Goal: Task Accomplishment & Management: Use online tool/utility

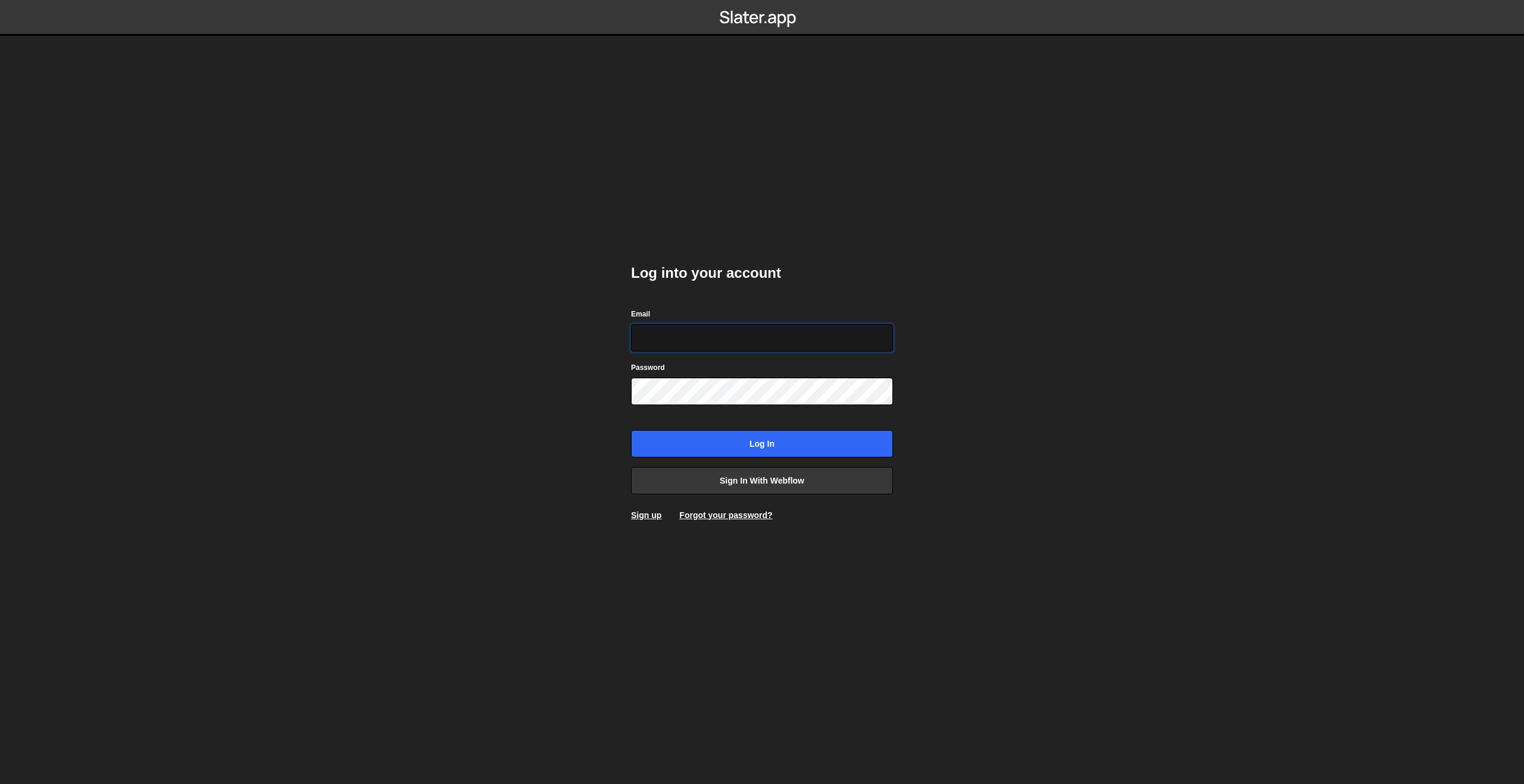
type input "philipp@komunique.com"
click at [669, 345] on input "philipp@komunique.com" at bounding box center [762, 338] width 262 height 28
drag, startPoint x: 592, startPoint y: 441, endPoint x: 611, endPoint y: 441, distance: 19.0
click at [592, 441] on body "Log into your account Email philipp@komunique.com Password Log in Sign in with …" at bounding box center [762, 392] width 1524 height 784
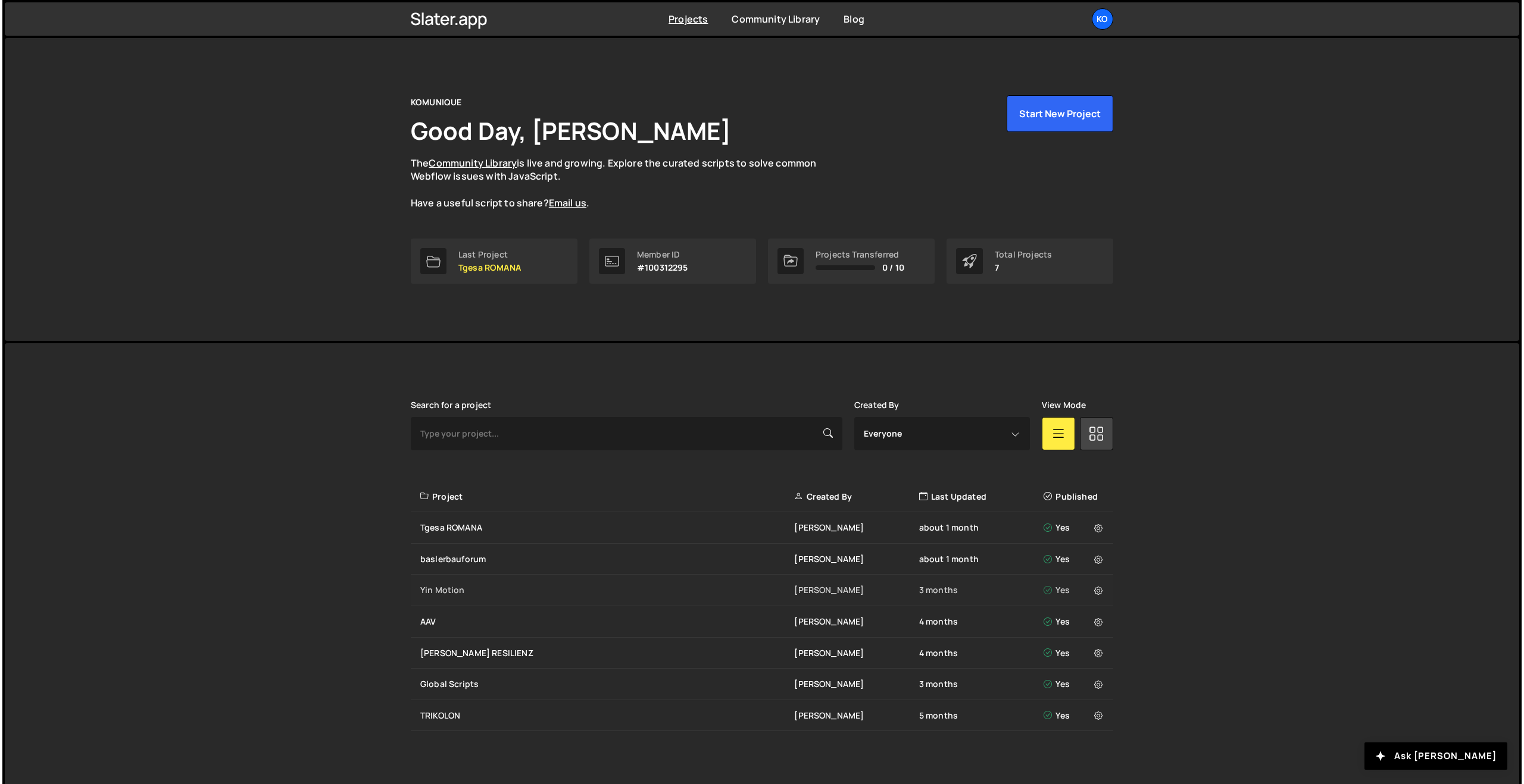
scroll to position [6, 0]
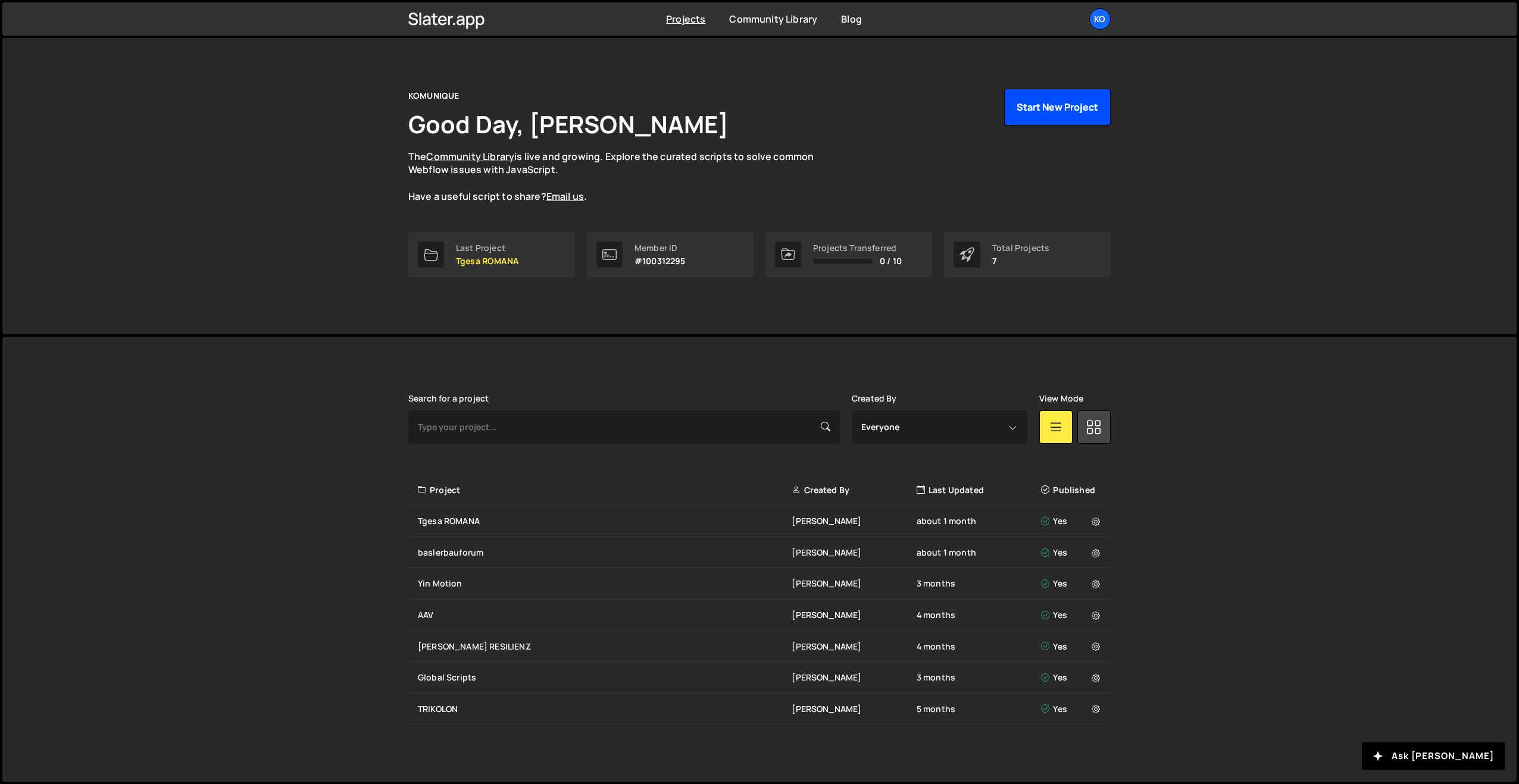
click at [1058, 103] on button "Start New Project" at bounding box center [1058, 107] width 106 height 37
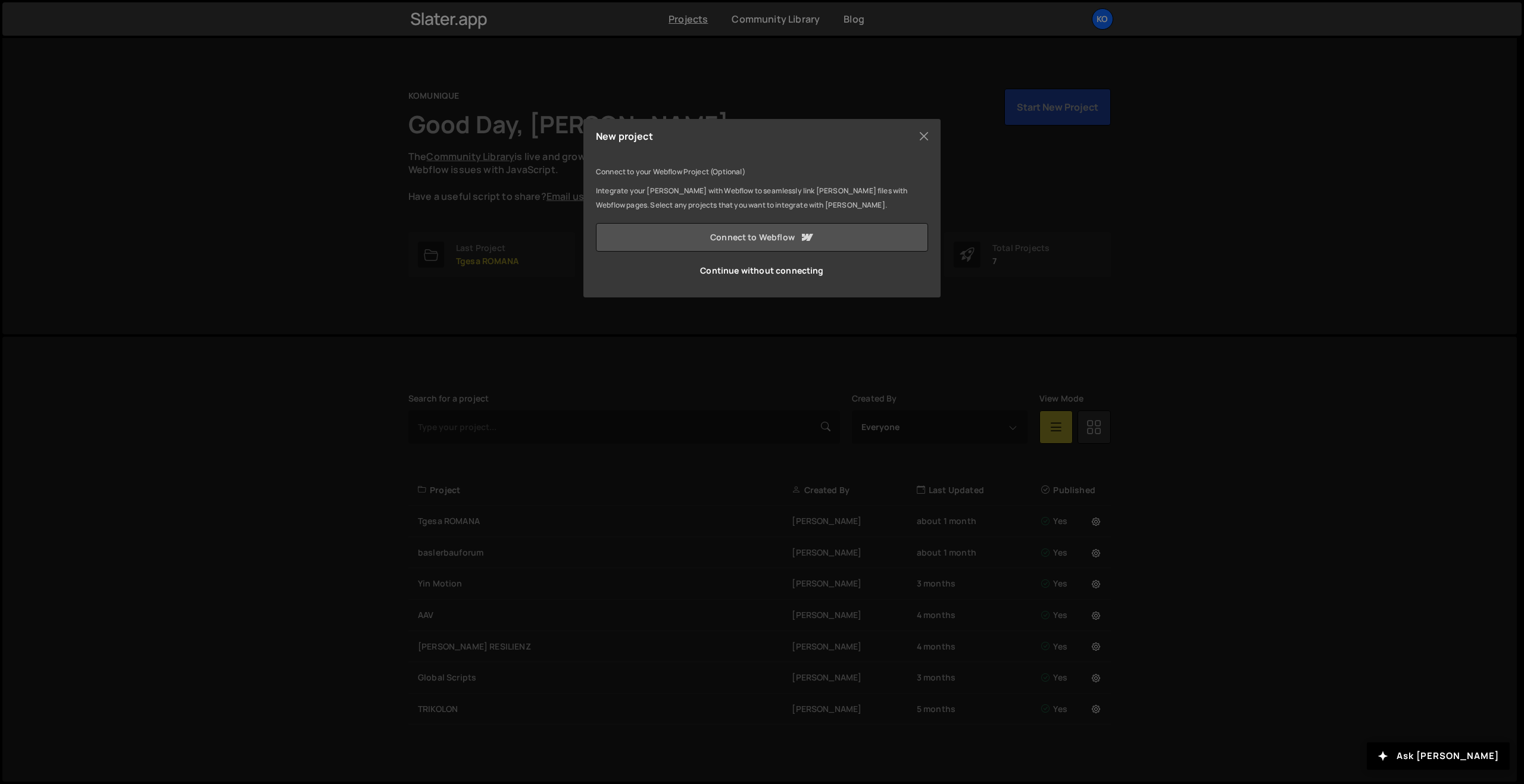
click at [716, 238] on link "Connect to Webflow" at bounding box center [762, 237] width 332 height 28
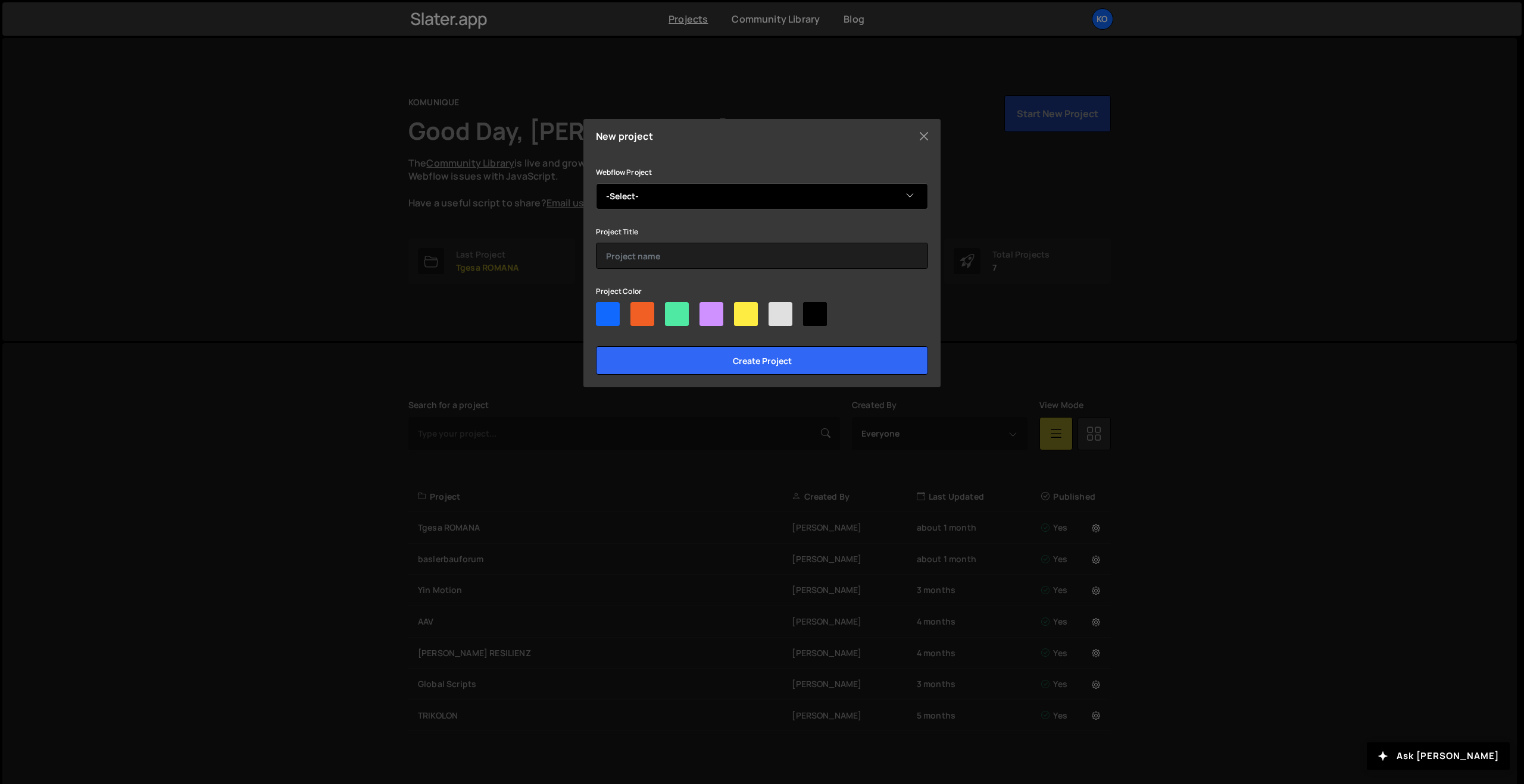
click at [632, 197] on select "-Select- Hörberatung Wettingen" at bounding box center [762, 196] width 332 height 26
select select "68a4379efa2133aa2b8dba15"
click at [596, 183] on select "-Select- Hörberatung Wettingen" at bounding box center [762, 196] width 332 height 26
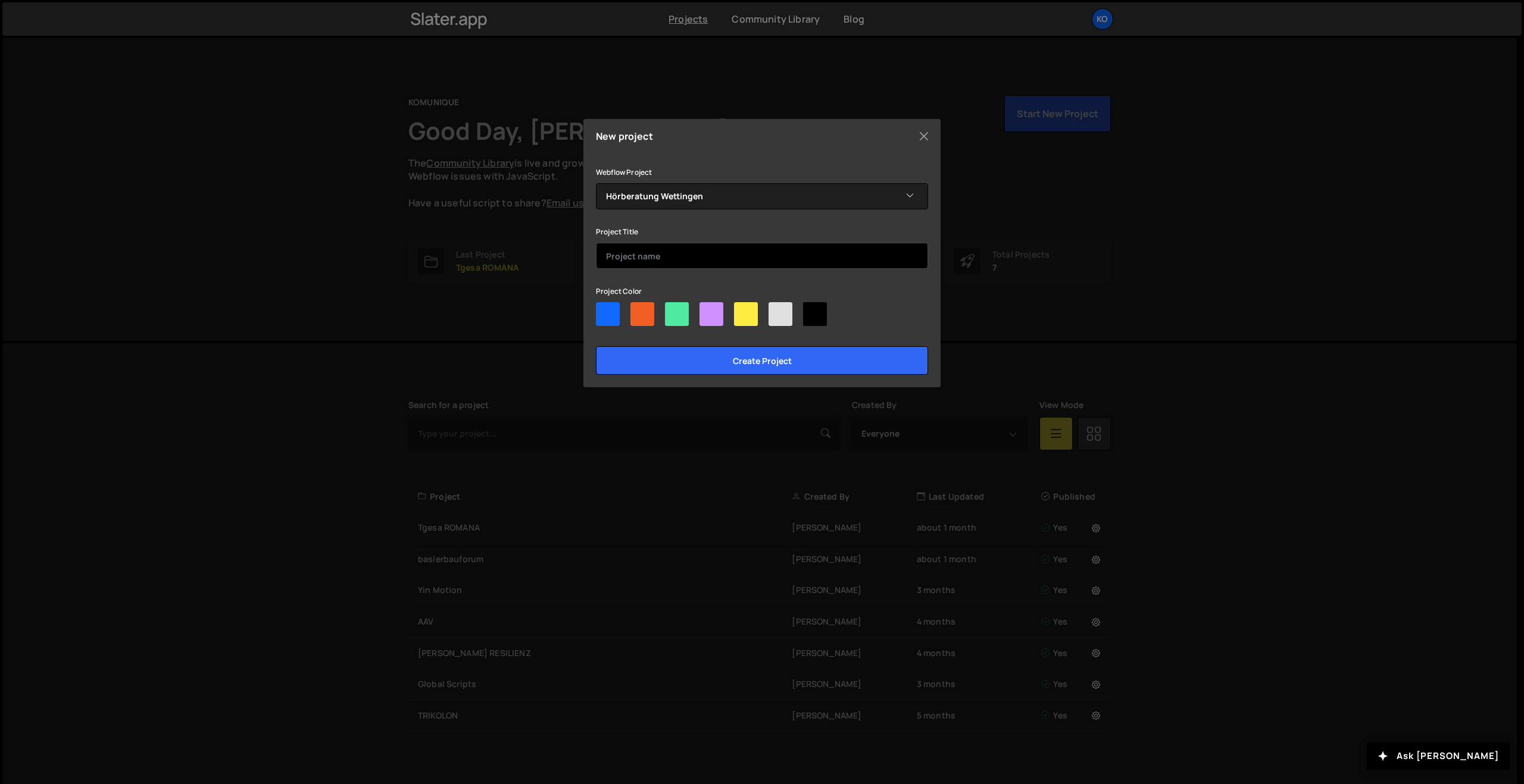
click at [634, 253] on input "text" at bounding box center [762, 255] width 332 height 26
type input "Hörberatung Wettingen"
click at [605, 317] on div at bounding box center [608, 314] width 24 height 24
click at [603, 310] on input"] "radio" at bounding box center [599, 306] width 8 height 8
radio input"] "true"
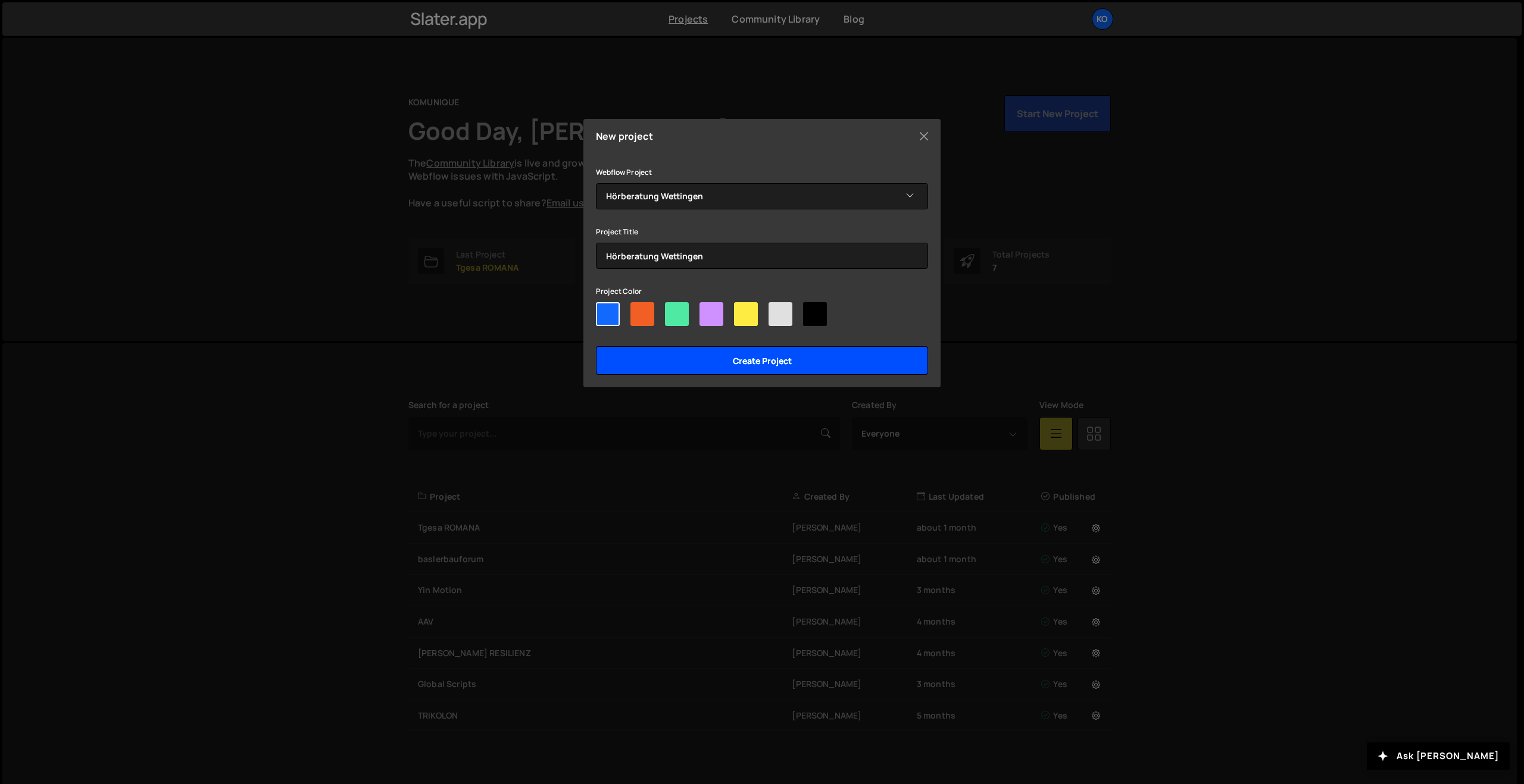
click at [718, 361] on input "Create project" at bounding box center [762, 360] width 332 height 28
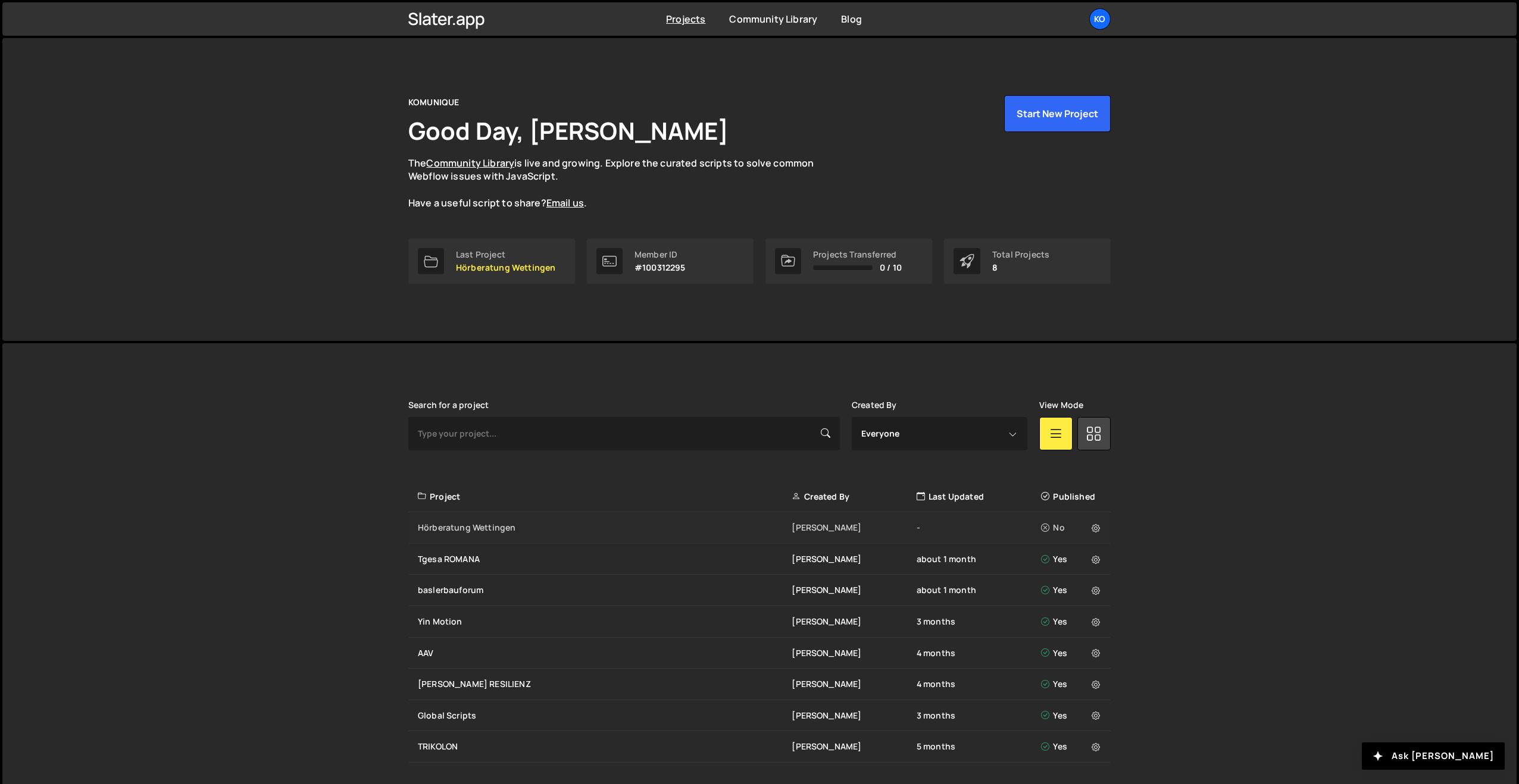
click at [491, 529] on div "Hörberatung Wettingen" at bounding box center [605, 528] width 374 height 12
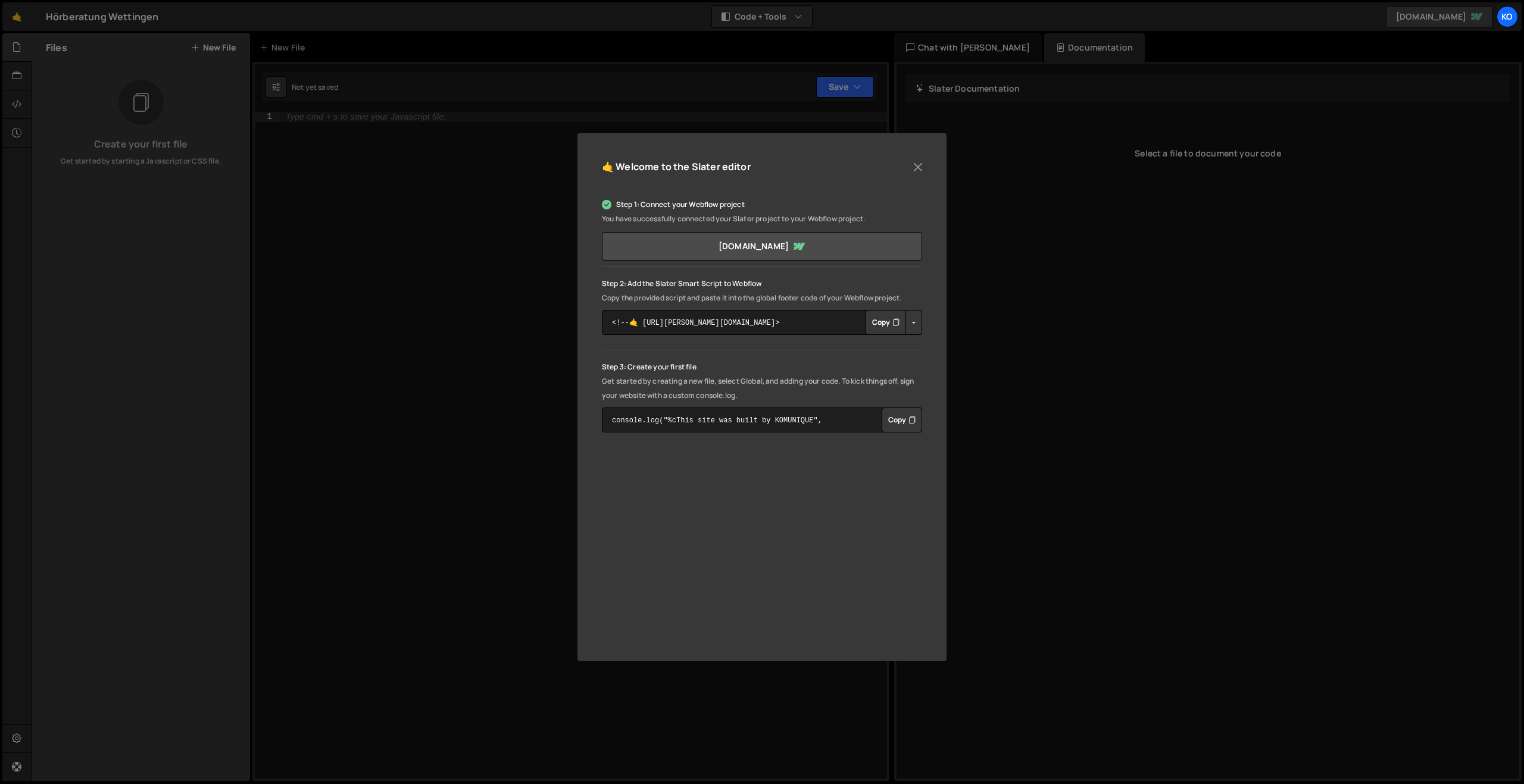
click at [875, 321] on button "Copy" at bounding box center [885, 322] width 40 height 25
click at [897, 421] on button "Copy" at bounding box center [901, 419] width 40 height 25
click at [919, 167] on button "Close" at bounding box center [918, 167] width 18 height 18
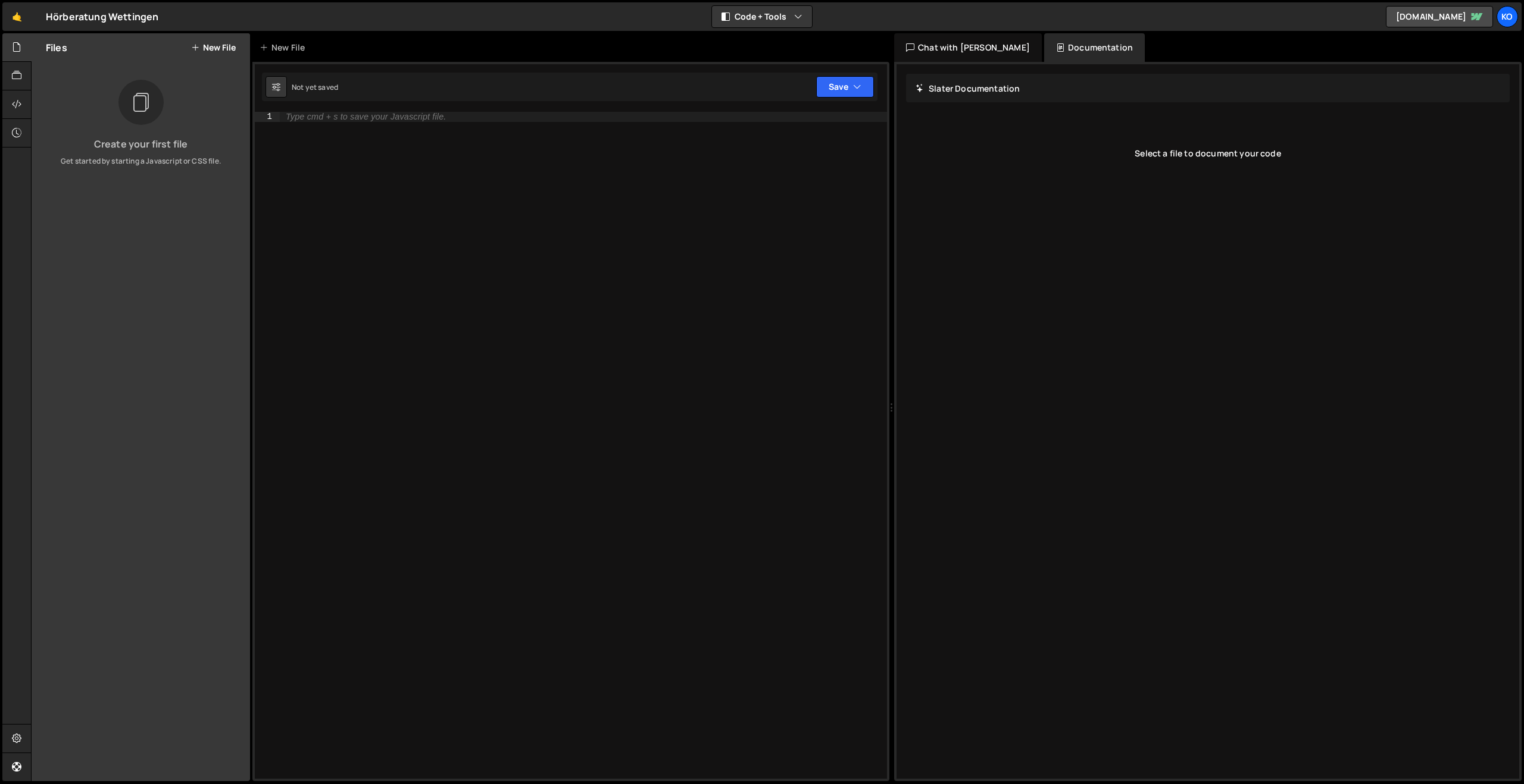
click at [203, 46] on button "New File" at bounding box center [213, 47] width 45 height 9
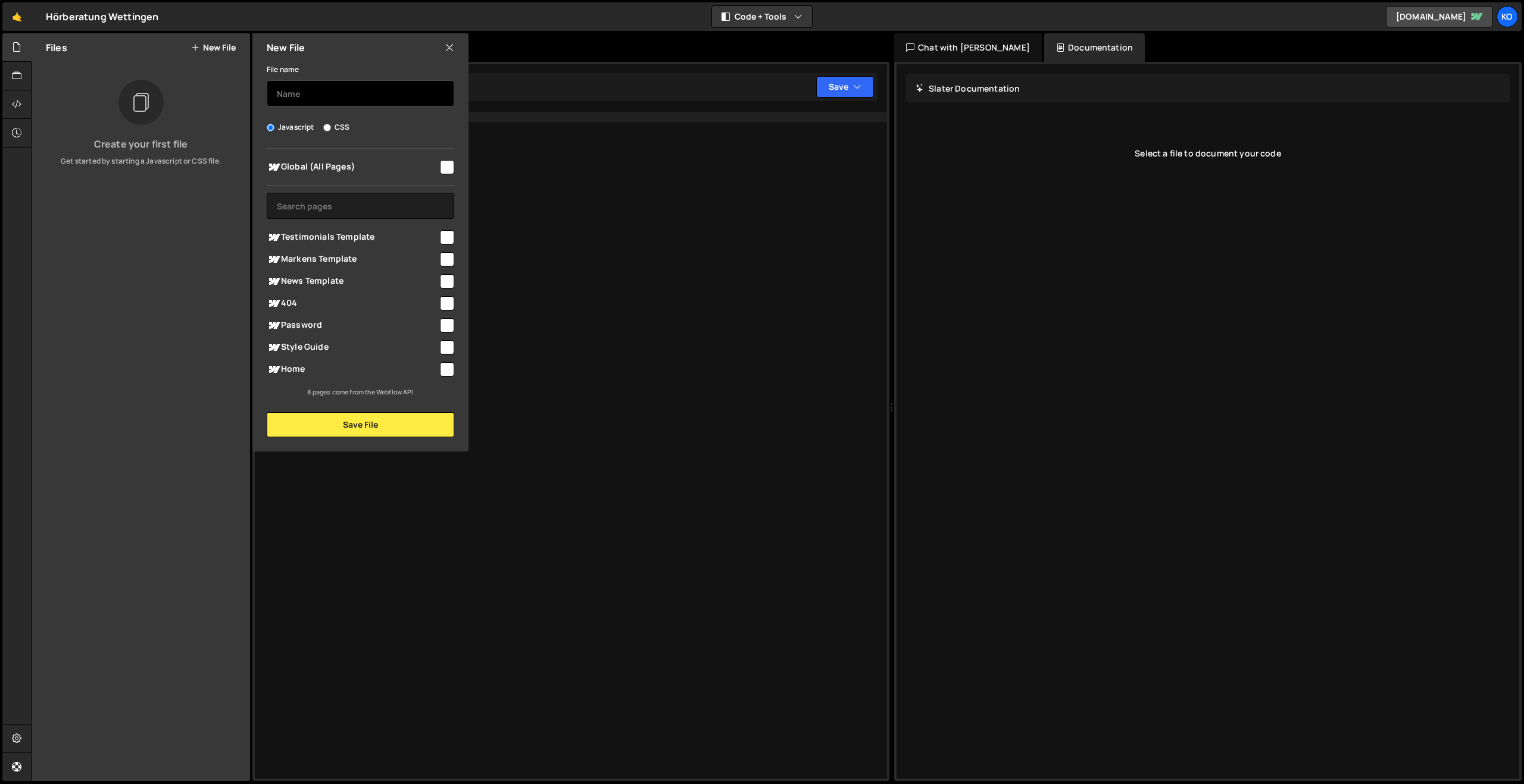
click at [305, 92] on input "text" at bounding box center [361, 93] width 187 height 26
type input "main"
click at [444, 164] on input "checkbox" at bounding box center [447, 167] width 14 height 14
checkbox input "true"
click at [347, 427] on button "Save File" at bounding box center [361, 424] width 187 height 25
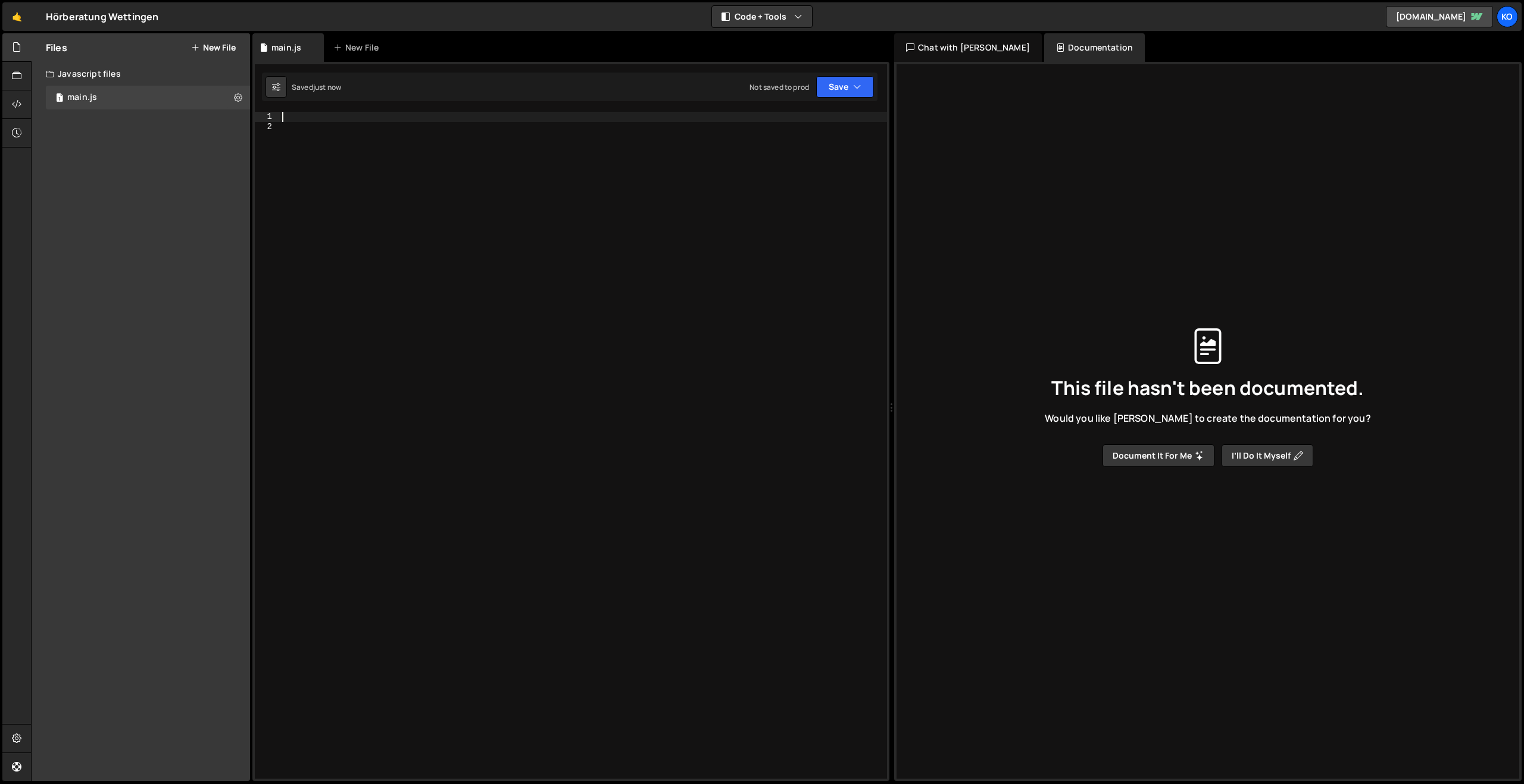
click at [314, 120] on div at bounding box center [583, 456] width 607 height 687
click at [847, 88] on button "Save" at bounding box center [845, 87] width 57 height 21
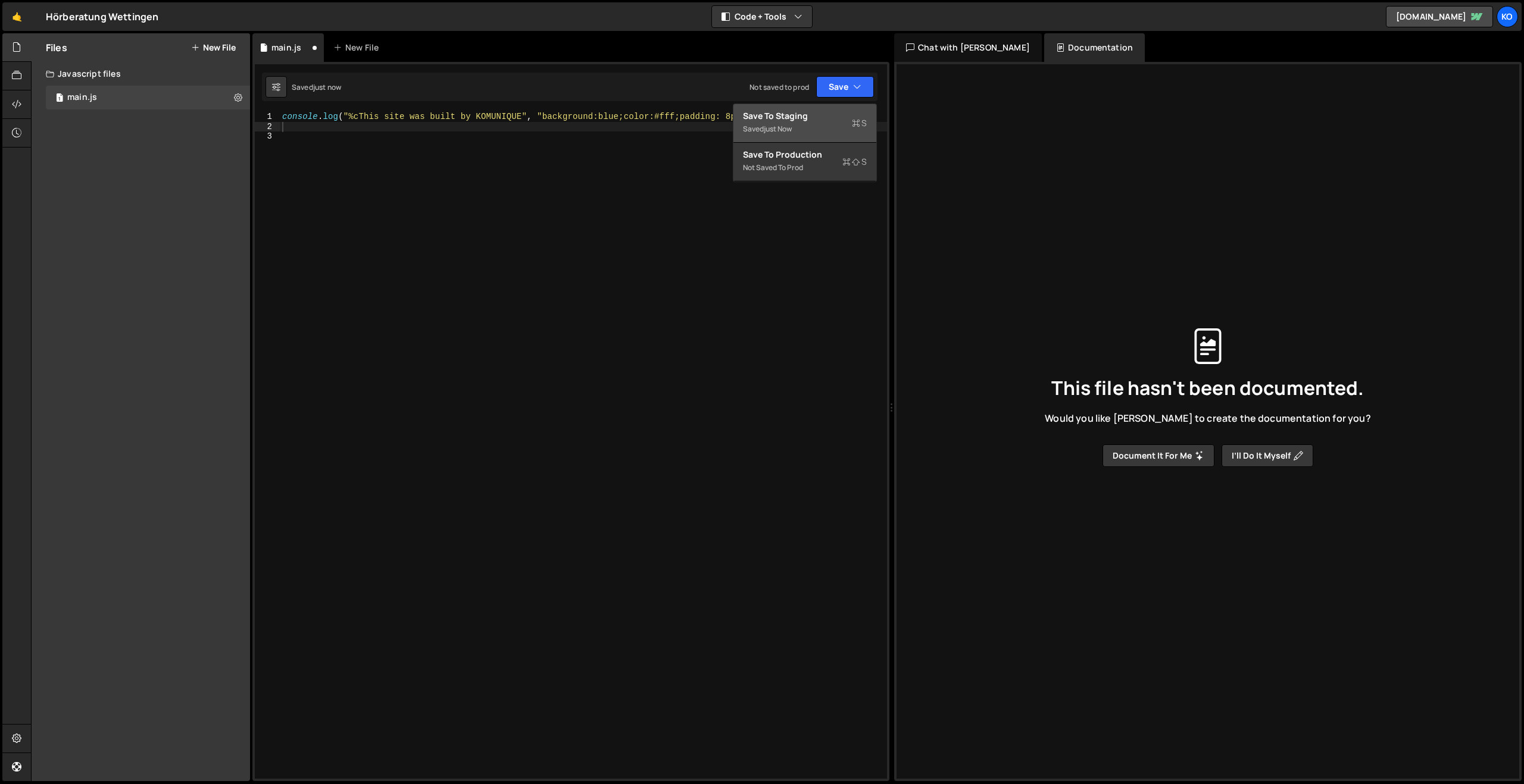
click at [764, 126] on div "Saved just now" at bounding box center [805, 129] width 124 height 14
click at [87, 93] on div "main.js" at bounding box center [82, 97] width 30 height 11
click at [838, 89] on button "Save" at bounding box center [845, 87] width 57 height 21
click at [600, 203] on div "console . log ( "%cThis site was built by KOMUNIQUE" , "background:blue;color:#…" at bounding box center [583, 456] width 607 height 687
click at [219, 46] on button "New File" at bounding box center [213, 47] width 45 height 9
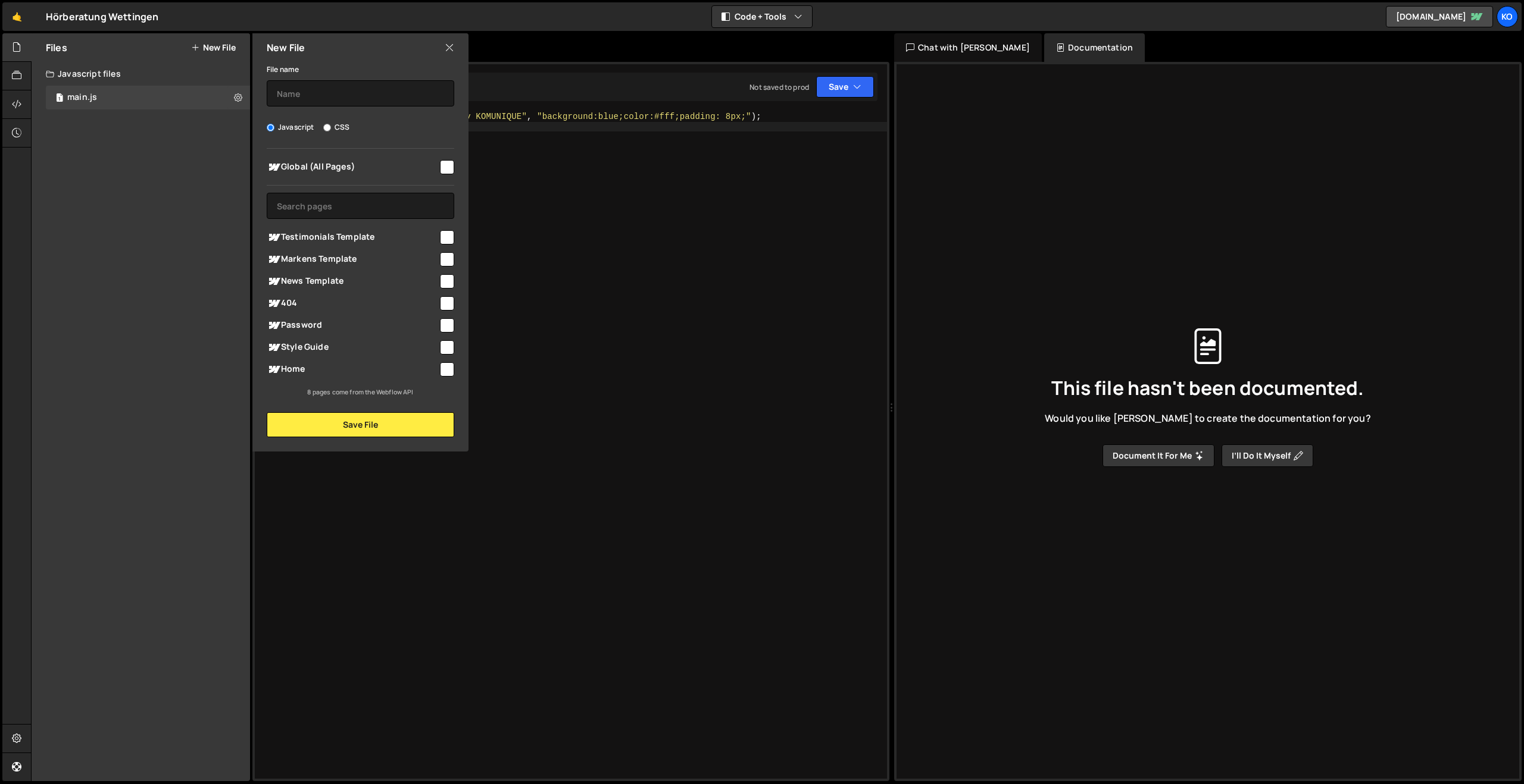
click at [442, 369] on input "checkbox" at bounding box center [447, 370] width 14 height 14
checkbox input "true"
click at [281, 97] on input "text" at bounding box center [361, 93] width 187 height 26
type input "s"
drag, startPoint x: 308, startPoint y: 98, endPoint x: 233, endPoint y: 98, distance: 75.0
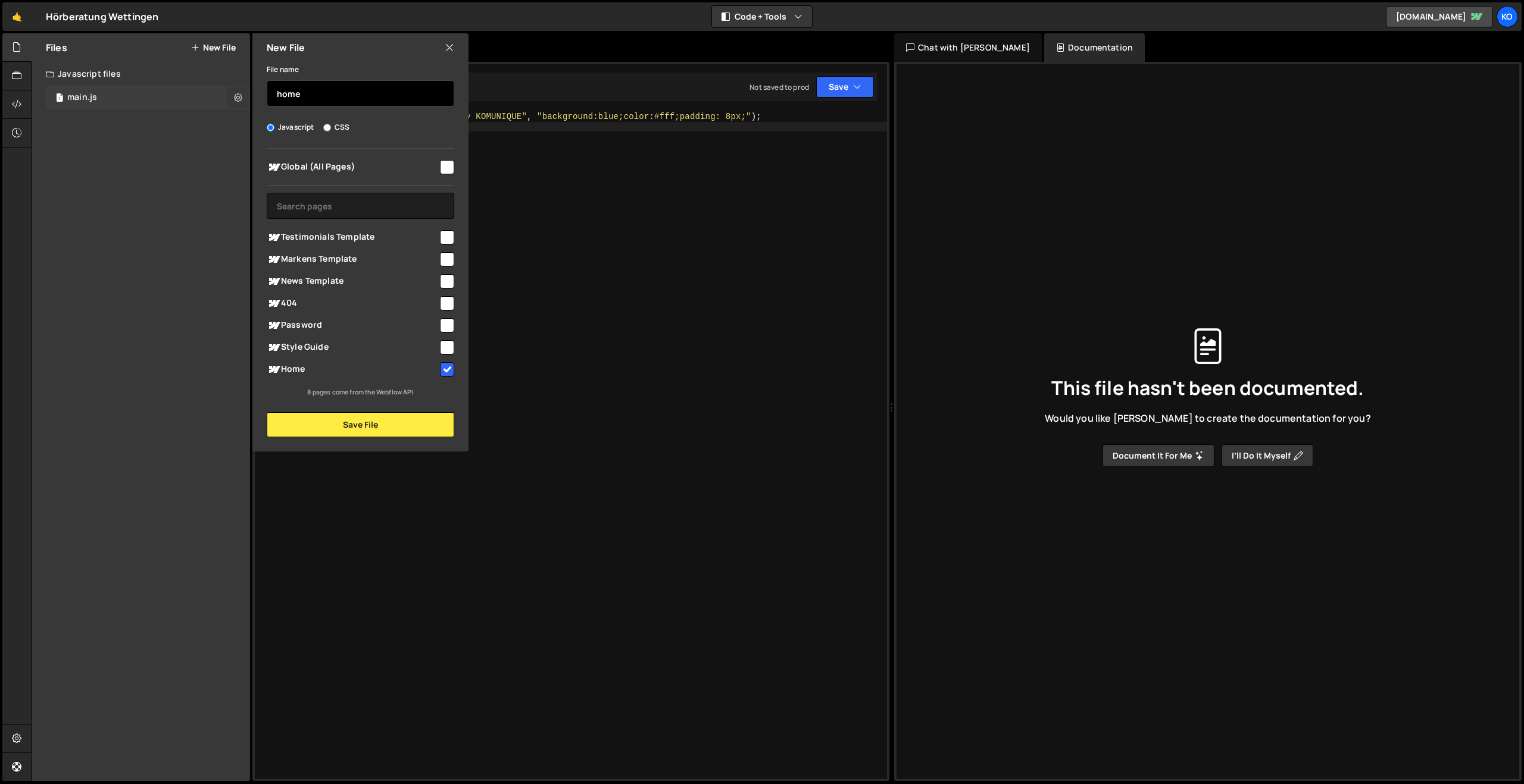
click at [233, 98] on div "Files New File Create your first file Get started by starting a Javascript or C…" at bounding box center [141, 407] width 219 height 748
type input "slider"
click at [346, 430] on button "Save File" at bounding box center [361, 424] width 187 height 25
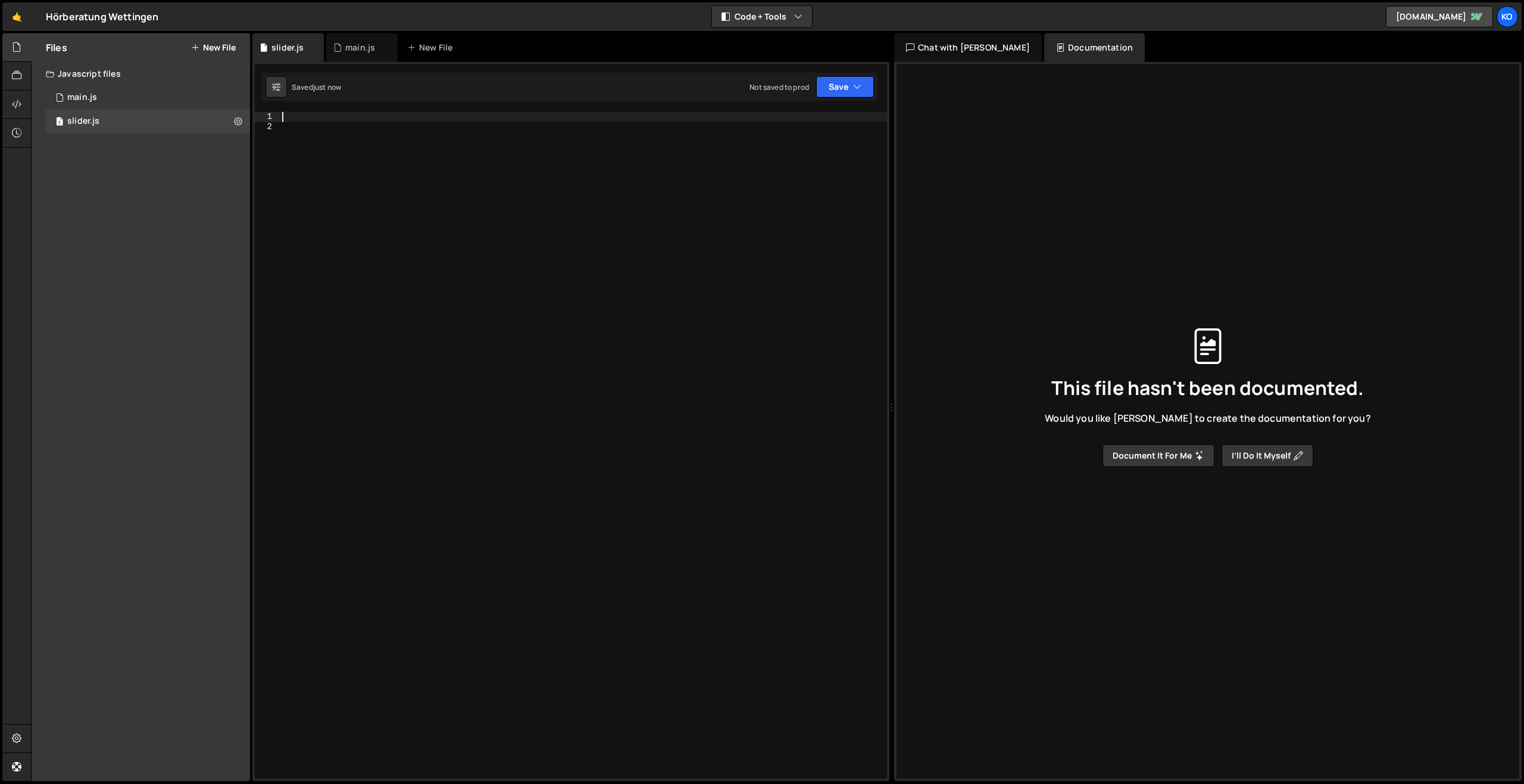
click at [298, 118] on div at bounding box center [583, 456] width 607 height 687
click at [239, 120] on icon at bounding box center [239, 121] width 9 height 11
click at [295, 166] on button "Edit External Scripts" at bounding box center [311, 170] width 116 height 24
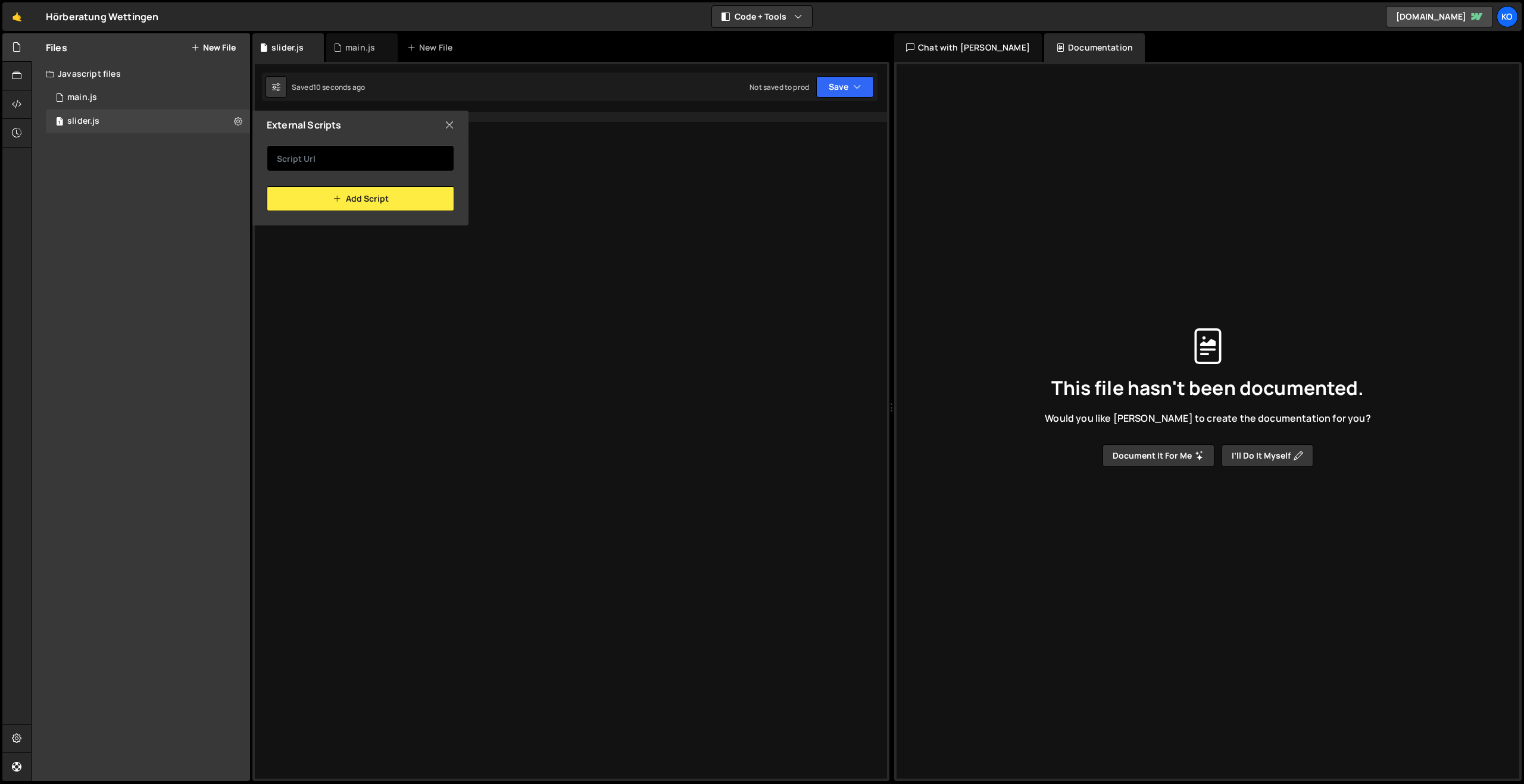
click at [342, 153] on input "text" at bounding box center [361, 158] width 187 height 26
paste input "[URL][DOMAIN_NAME]"
type input "[URL][DOMAIN_NAME]"
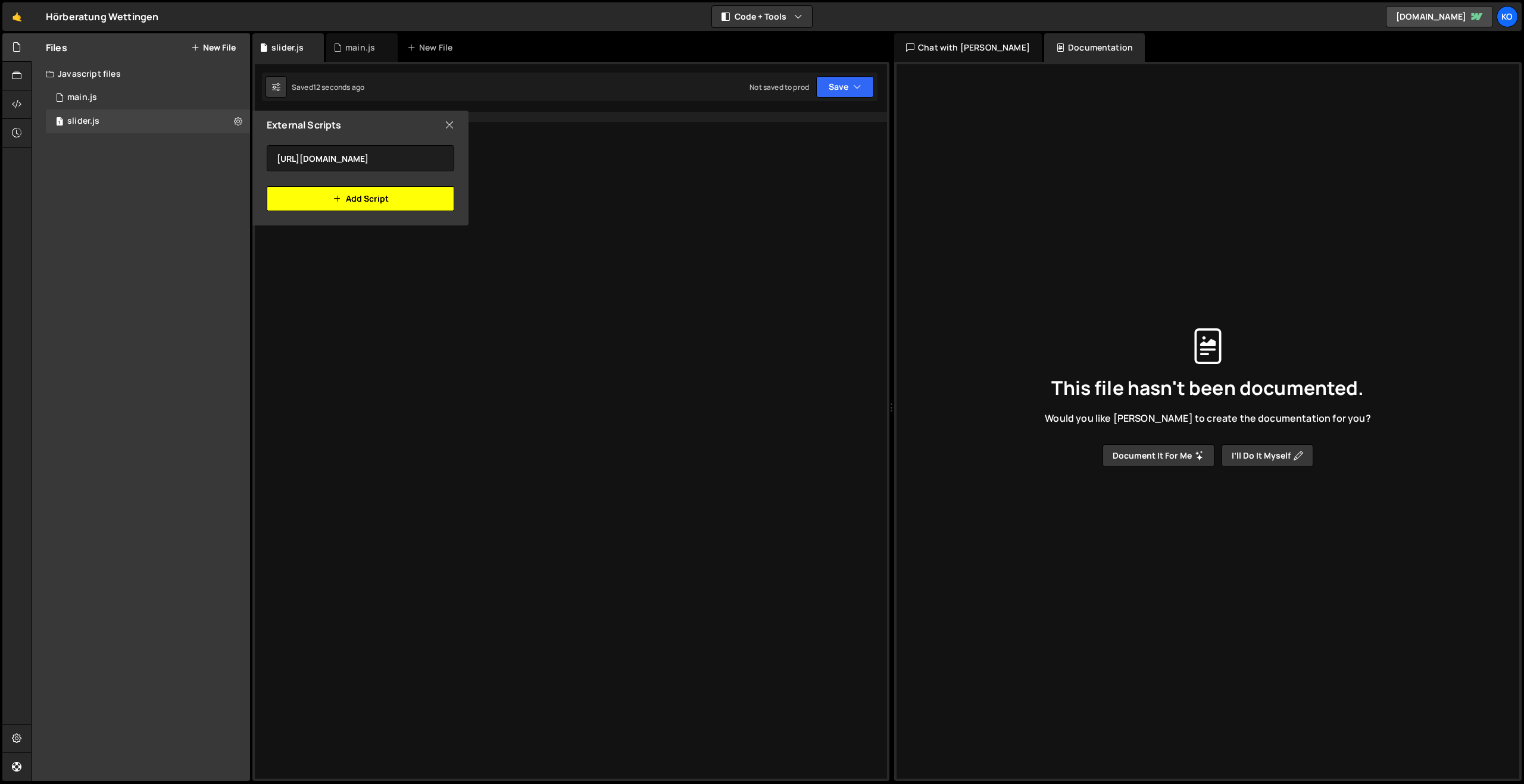
click at [339, 204] on icon "button" at bounding box center [337, 199] width 9 height 14
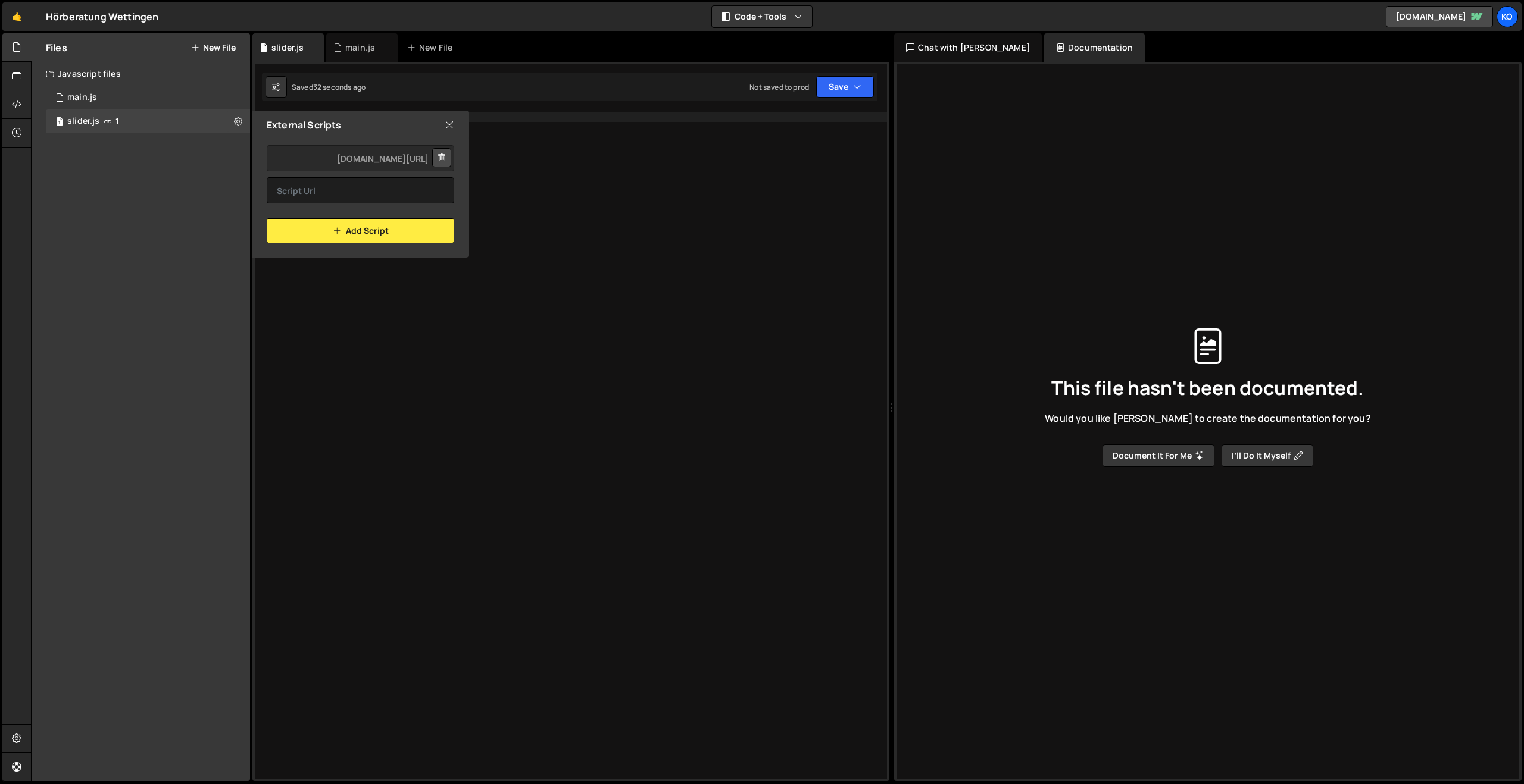
click at [451, 121] on icon at bounding box center [449, 125] width 9 height 13
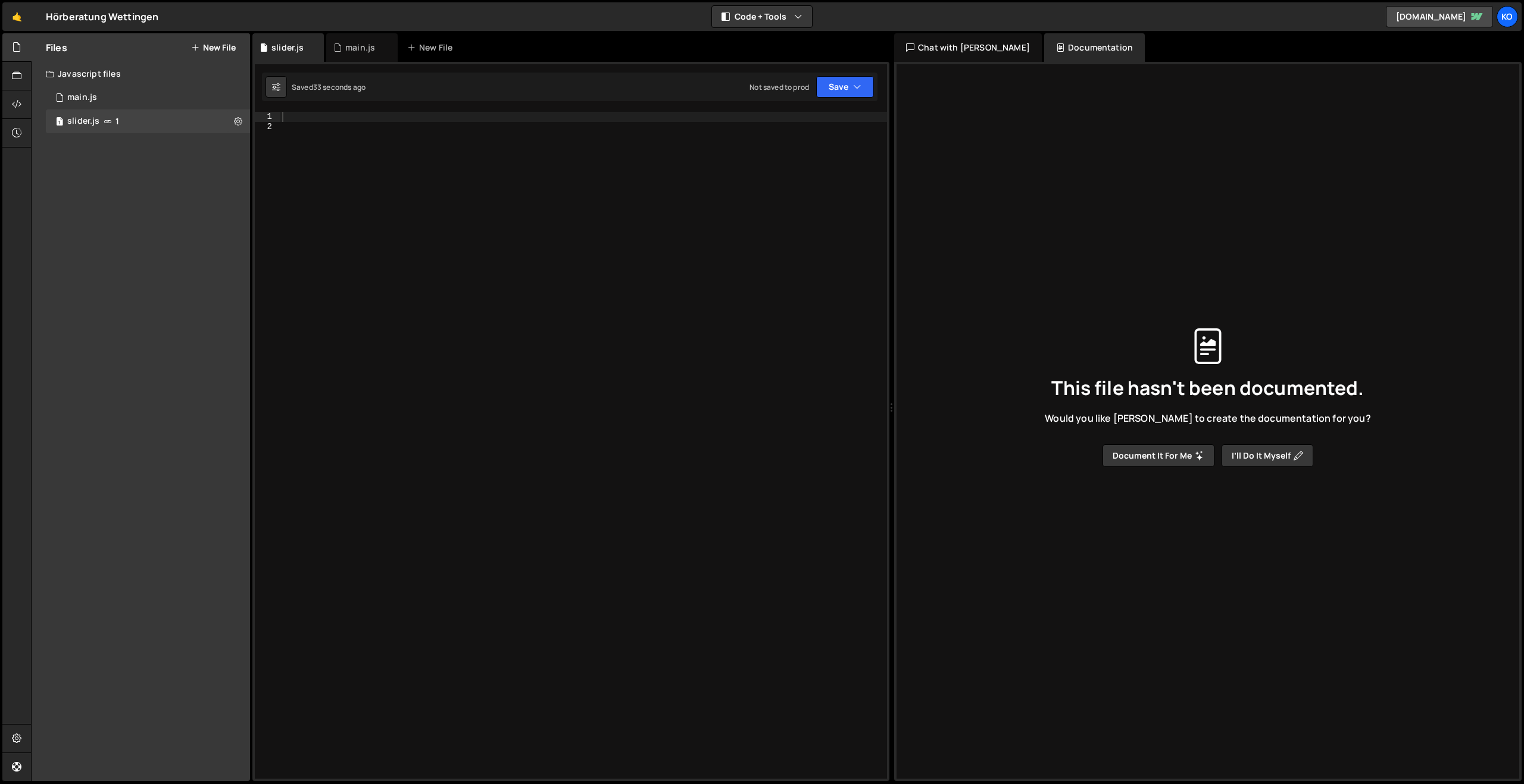
click at [330, 123] on div at bounding box center [583, 456] width 607 height 687
click at [327, 116] on div at bounding box center [583, 456] width 607 height 687
click at [312, 127] on div at bounding box center [583, 456] width 607 height 687
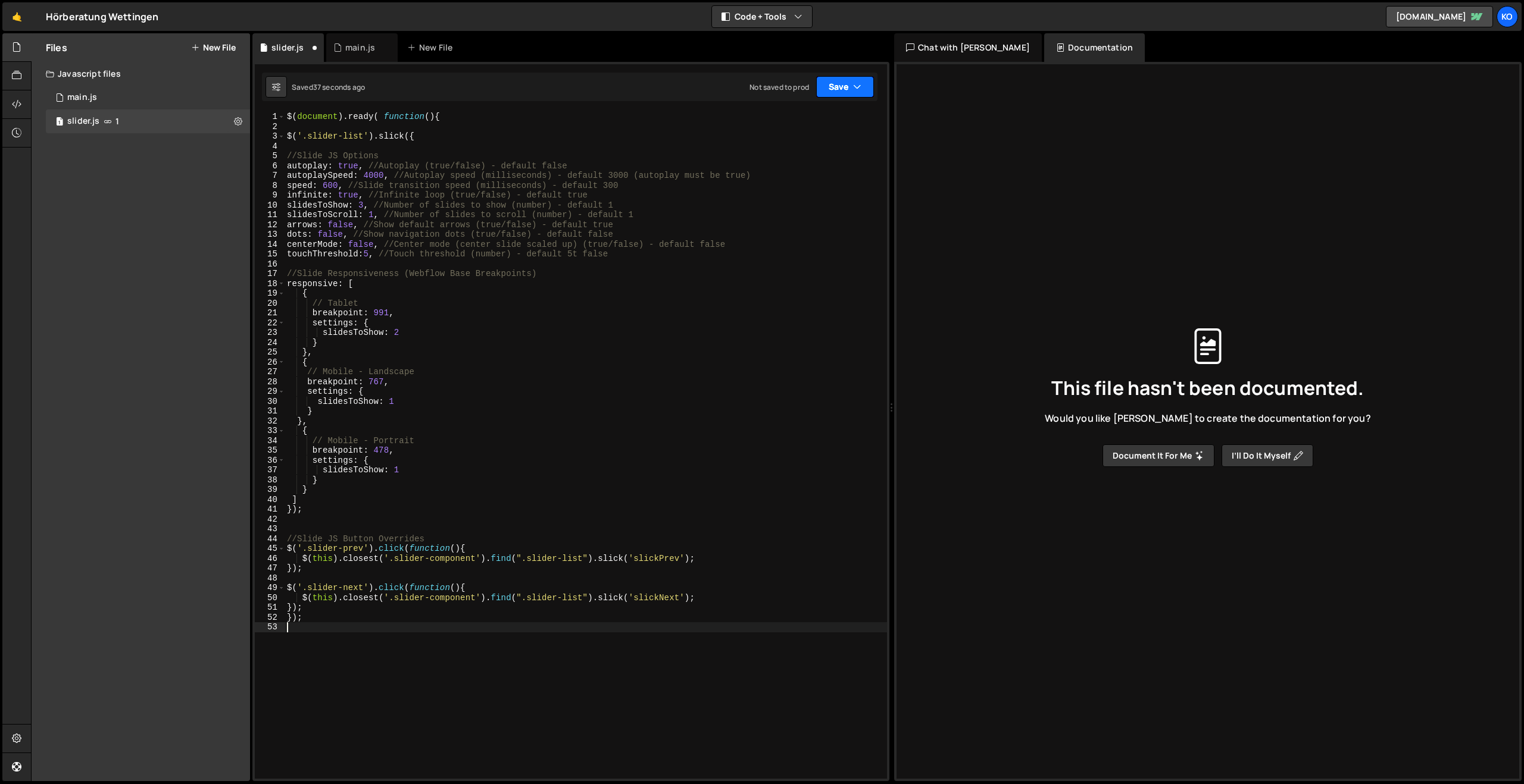
click at [834, 90] on button "Save" at bounding box center [845, 87] width 57 height 21
click at [783, 122] on div "Saved 38 seconds ago" at bounding box center [805, 129] width 124 height 14
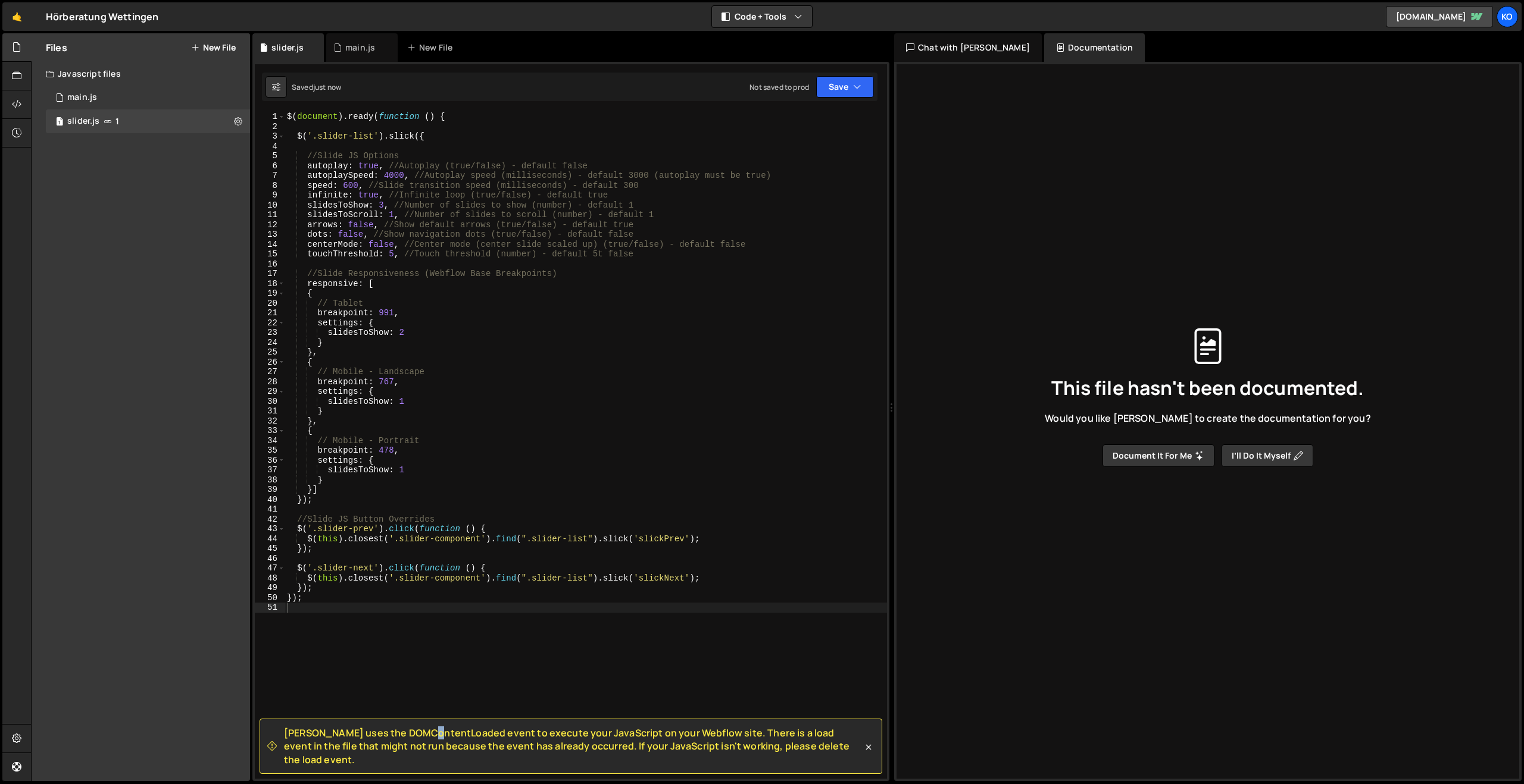
drag, startPoint x: 358, startPoint y: 744, endPoint x: 341, endPoint y: 743, distance: 17.0
click at [365, 744] on span "[PERSON_NAME] uses the DOMContentLoaded event to execute your JavaScript on you…" at bounding box center [573, 746] width 579 height 40
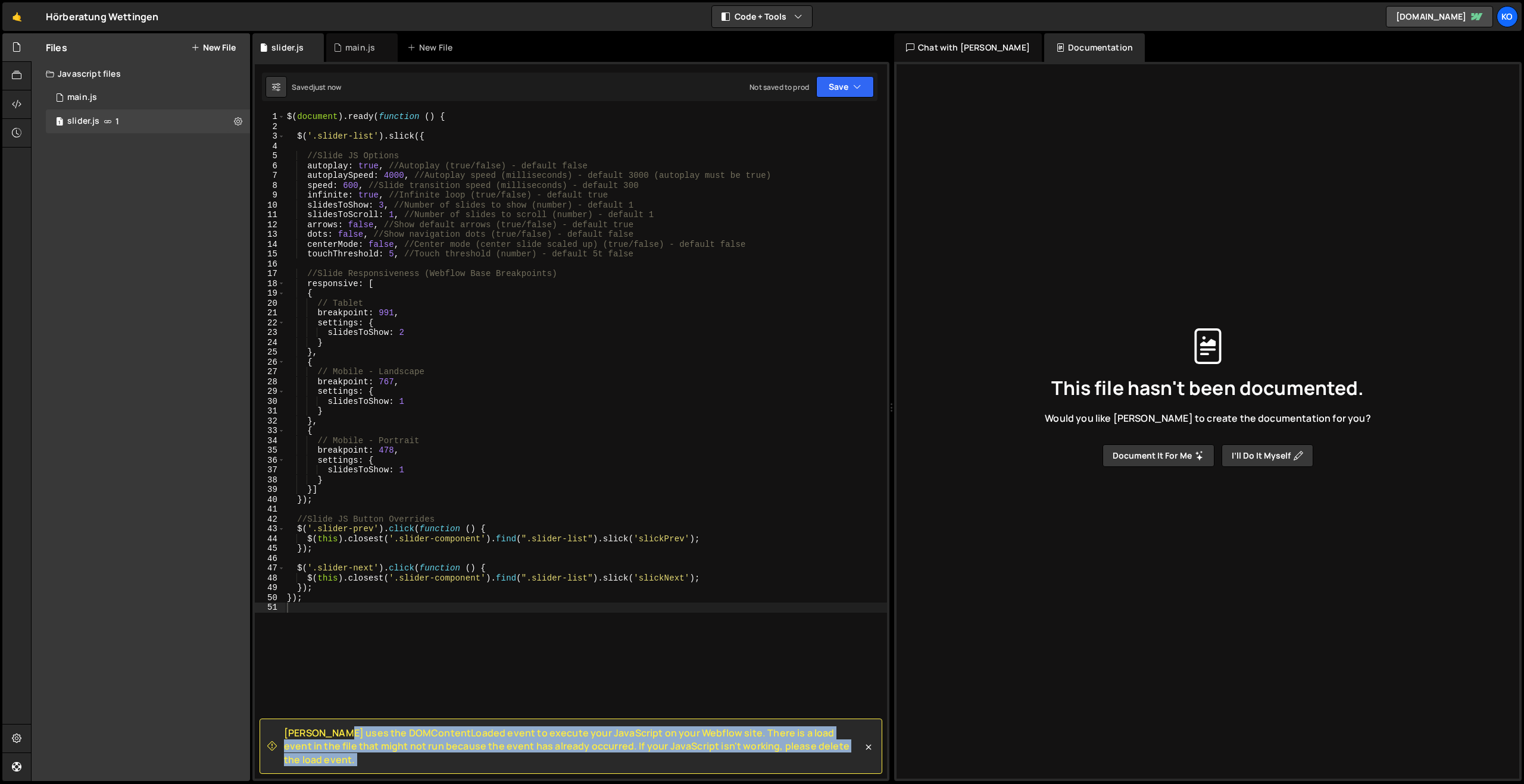
drag, startPoint x: 285, startPoint y: 744, endPoint x: 861, endPoint y: 755, distance: 576.1
click at [861, 755] on span "[PERSON_NAME] uses the DOMContentLoaded event to execute your JavaScript on you…" at bounding box center [573, 746] width 579 height 40
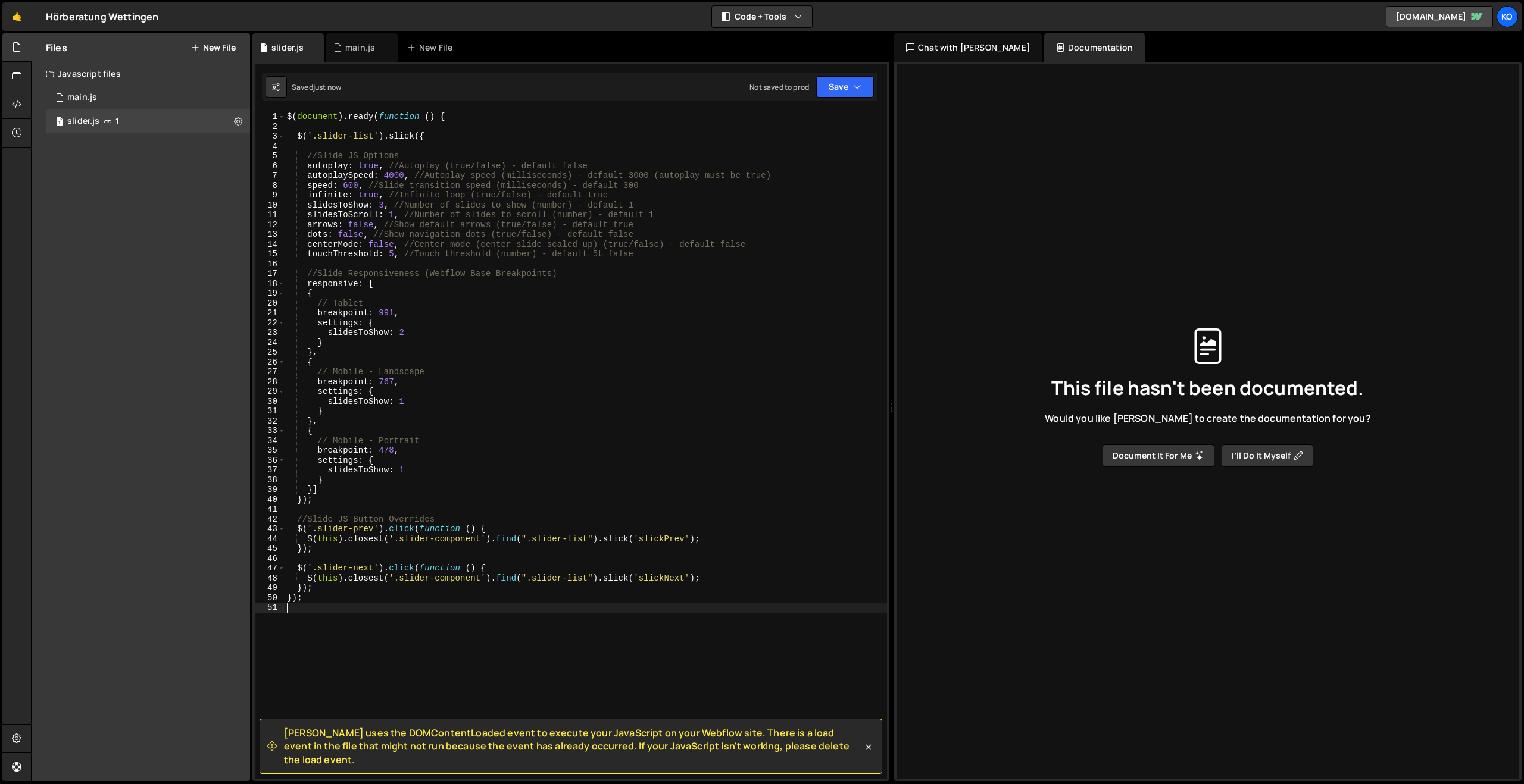
click at [330, 603] on div "$ ( document ) . ready ( function ( ) { $ ( '.slider-list' ) . slick ({ //Slide…" at bounding box center [586, 456] width 603 height 687
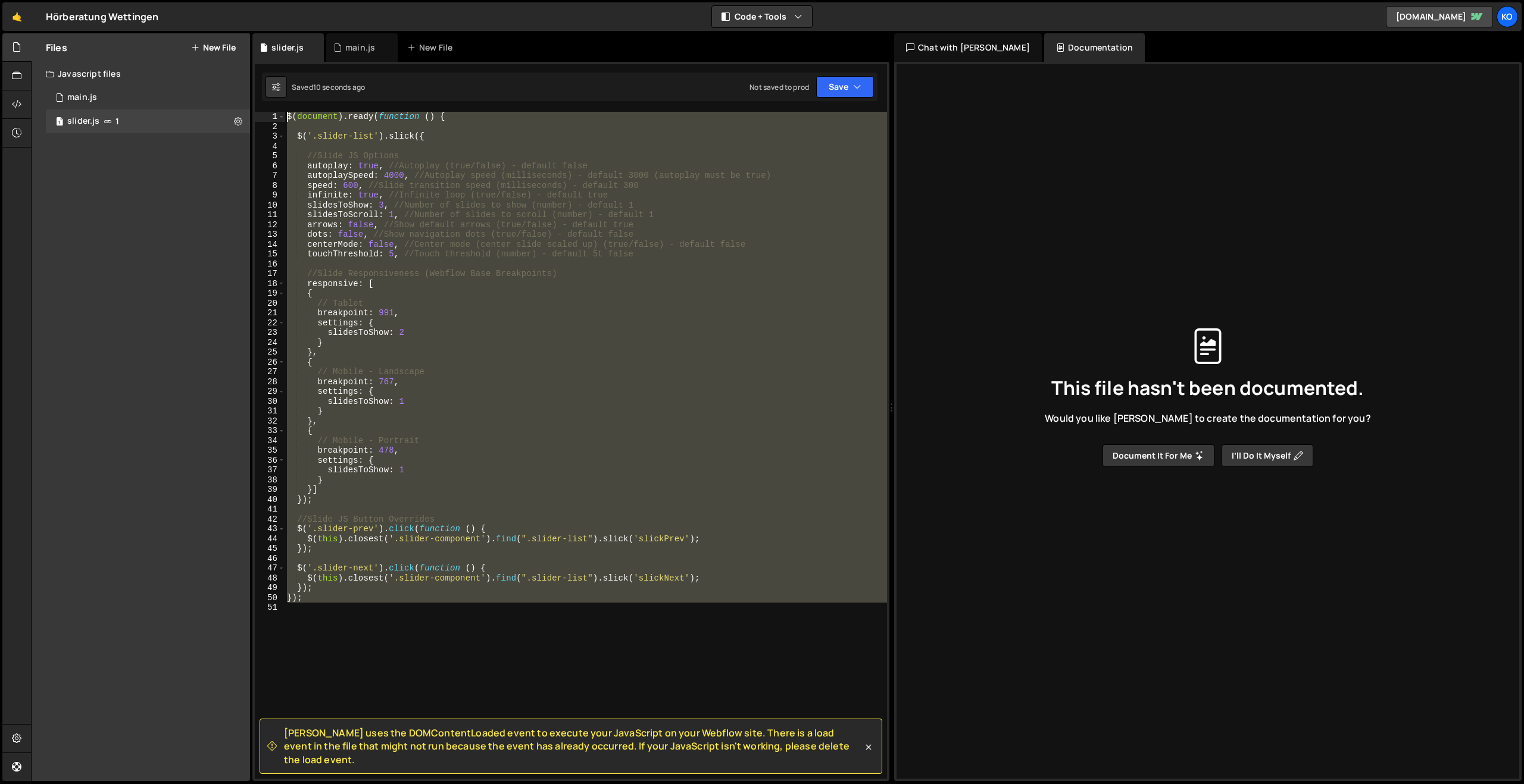
drag, startPoint x: 330, startPoint y: 603, endPoint x: 288, endPoint y: 84, distance: 520.7
click at [288, 84] on div "Debug Explain Copy slider.js main.js New File Saved 10 seconds ago Not saved to…" at bounding box center [571, 407] width 637 height 749
type textarea "$(document).ready(function () {"
click at [925, 44] on div "Chat with [PERSON_NAME]" at bounding box center [968, 48] width 148 height 28
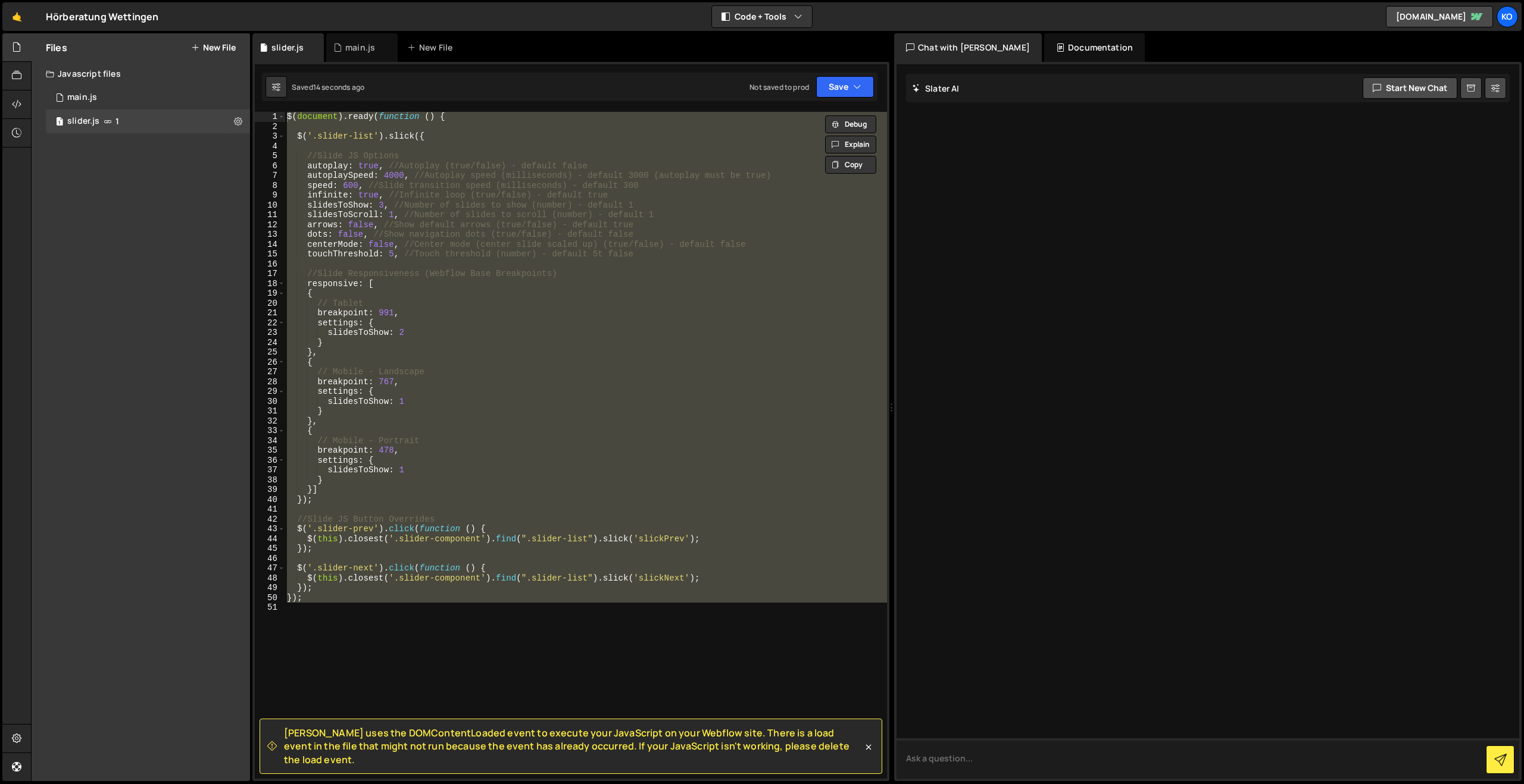
click at [919, 763] on textarea at bounding box center [1207, 758] width 623 height 40
paste textarea "$(document).ready(function () { $('.slider-list').slick({ //Slide JS Options au…"
drag, startPoint x: 283, startPoint y: 747, endPoint x: 293, endPoint y: 746, distance: 10.0
click at [293, 746] on div "[PERSON_NAME] uses the DOMContentLoaded event to execute your JavaScript on you…" at bounding box center [565, 746] width 596 height 40
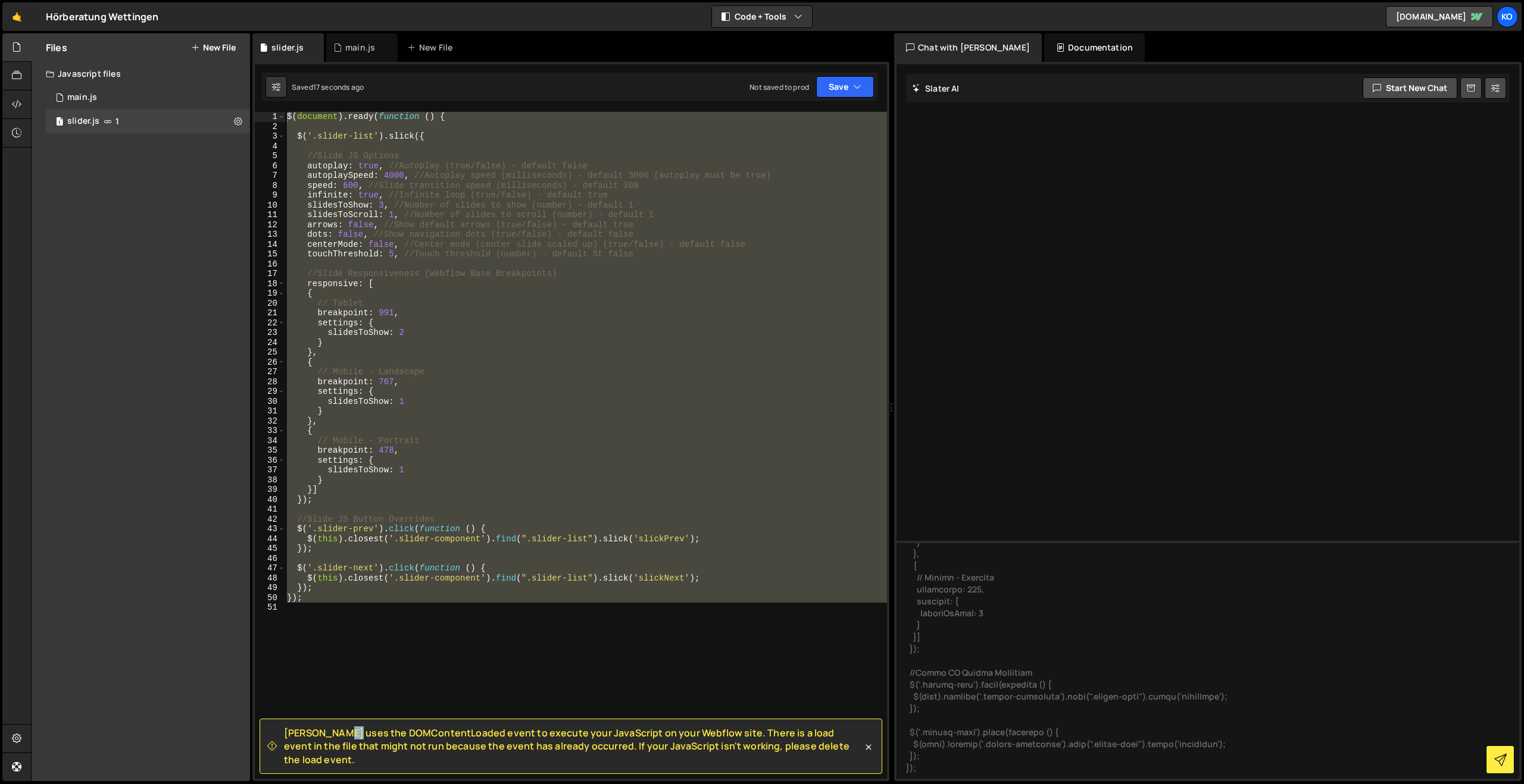
click at [293, 746] on span "[PERSON_NAME] uses the DOMContentLoaded event to execute your JavaScript on you…" at bounding box center [573, 746] width 579 height 40
drag, startPoint x: 286, startPoint y: 745, endPoint x: 854, endPoint y: 766, distance: 568.4
click at [854, 766] on span "[PERSON_NAME] uses the DOMContentLoaded event to execute your JavaScript on you…" at bounding box center [573, 746] width 579 height 40
copy span "[PERSON_NAME] uses the DOMContentLoaded event to execute your JavaScript on you…"
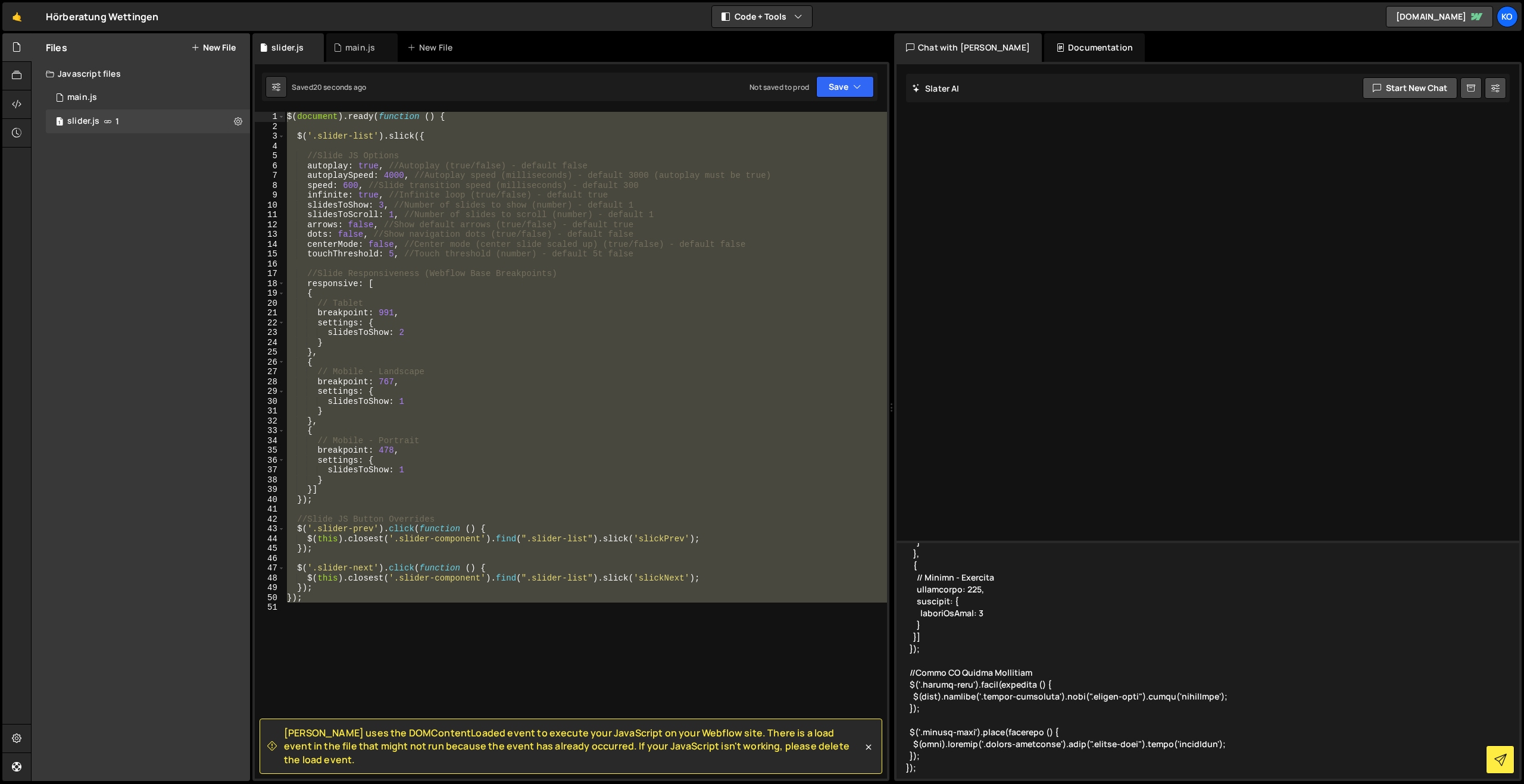
click at [1024, 761] on textarea at bounding box center [1207, 659] width 623 height 238
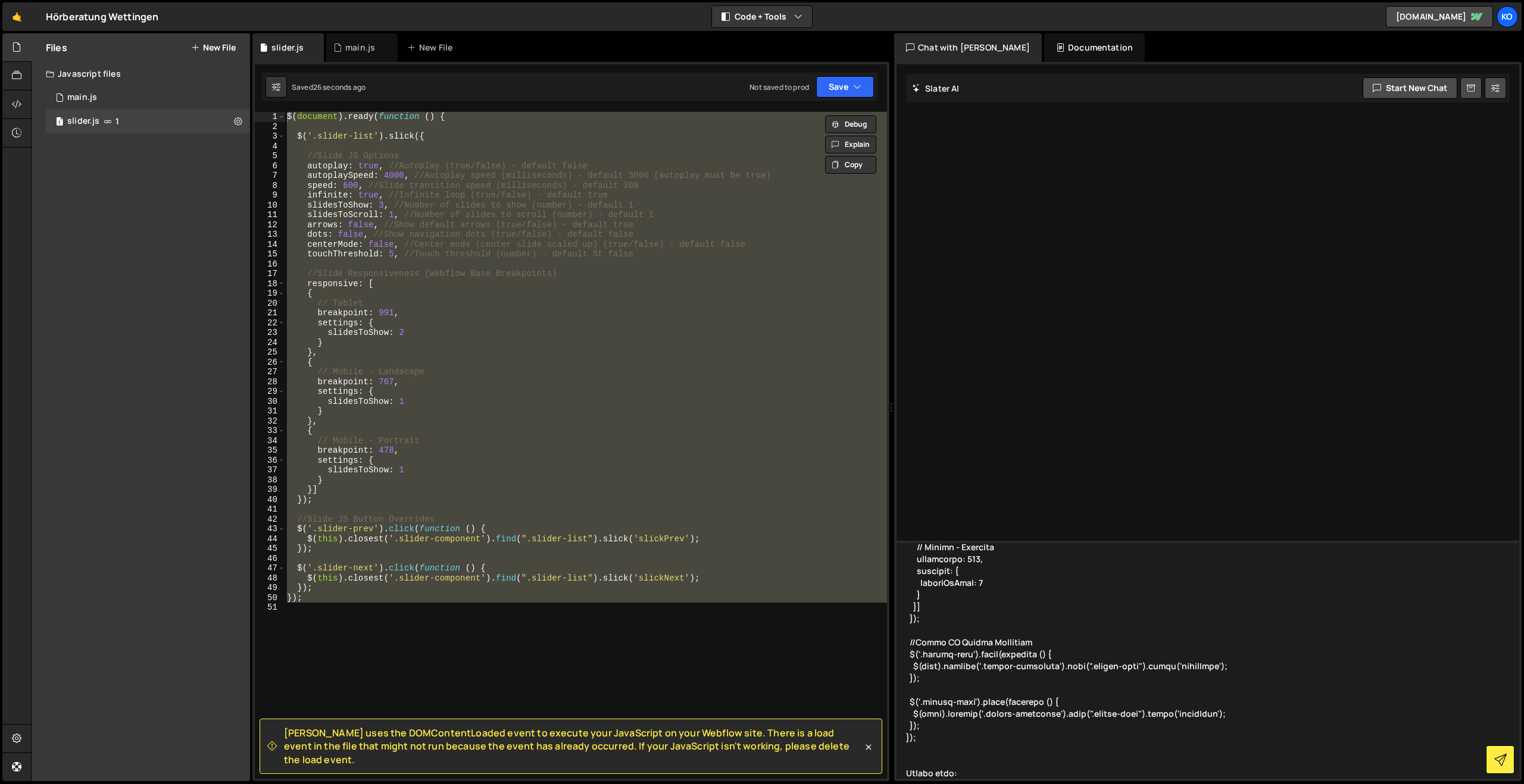
paste textarea "[PERSON_NAME] uses the DOMContentLoaded event to execute your JavaScript on you…"
type textarea "$(document).ready(function () { $('.slider-list').slick({ //Slide JS Options au…"
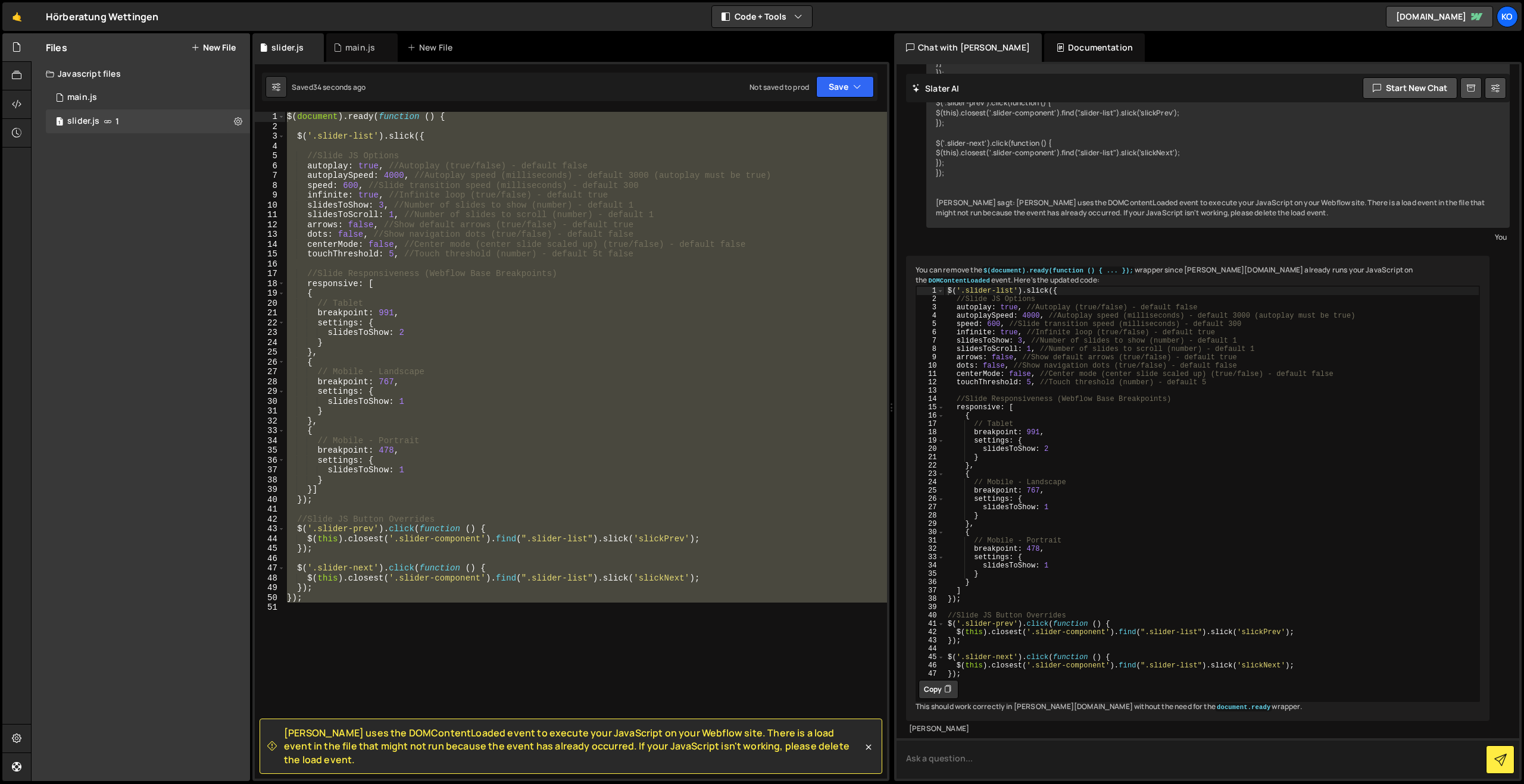
scroll to position [482, 0]
click at [939, 680] on button "Copy" at bounding box center [938, 690] width 40 height 19
drag, startPoint x: 548, startPoint y: 589, endPoint x: 523, endPoint y: 597, distance: 26.2
click at [548, 589] on div "$ ( document ) . ready ( function ( ) { $ ( '.slider-list' ) . slick ({ //Slide…" at bounding box center [586, 446] width 603 height 667
drag, startPoint x: 339, startPoint y: 609, endPoint x: 294, endPoint y: 71, distance: 539.9
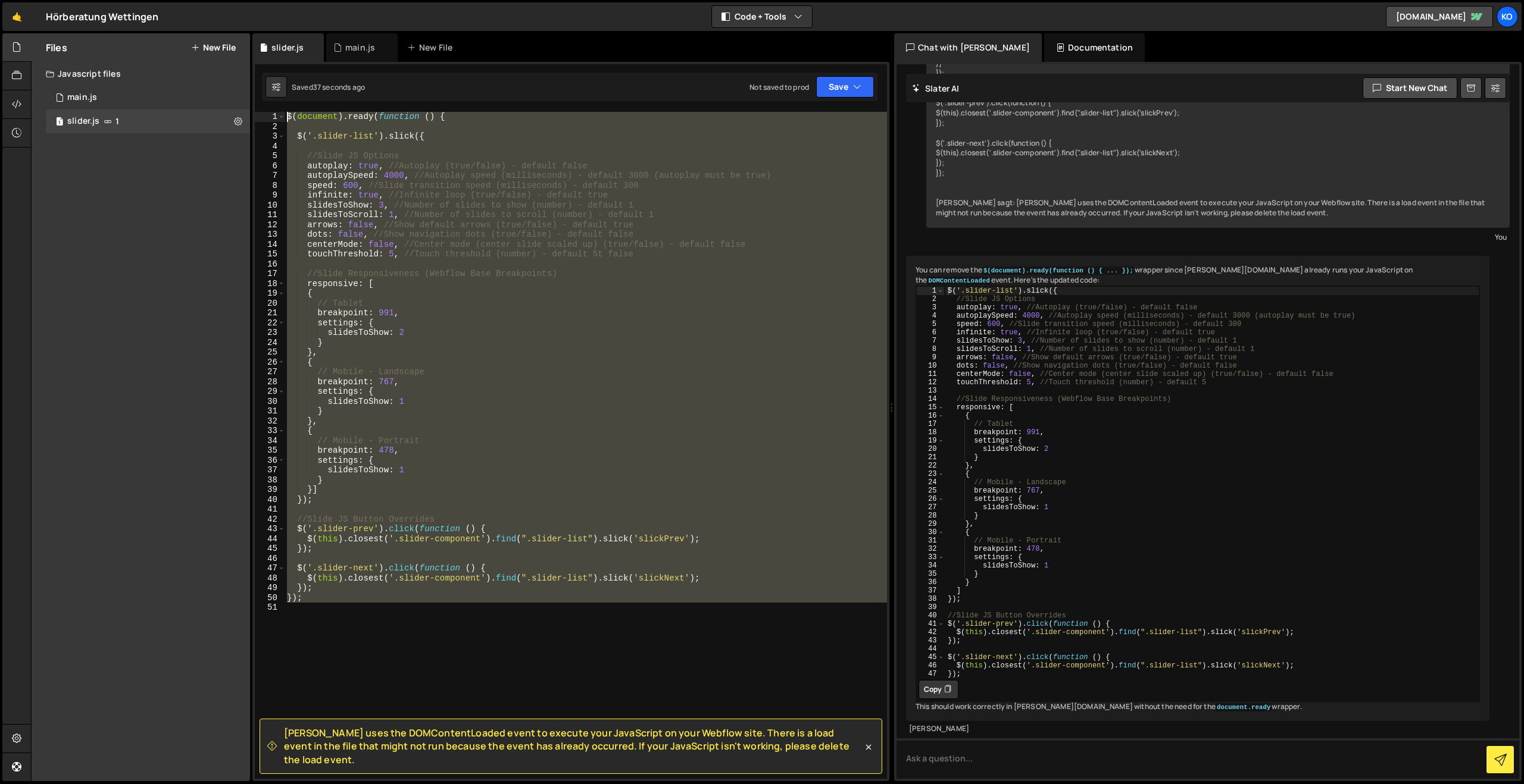
click at [294, 70] on div "[PERSON_NAME] uses the DOMContentLoaded event to execute your JavaScript on you…" at bounding box center [571, 421] width 637 height 719
type textarea "$(document).ready(function () {"
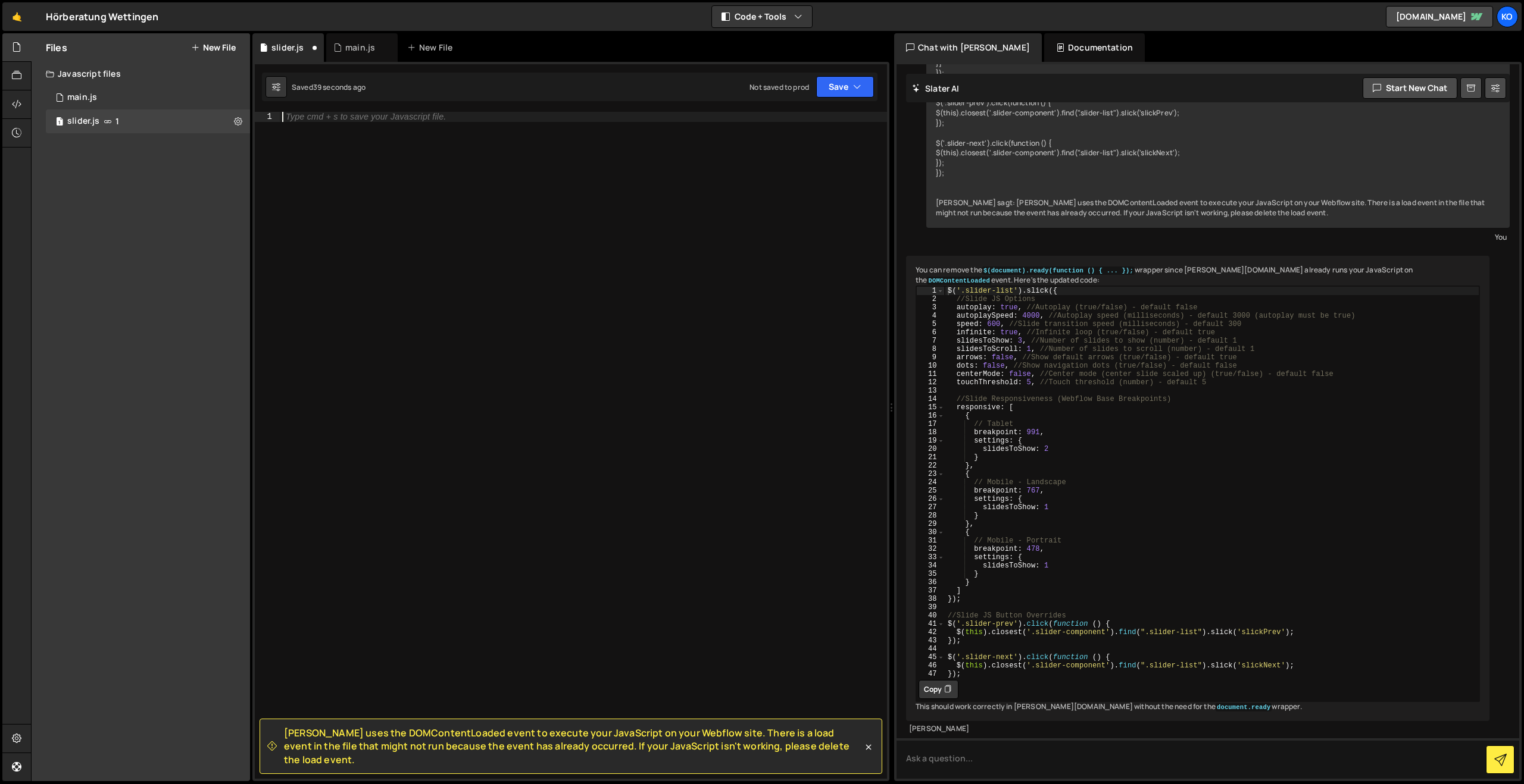
paste textarea "});"
type textarea "});"
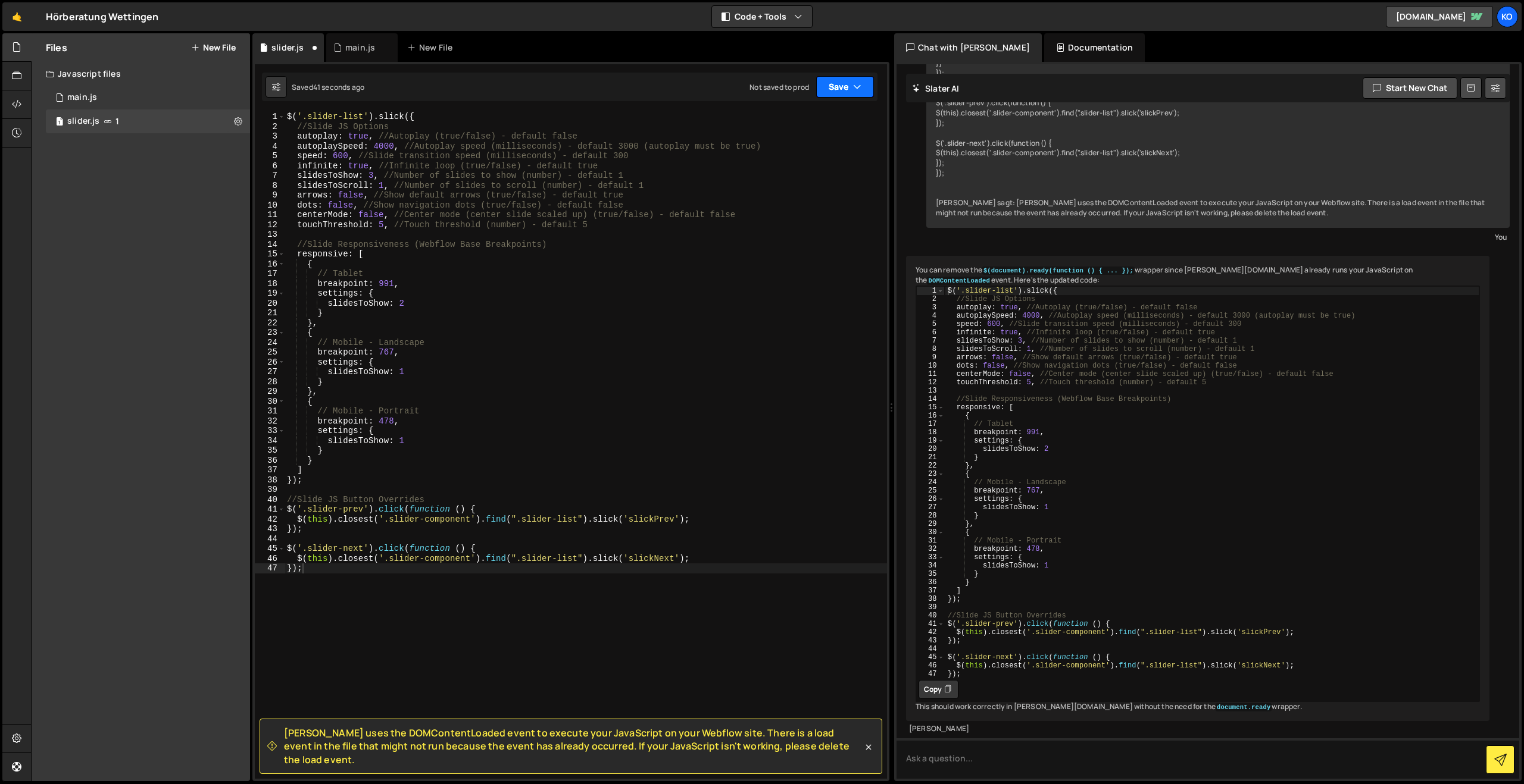
click at [847, 90] on button "Save" at bounding box center [845, 87] width 57 height 21
click at [782, 125] on div "43 seconds ago" at bounding box center [790, 128] width 53 height 10
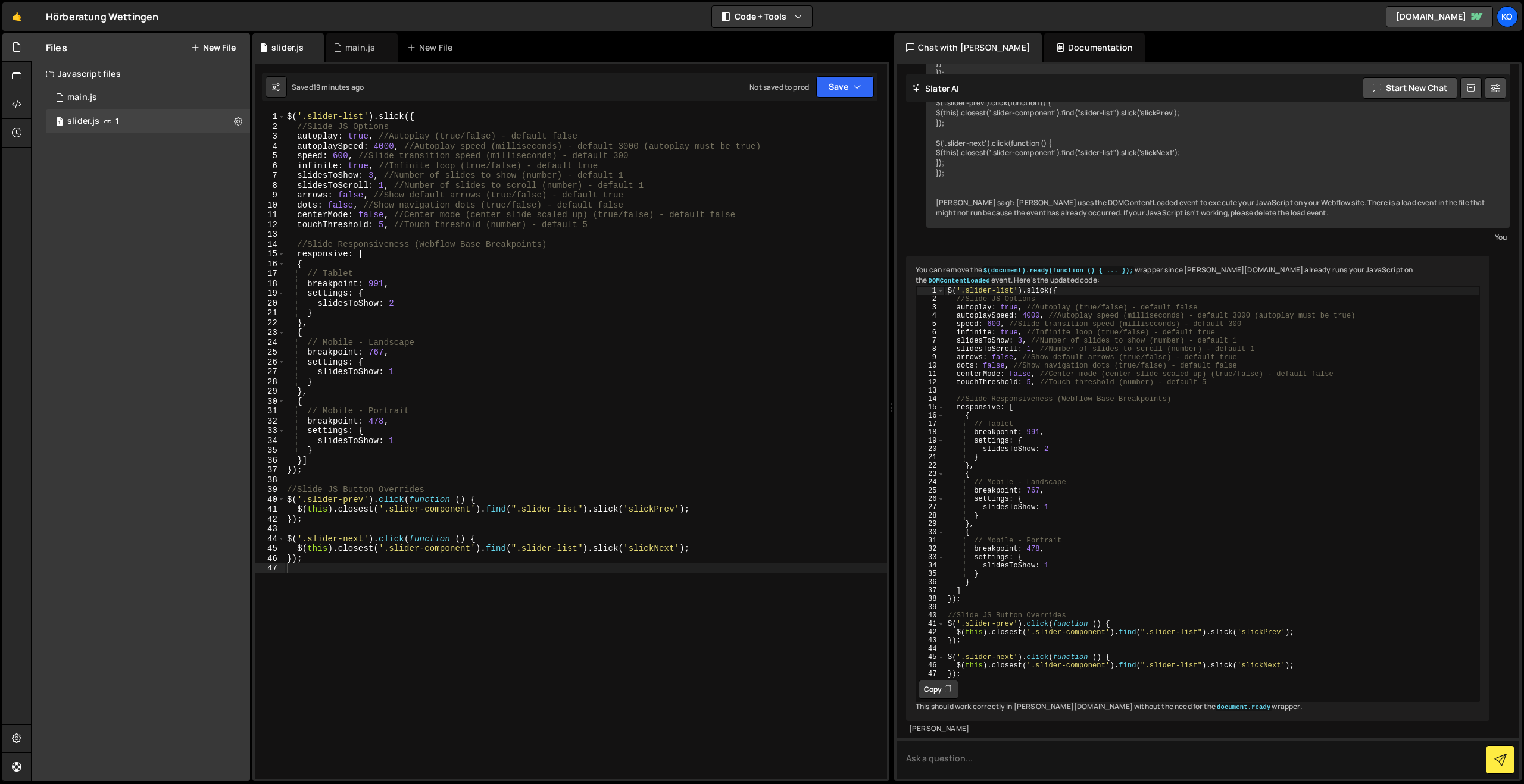
click at [333, 568] on div "$ ( '.slider-list' ) . slick ({ //Slide JS Options autoplay : true , //Autoplay…" at bounding box center [586, 456] width 603 height 687
click at [86, 94] on div "main.js" at bounding box center [82, 97] width 30 height 11
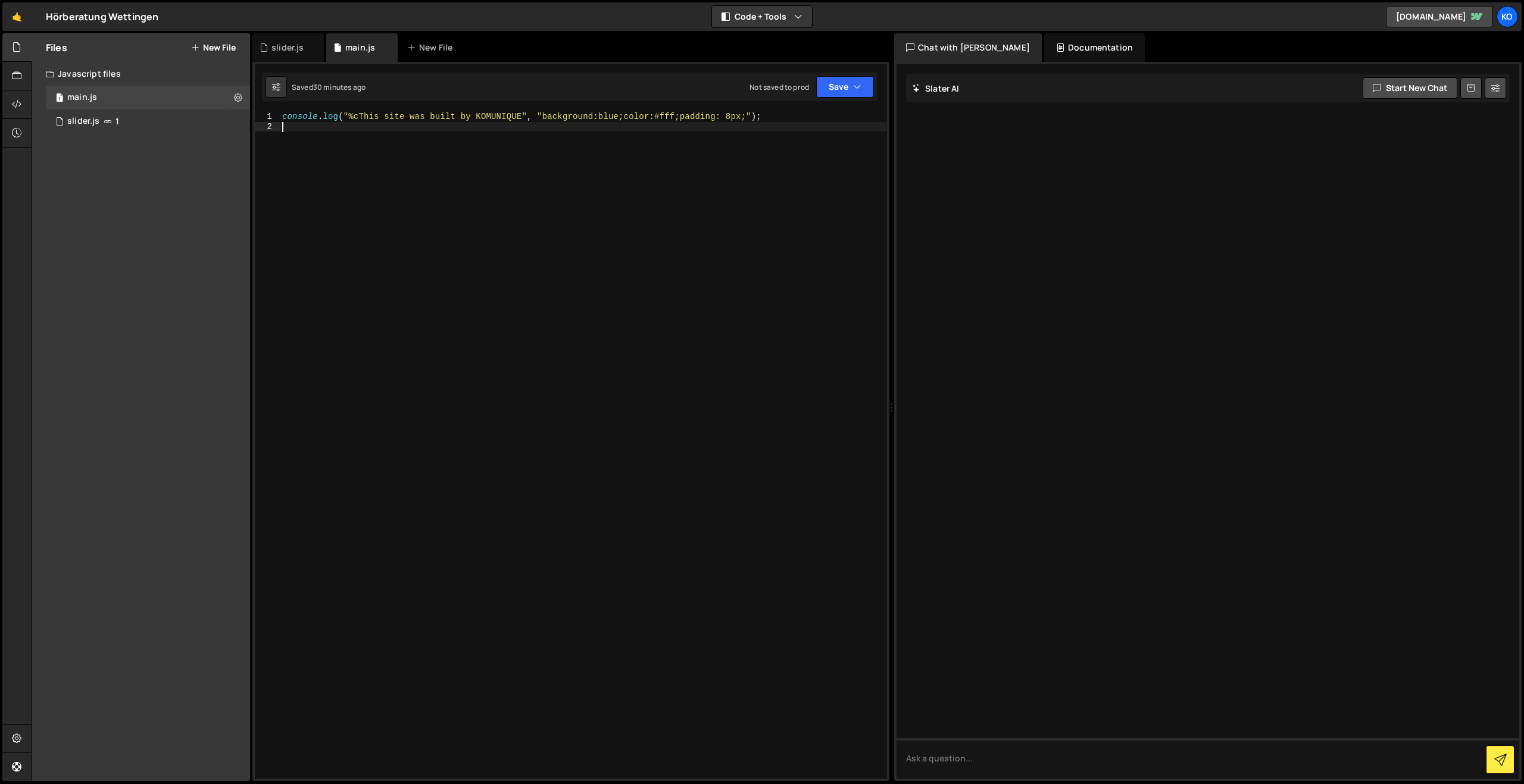
click at [311, 131] on div "console . log ( "%cThis site was built by KOMUNIQUE" , "background:blue;color:#…" at bounding box center [583, 456] width 607 height 687
paste textarea "</script>"
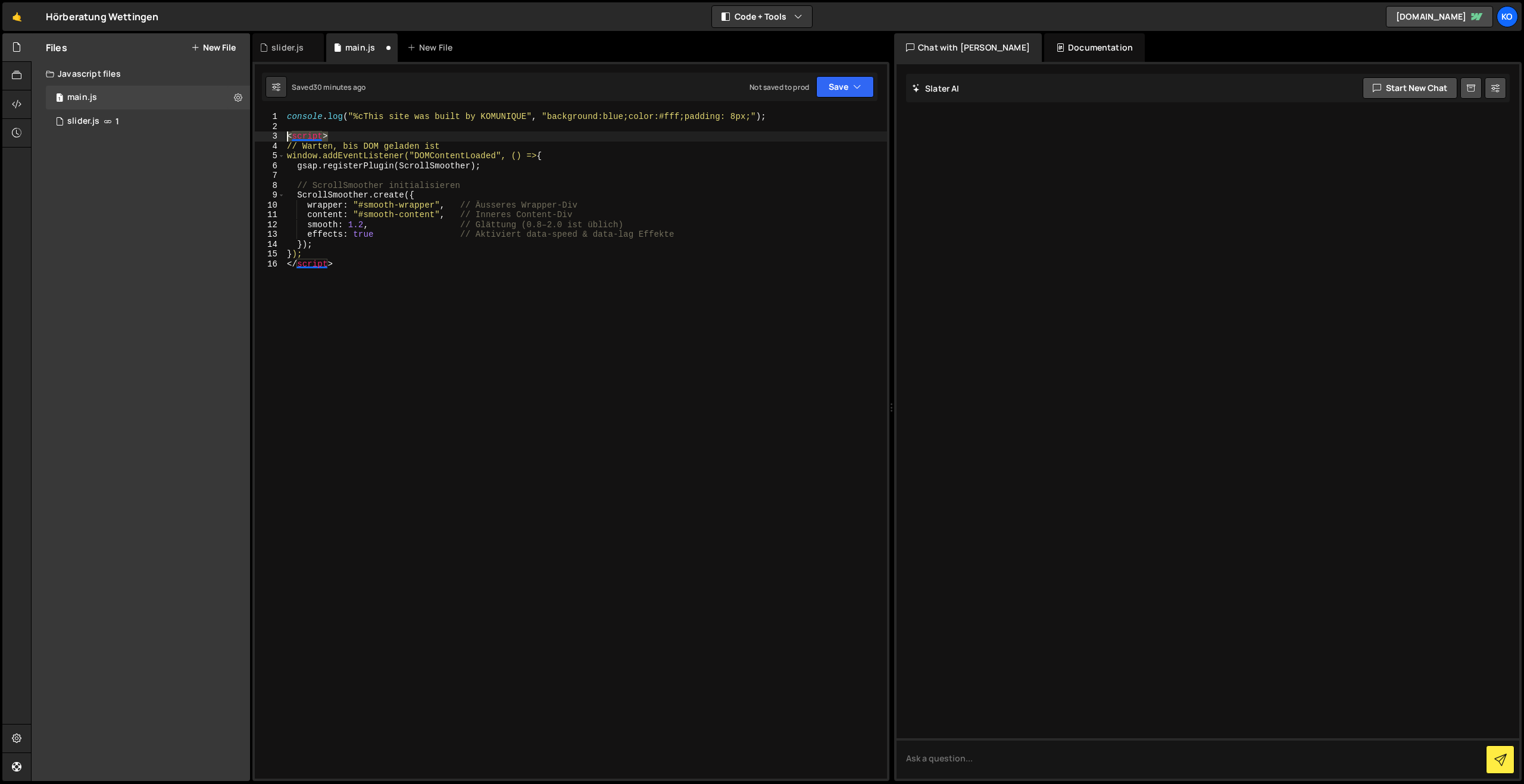
drag, startPoint x: 331, startPoint y: 133, endPoint x: 275, endPoint y: 135, distance: 56.0
click at [275, 135] on div "</script> 1 2 3 4 5 6 7 8 9 10 11 12 13 14 15 16 console . log ( "%cThis site w…" at bounding box center [571, 446] width 632 height 667
type textarea "<script>"
drag, startPoint x: 348, startPoint y: 268, endPoint x: 264, endPoint y: 264, distance: 84.1
click at [264, 264] on div "1 2 3 4 5 6 7 8 9 10 11 12 13 14 15 16 console . log ( "%cThis site was built b…" at bounding box center [571, 446] width 632 height 667
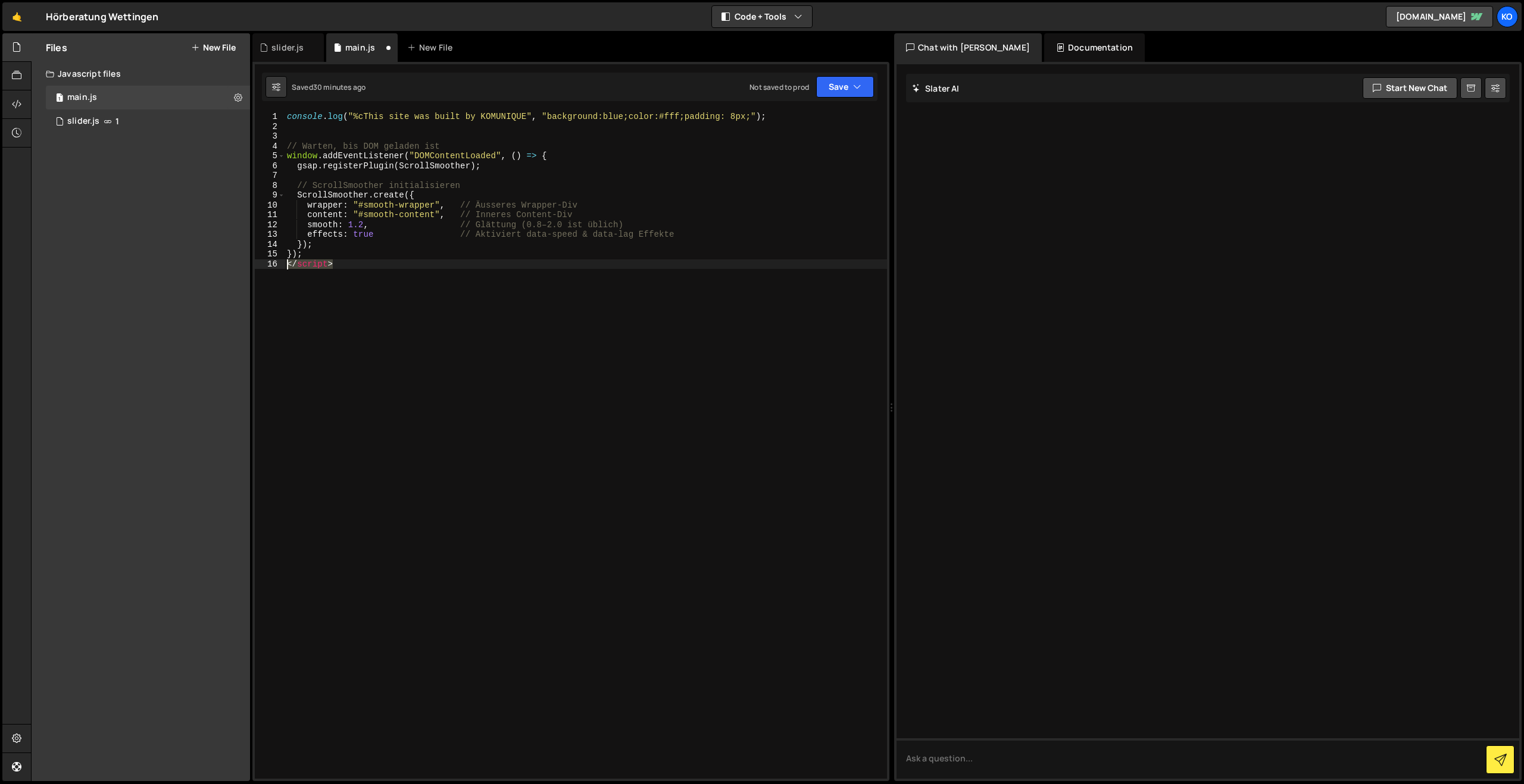
type textarea "</script>"
click at [844, 85] on button "Save" at bounding box center [845, 87] width 57 height 21
click at [784, 121] on div "Save to Staging S" at bounding box center [805, 116] width 124 height 12
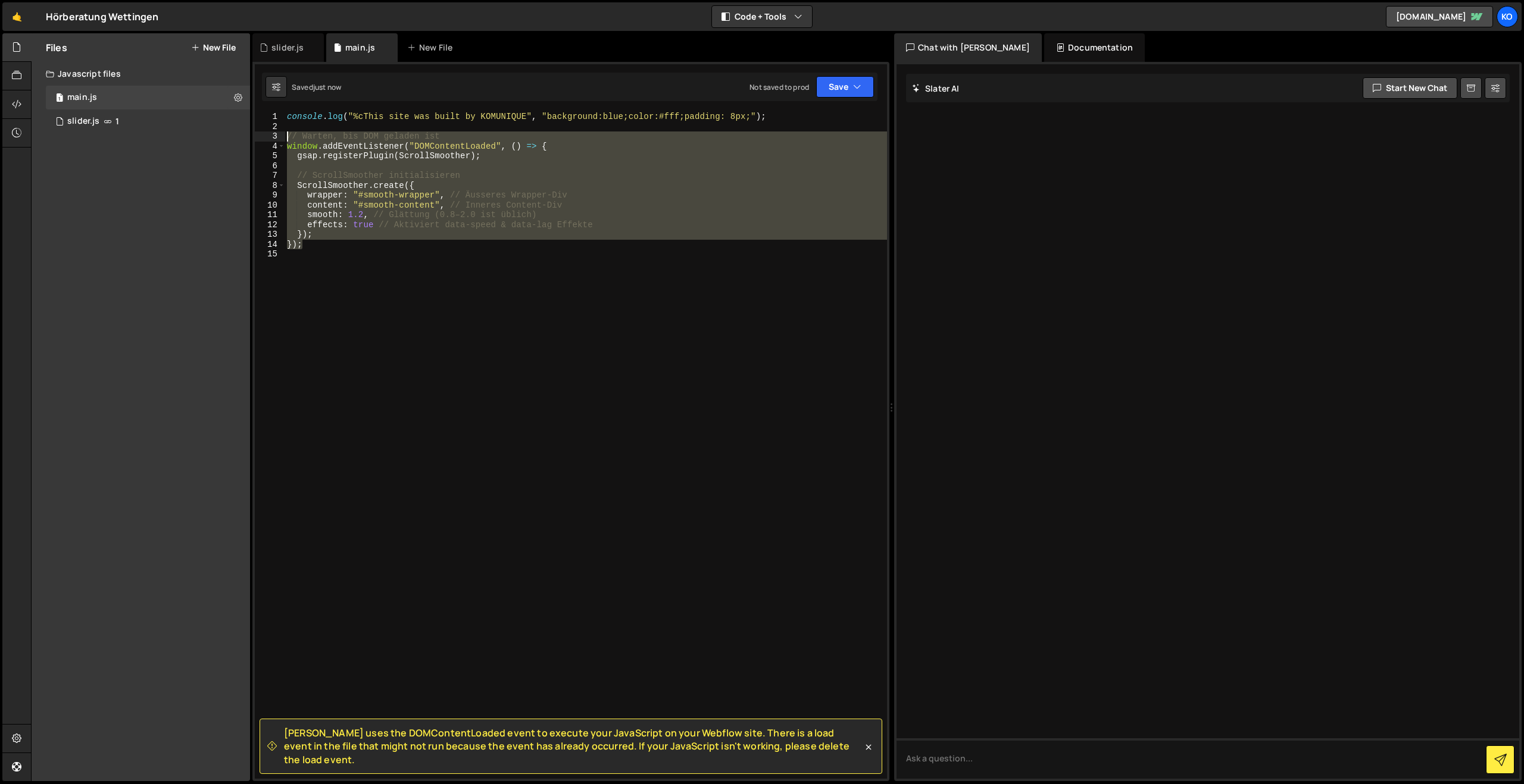
drag, startPoint x: 332, startPoint y: 249, endPoint x: 278, endPoint y: 136, distance: 125.2
click at [278, 136] on div "}); 1 2 3 4 5 6 7 8 9 10 11 12 13 14 15 console . log ( "%cThis site was built …" at bounding box center [571, 446] width 632 height 667
type textarea "// Warten, bis DOM geladen ist window.addEventListener("DOMContentLoaded", () =…"
click at [947, 771] on textarea at bounding box center [1207, 758] width 623 height 40
paste textarea "// Warten, bis DOM geladen ist window.addEventListener("DOMContentLoaded", () =…"
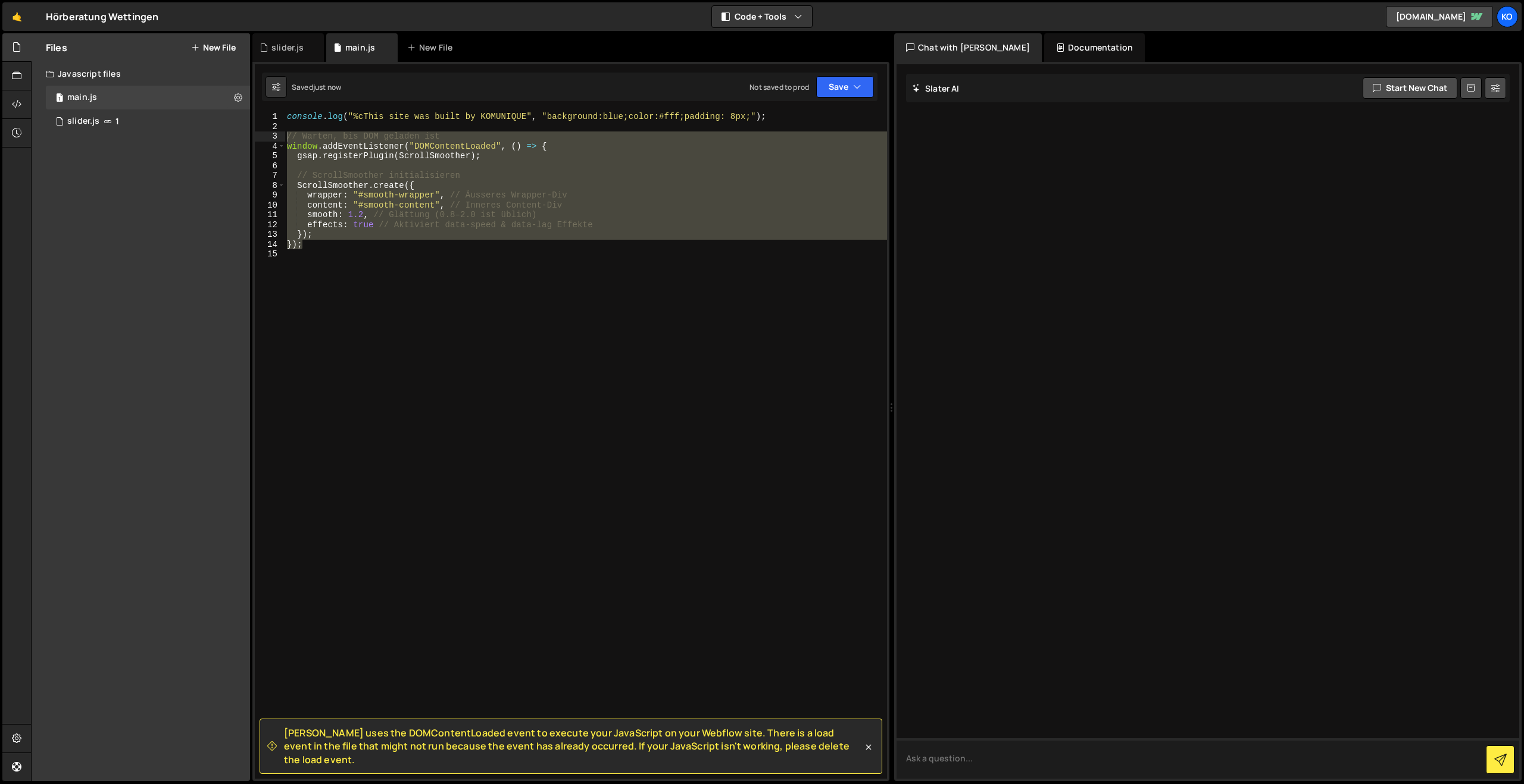
type textarea "// Warten, bis DOM geladen ist window.addEventListener("DOMContentLoaded", () =…"
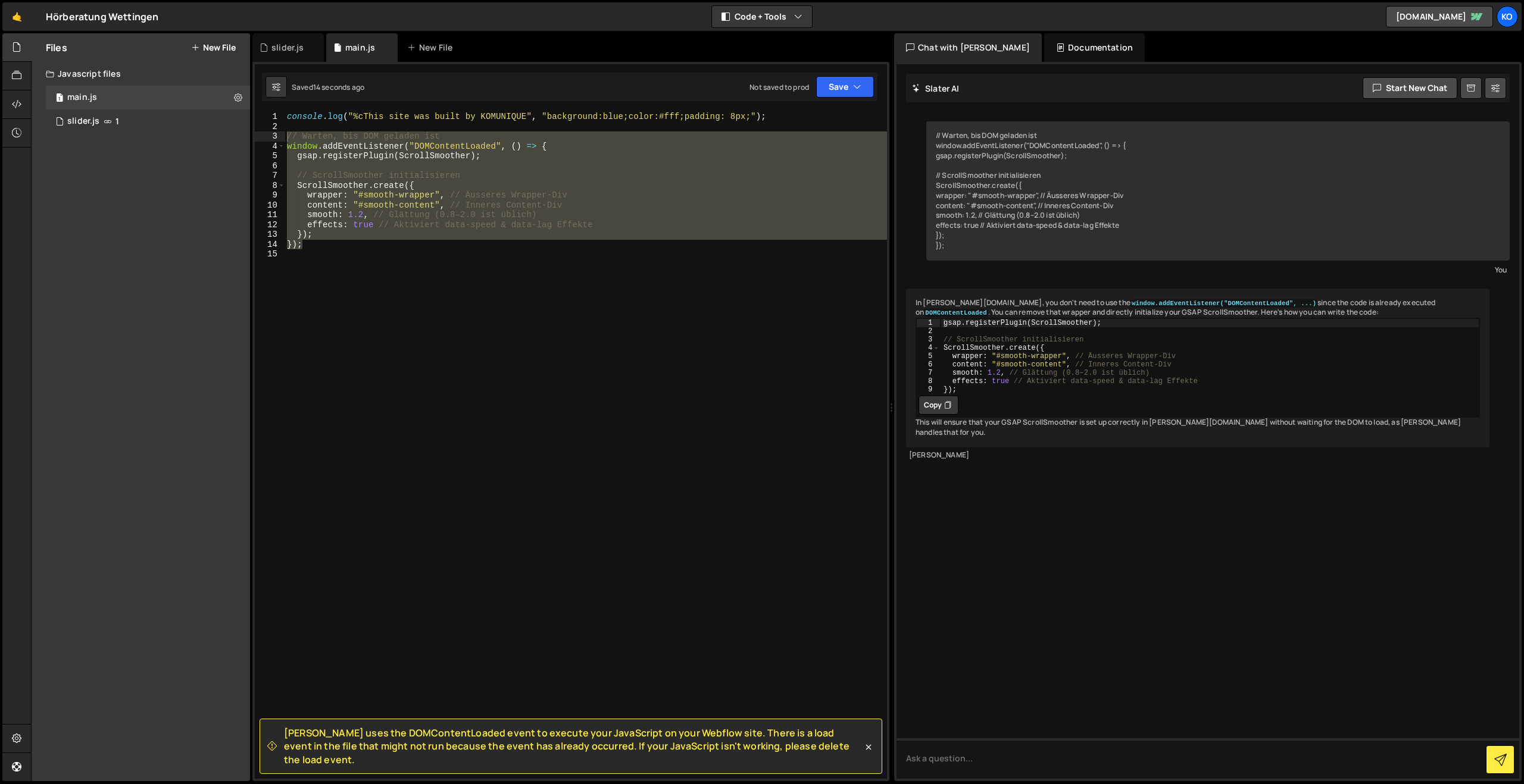
click at [931, 415] on button "Copy" at bounding box center [938, 405] width 40 height 19
click at [296, 262] on div "console . log ( "%cThis site was built by KOMUNIQUE" , "background:blue;color:#…" at bounding box center [586, 456] width 603 height 687
drag, startPoint x: 319, startPoint y: 250, endPoint x: 265, endPoint y: 134, distance: 128.0
click at [265, 134] on div "1 2 3 4 5 6 7 8 9 10 11 12 13 14 15 console . log ( "%cThis site was built by K…" at bounding box center [571, 446] width 632 height 667
paste textarea "});"
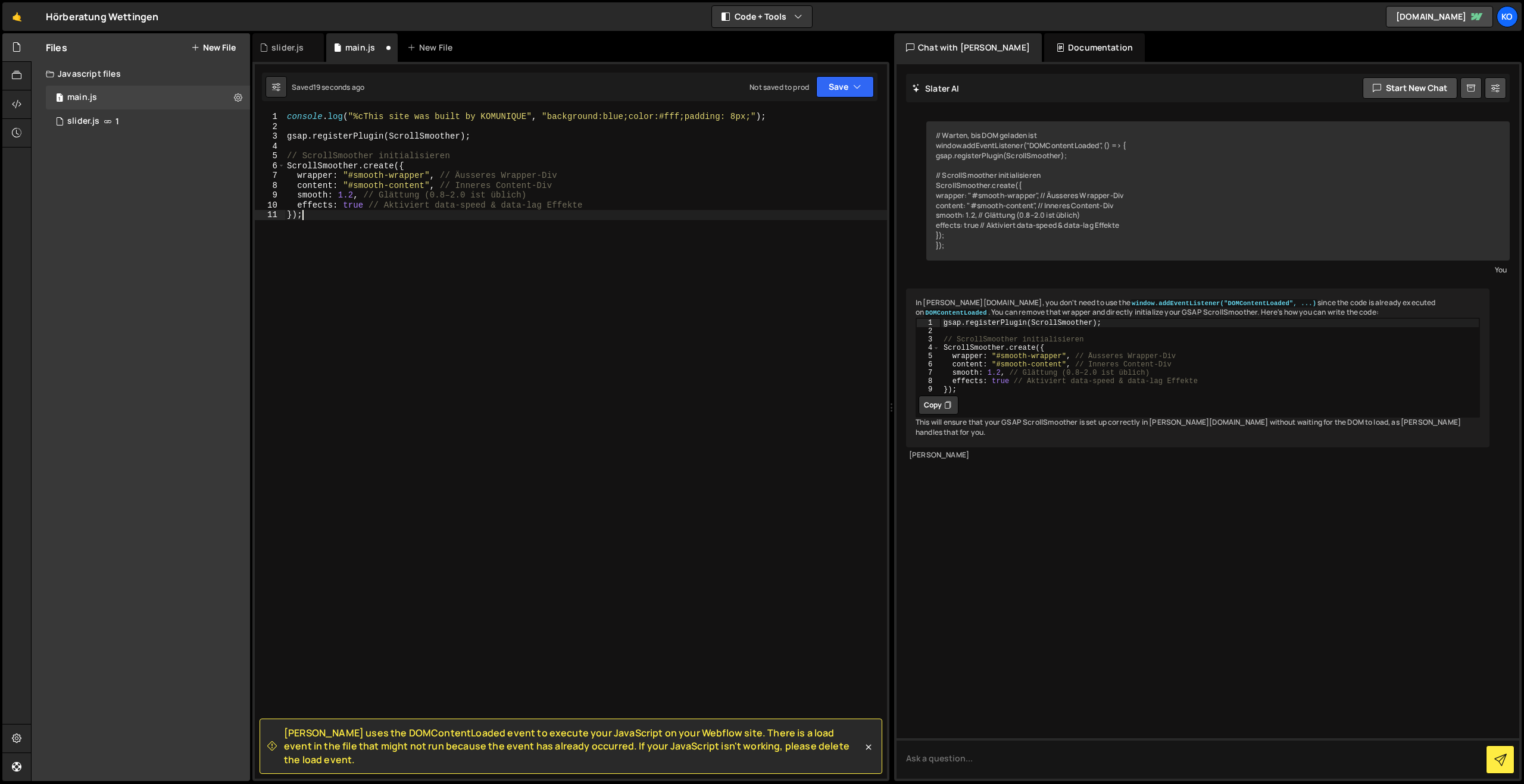
type textarea "});"
click at [367, 269] on div "console . log ( "%cThis site was built by KOMUNIQUE" , "background:blue;color:#…" at bounding box center [586, 456] width 603 height 687
click at [373, 254] on div "console . log ( "%cThis site was built by KOMUNIQUE" , "background:blue;color:#…" at bounding box center [586, 456] width 603 height 687
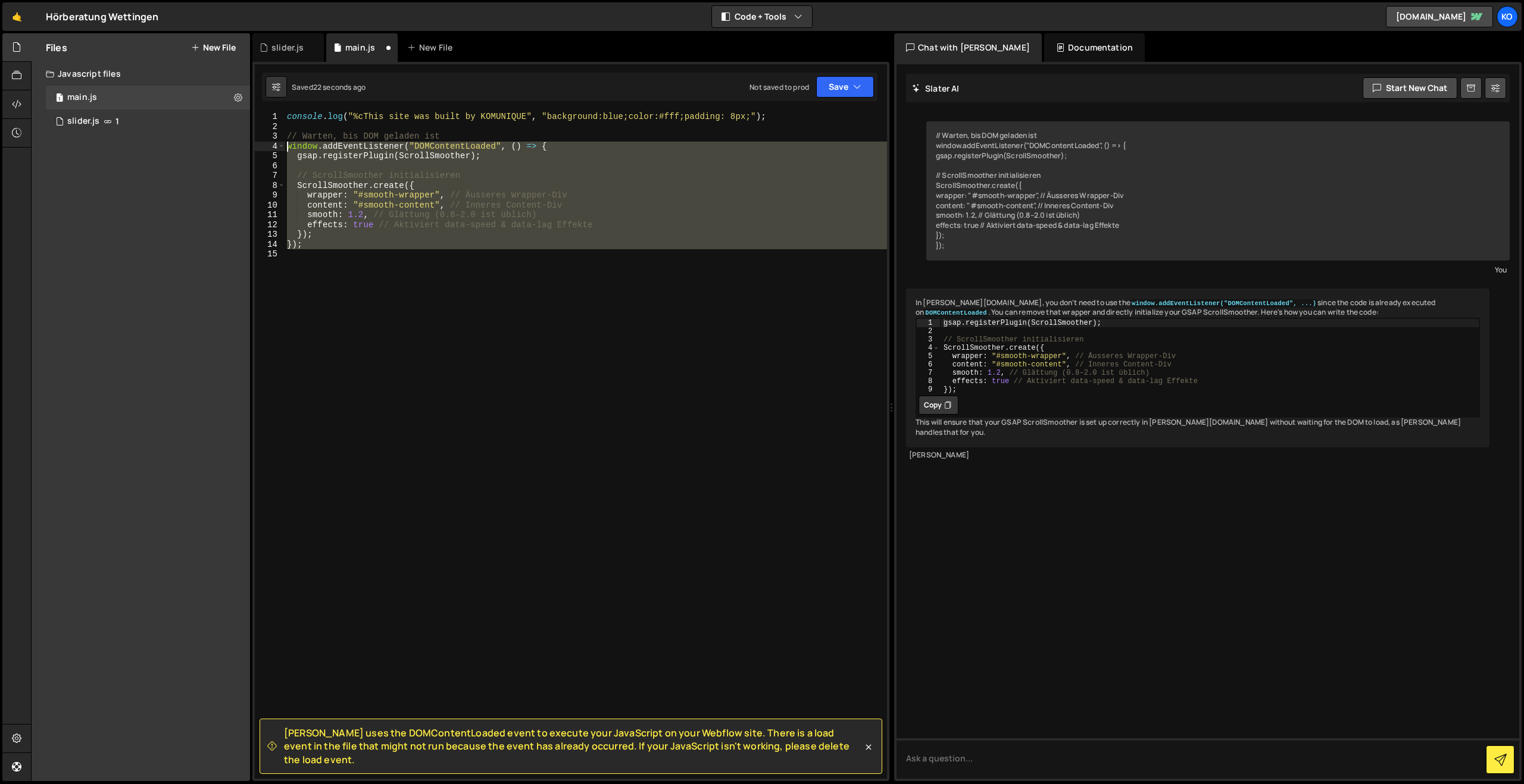
drag, startPoint x: 395, startPoint y: 250, endPoint x: 285, endPoint y: 150, distance: 148.7
click at [285, 150] on div "1 2 3 4 5 6 7 8 9 10 11 12 13 14 15 console . log ( "%cThis site was built by K…" at bounding box center [571, 446] width 632 height 667
paste textarea "}"
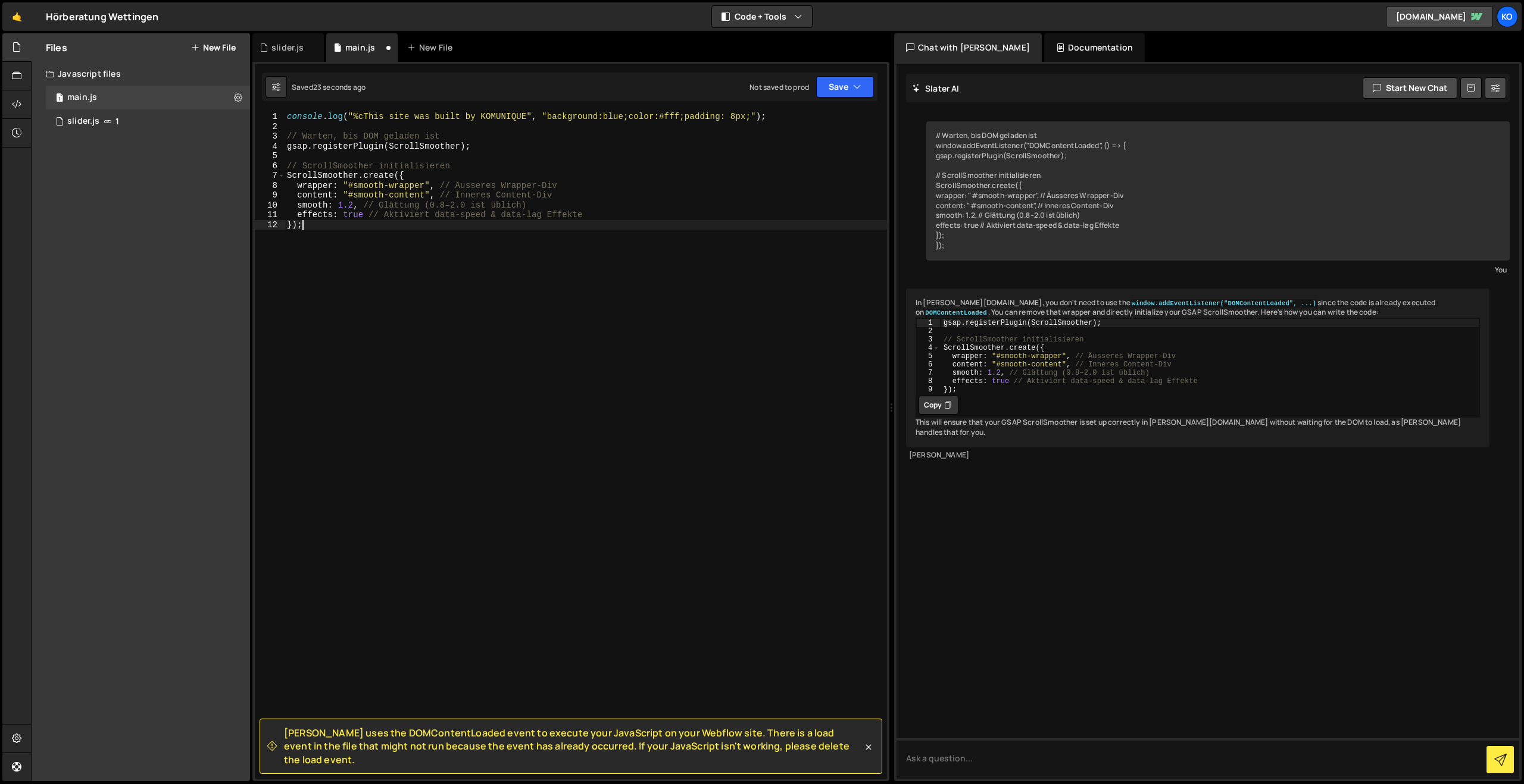
click at [363, 138] on div "console . log ( "%cThis site was built by KOMUNIQUE" , "background:blue;color:#…" at bounding box center [586, 456] width 603 height 687
click at [415, 138] on div "console . log ( "%cThis site was built by KOMUNIQUE" , "background:blue;color:#…" at bounding box center [586, 456] width 603 height 687
click at [449, 137] on div "console . log ( "%cThis site was built by KOMUNIQUE" , "background:blue;color:#…" at bounding box center [586, 456] width 603 height 687
drag, startPoint x: 443, startPoint y: 135, endPoint x: 303, endPoint y: 134, distance: 140.0
click at [303, 134] on div "console . log ( "%cThis site was built by KOMUNIQUE" , "background:blue;color:#…" at bounding box center [586, 456] width 603 height 687
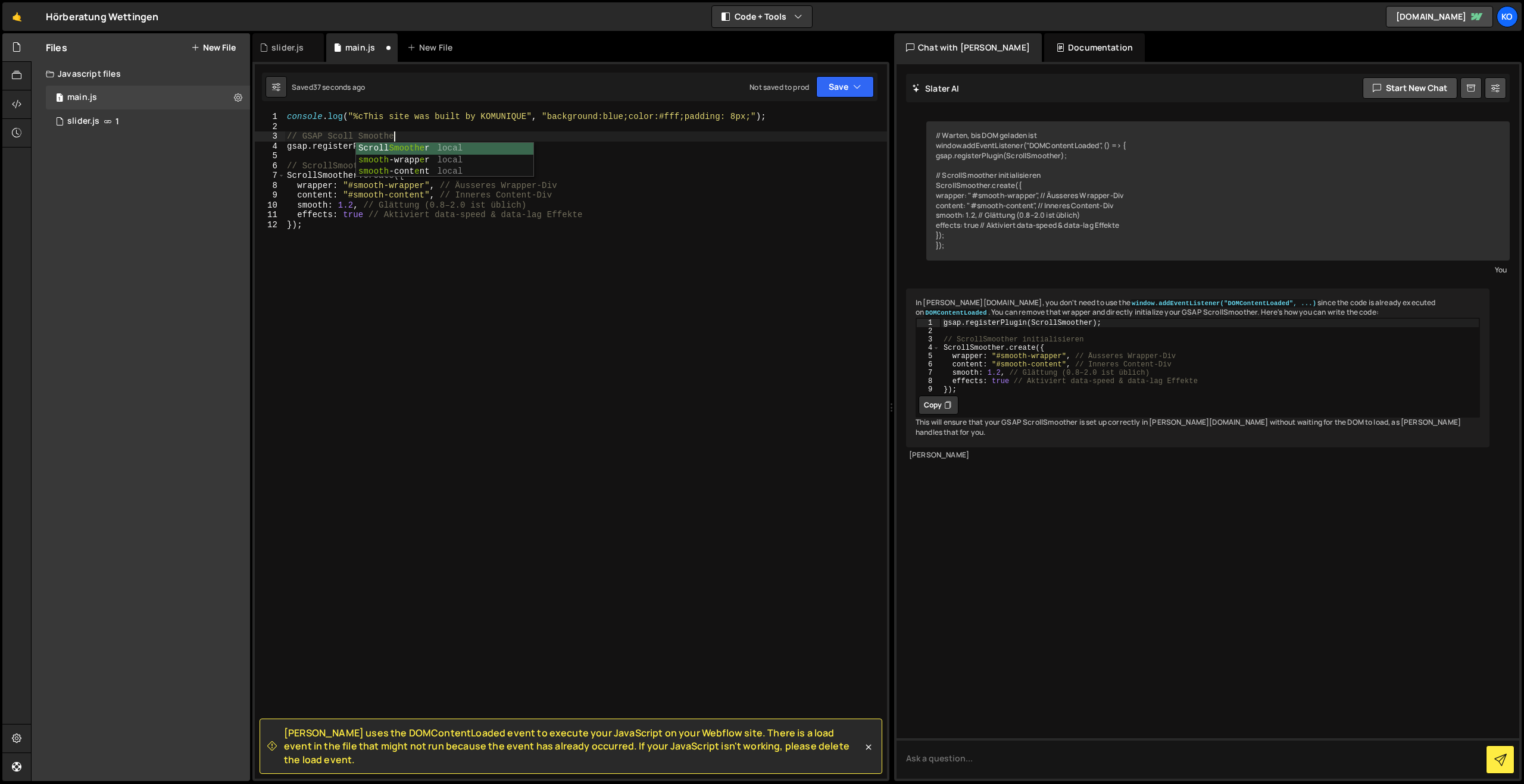
scroll to position [0, 7]
click at [409, 394] on div "console . log ( "%cThis site was built by KOMUNIQUE" , "background:blue;color:#…" at bounding box center [586, 456] width 603 height 687
click at [829, 85] on button "Save" at bounding box center [845, 87] width 57 height 21
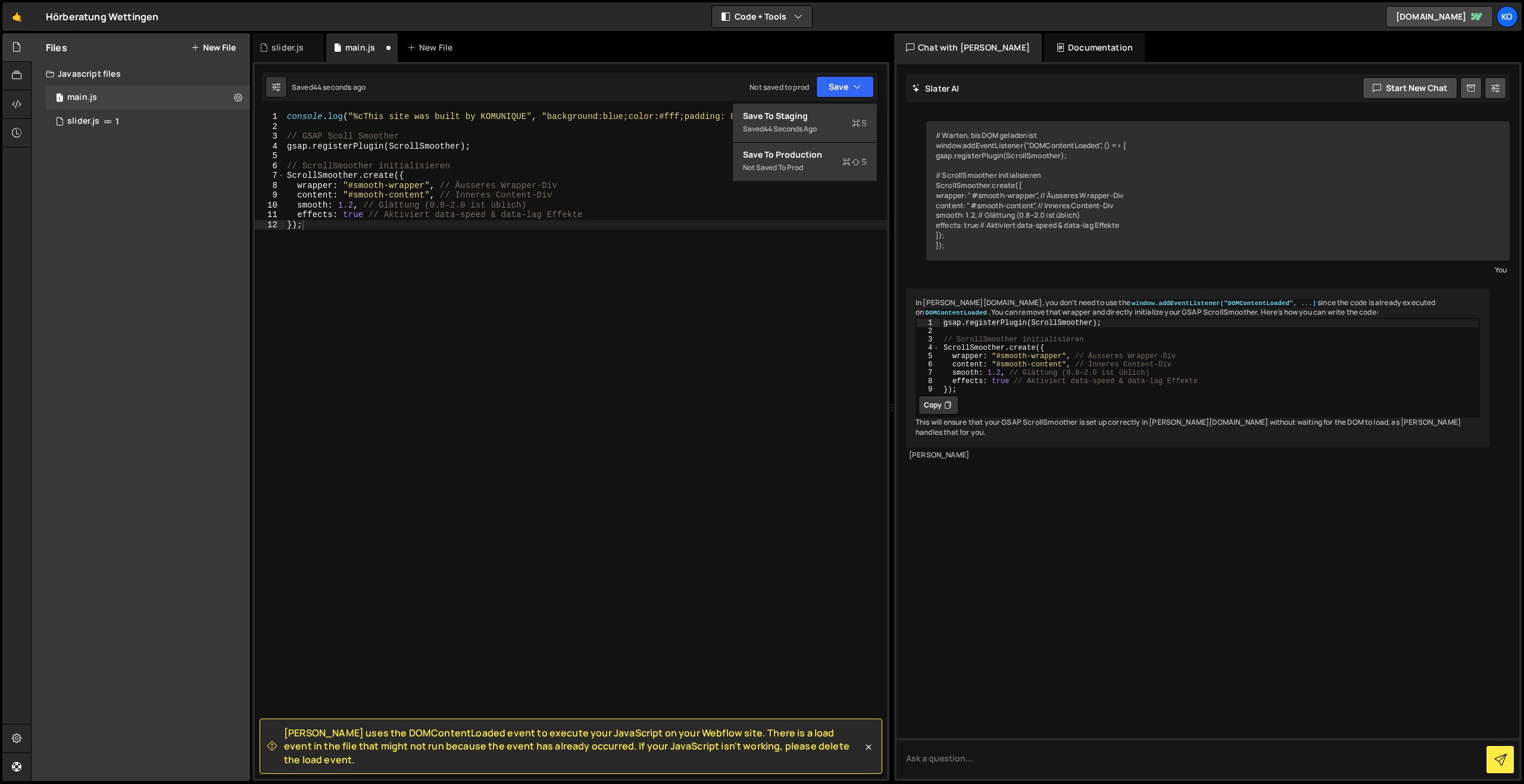
click at [481, 256] on div "console . log ( "%cThis site was built by KOMUNIQUE" , "background:blue;color:#…" at bounding box center [586, 456] width 603 height 687
drag, startPoint x: 559, startPoint y: 185, endPoint x: 459, endPoint y: 183, distance: 100.0
click at [459, 183] on div "console . log ( "%cThis site was built by KOMUNIQUE" , "background:blue;color:#…" at bounding box center [586, 456] width 603 height 687
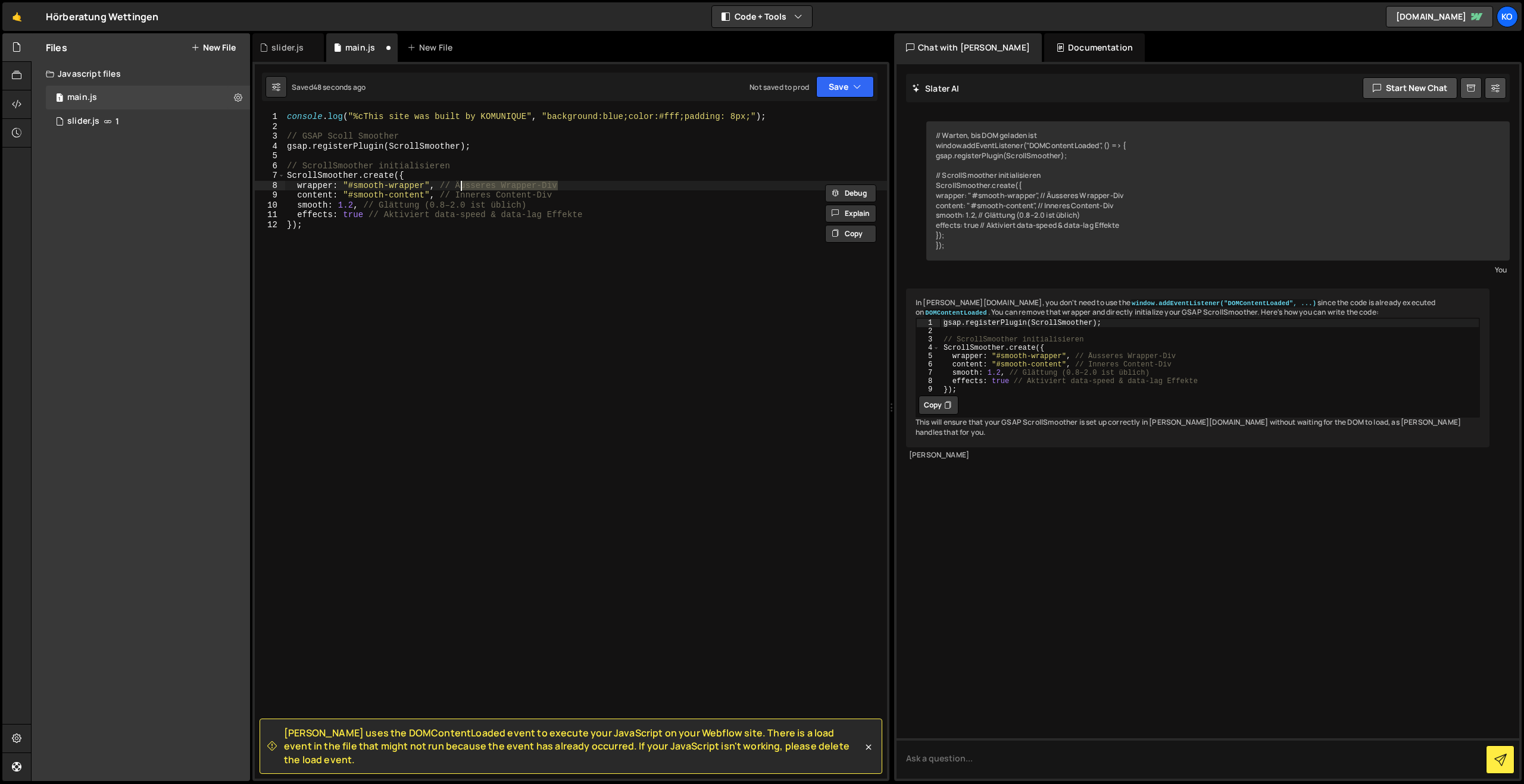
click at [598, 213] on div "console . log ( "%cThis site was built by KOMUNIQUE" , "background:blue;color:#…" at bounding box center [586, 456] width 603 height 687
drag, startPoint x: 618, startPoint y: 214, endPoint x: 371, endPoint y: 216, distance: 247.0
click at [371, 216] on div "console . log ( "%cThis site was built by KOMUNIQUE" , "background:blue;color:#…" at bounding box center [586, 456] width 603 height 687
drag, startPoint x: 540, startPoint y: 206, endPoint x: 362, endPoint y: 204, distance: 178.0
click at [362, 204] on div "console . log ( "%cThis site was built by KOMUNIQUE" , "background:blue;color:#…" at bounding box center [586, 456] width 603 height 687
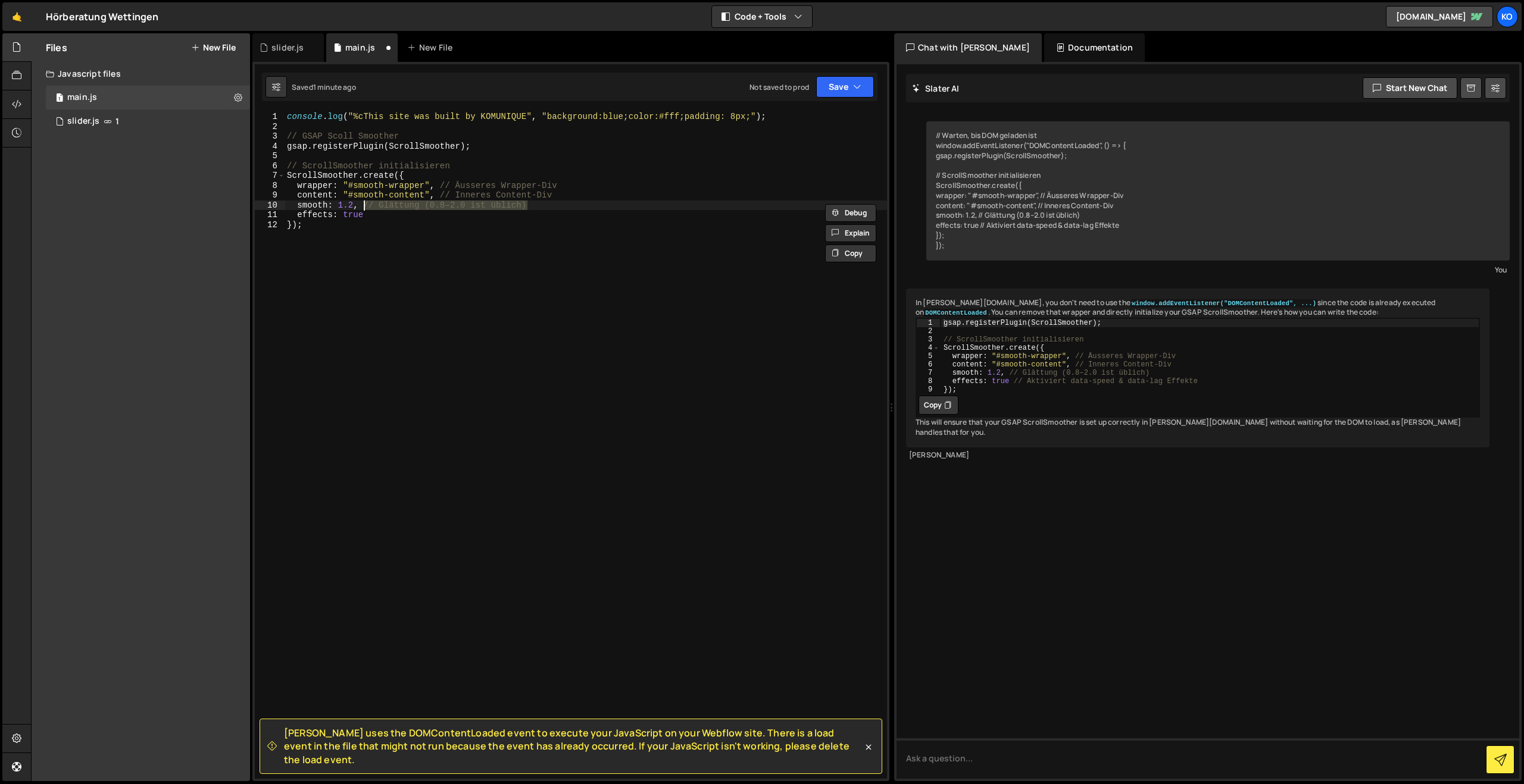
click at [554, 213] on div "console . log ( "%cThis site was built by KOMUNIQUE" , "background:blue;color:#…" at bounding box center [586, 456] width 603 height 687
drag, startPoint x: 424, startPoint y: 204, endPoint x: 379, endPoint y: 204, distance: 45.0
click at [379, 204] on div "console . log ( "%cThis site was built by KOMUNIQUE" , "background:blue;color:#…" at bounding box center [586, 456] width 603 height 687
click at [518, 209] on div "console . log ( "%cThis site was built by KOMUNIQUE" , "background:blue;color:#…" at bounding box center [586, 456] width 603 height 687
drag, startPoint x: 569, startPoint y: 197, endPoint x: 440, endPoint y: 191, distance: 129.1
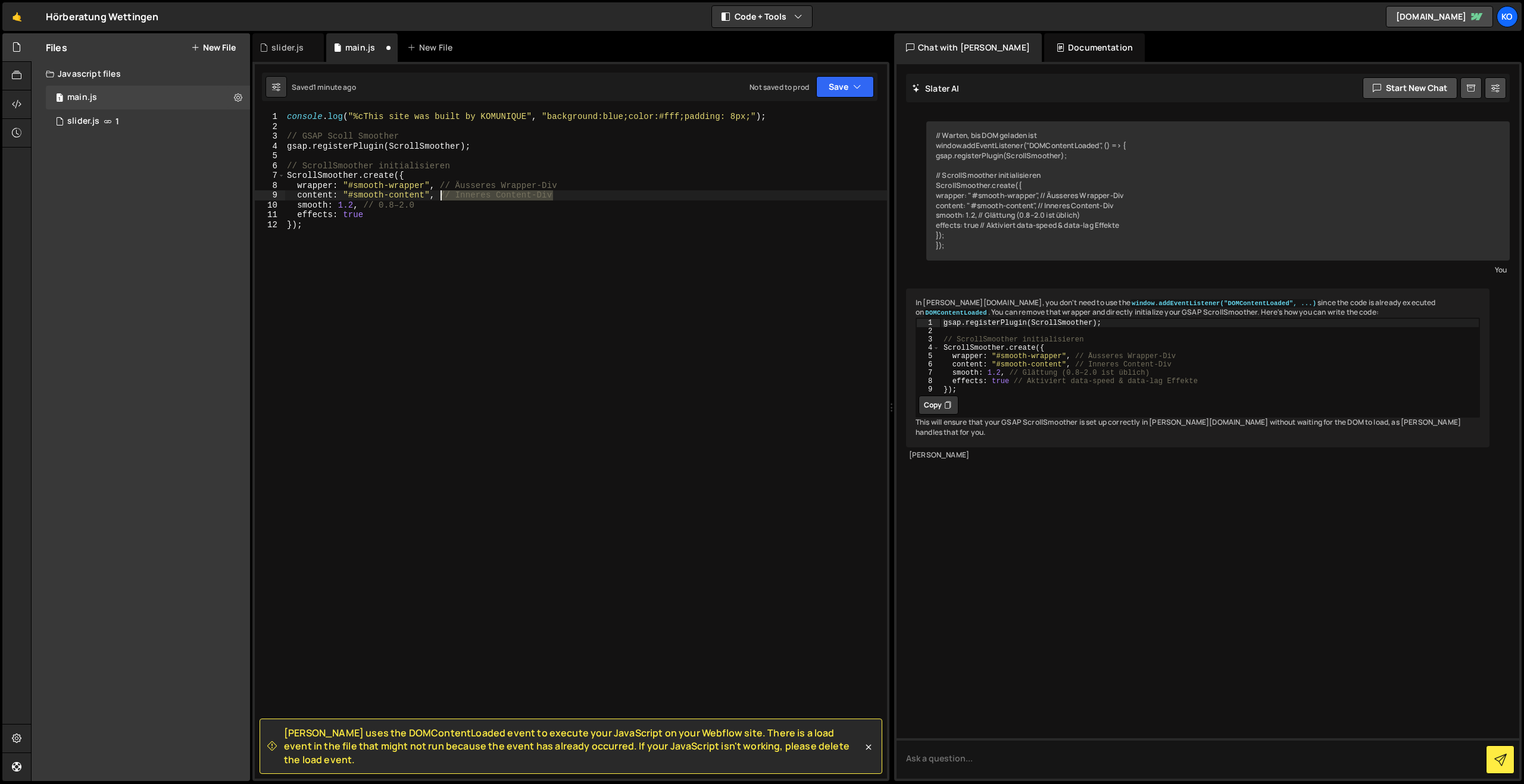
click at [440, 191] on div "console . log ( "%cThis site was built by KOMUNIQUE" , "background:blue;color:#…" at bounding box center [586, 456] width 603 height 687
drag, startPoint x: 575, startPoint y: 181, endPoint x: 439, endPoint y: 184, distance: 136.0
click at [439, 184] on div "console . log ( "%cThis site was built by KOMUNIQUE" , "background:blue;color:#…" at bounding box center [586, 456] width 603 height 687
click at [475, 201] on div "console . log ( "%cThis site was built by KOMUNIQUE" , "background:blue;color:#…" at bounding box center [586, 456] width 603 height 687
click at [474, 196] on div "console . log ( "%cThis site was built by KOMUNIQUE" , "background:blue;color:#…" at bounding box center [586, 456] width 603 height 687
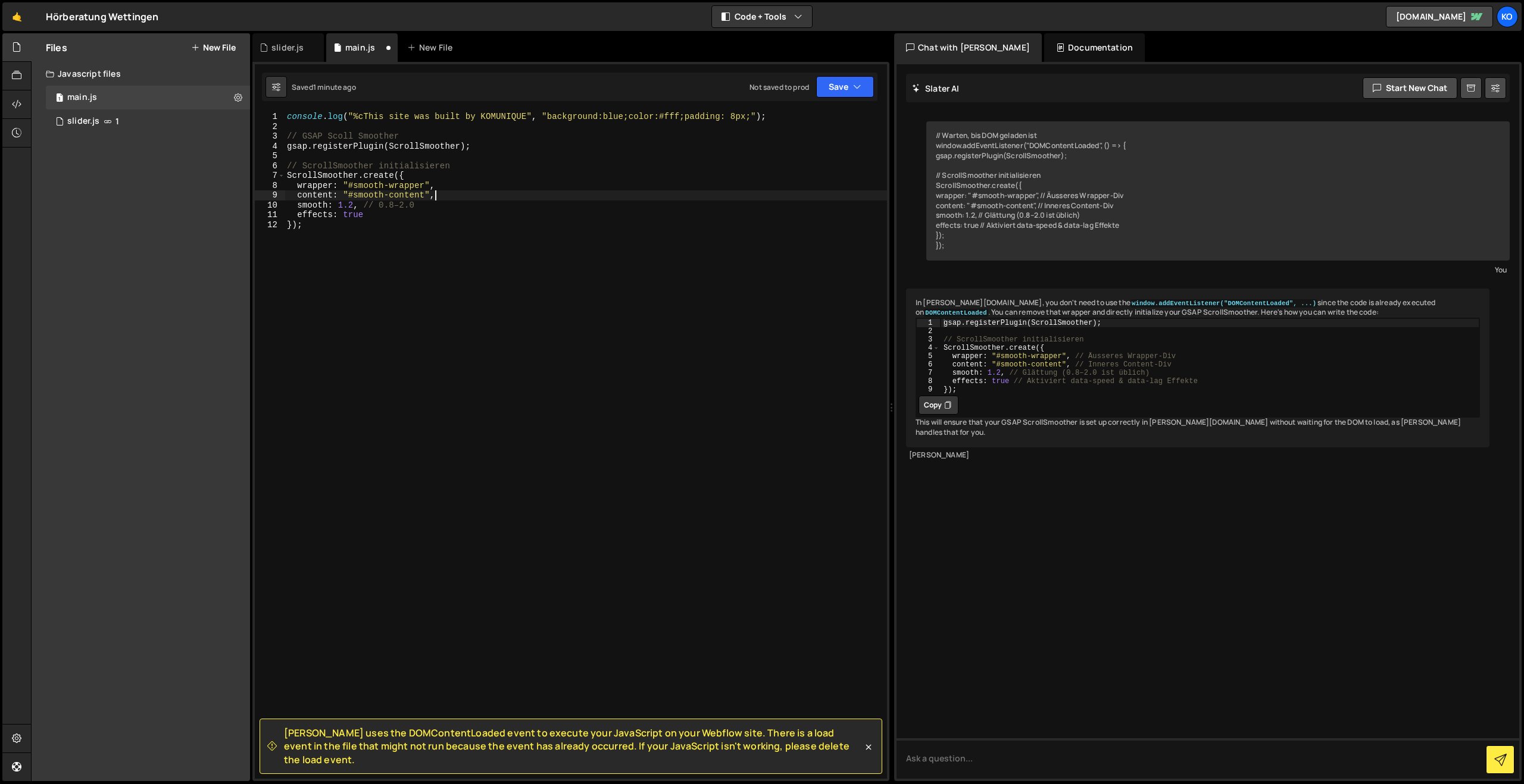
click at [440, 162] on div "console . log ( "%cThis site was built by KOMUNIQUE" , "background:blue;color:#…" at bounding box center [586, 456] width 603 height 687
drag, startPoint x: 463, startPoint y: 164, endPoint x: 376, endPoint y: 163, distance: 87.0
click at [376, 163] on div "console . log ( "%cThis site was built by KOMUNIQUE" , "background:blue;color:#…" at bounding box center [586, 456] width 603 height 687
click at [415, 169] on div "console . log ( "%cThis site was built by KOMUNIQUE" , "background:blue;color:#…" at bounding box center [586, 446] width 603 height 667
drag, startPoint x: 451, startPoint y: 167, endPoint x: 422, endPoint y: 167, distance: 29.0
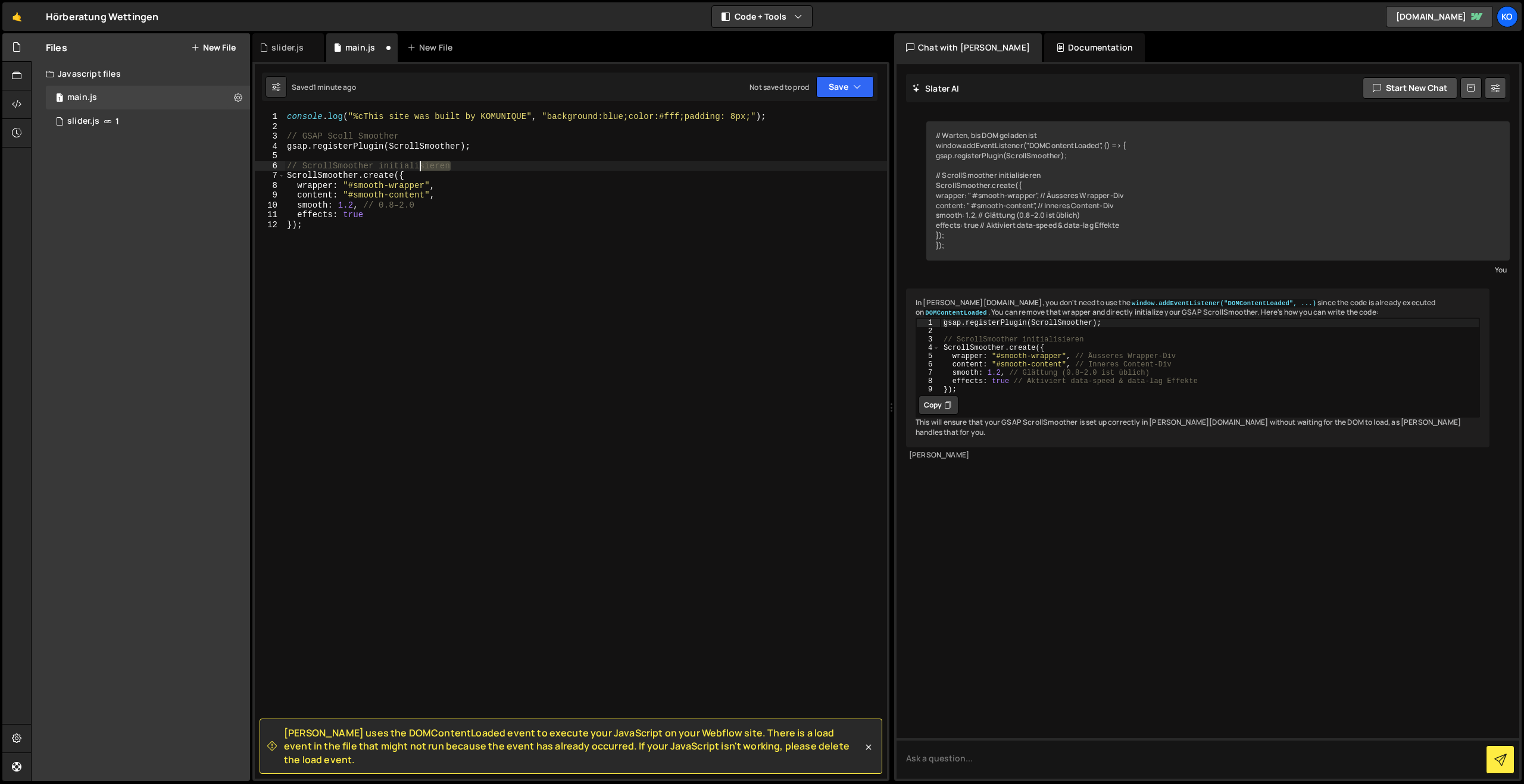
click at [422, 167] on div "console . log ( "%cThis site was built by KOMUNIQUE" , "background:blue;color:#…" at bounding box center [586, 456] width 603 height 687
click at [854, 84] on icon "button" at bounding box center [857, 87] width 9 height 12
click at [793, 129] on div "1 minute ago" at bounding box center [784, 128] width 42 height 10
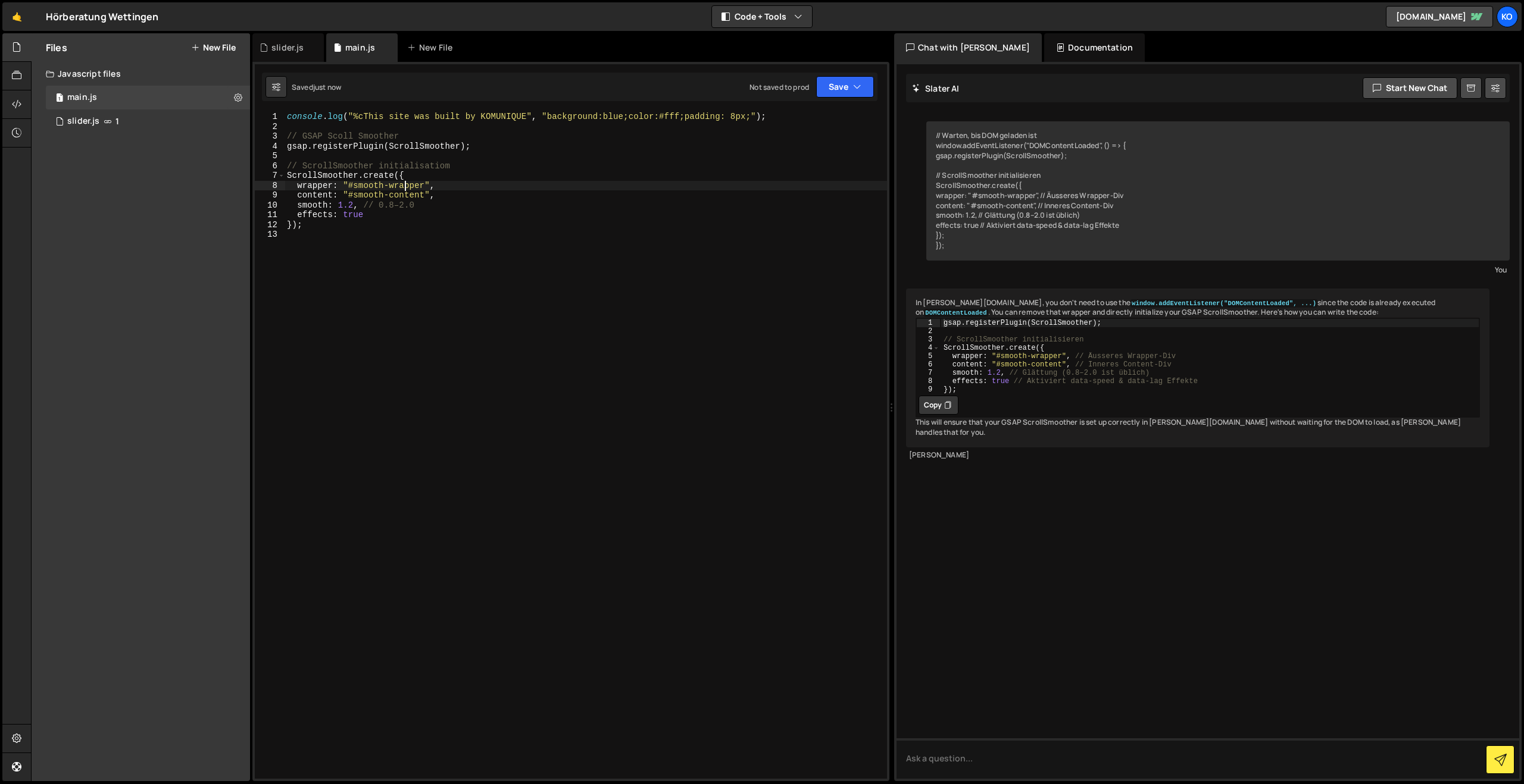
scroll to position [0, 9]
click at [407, 187] on div "console . log ( "%cThis site was built by KOMUNIQUE" , "background:blue;color:#…" at bounding box center [586, 456] width 603 height 687
drag, startPoint x: 424, startPoint y: 185, endPoint x: 354, endPoint y: 183, distance: 70.0
click at [354, 183] on div "console . log ( "%cThis site was built by KOMUNIQUE" , "background:blue;color:#…" at bounding box center [586, 456] width 603 height 687
click at [828, 88] on button "Save" at bounding box center [845, 87] width 57 height 21
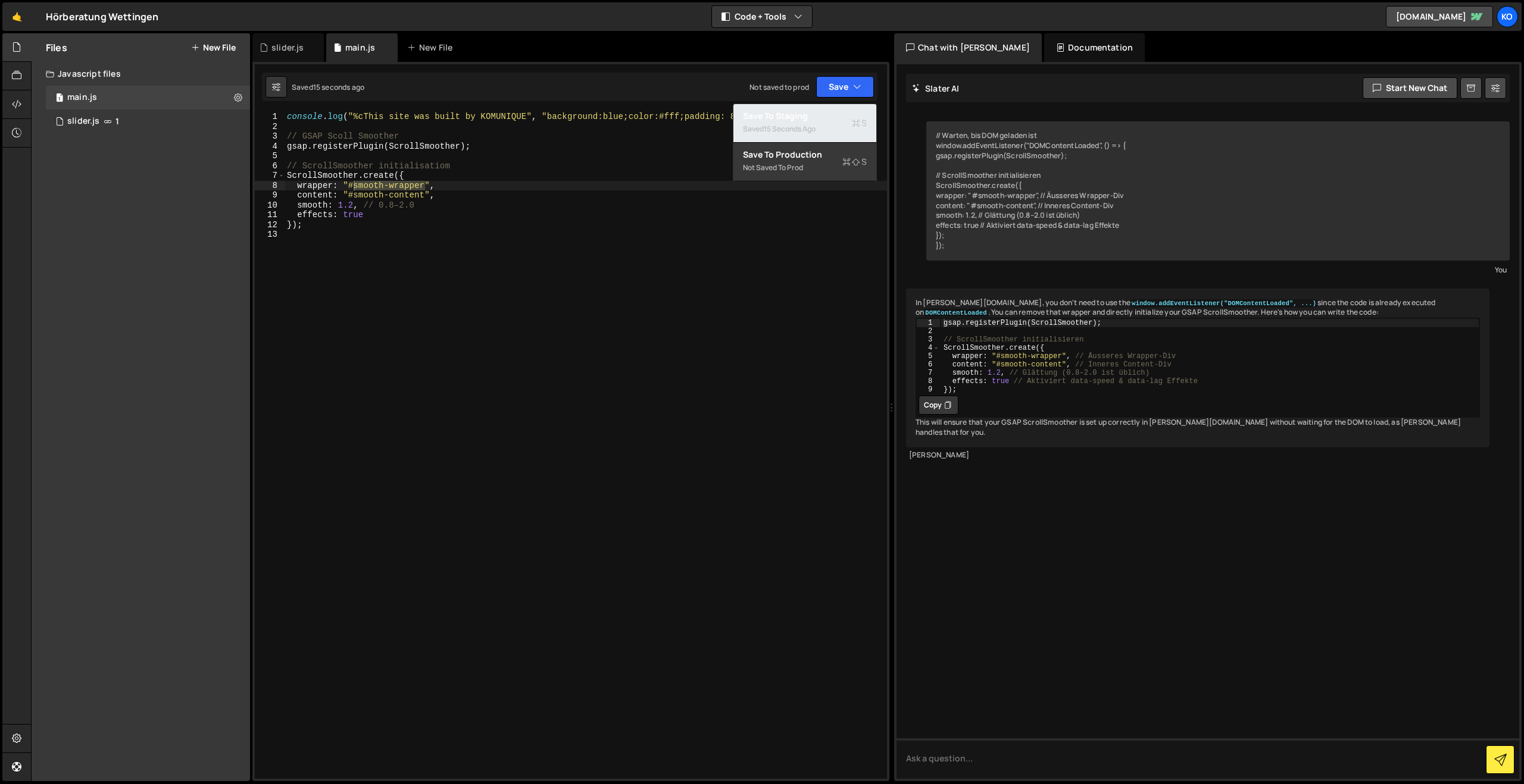
click at [788, 123] on div "Saved 15 seconds ago" at bounding box center [805, 129] width 124 height 14
drag, startPoint x: 423, startPoint y: 197, endPoint x: 354, endPoint y: 194, distance: 69.1
click at [354, 194] on div "console . log ( "%cThis site was built by KOMUNIQUE" , "background:blue;color:#…" at bounding box center [586, 456] width 603 height 687
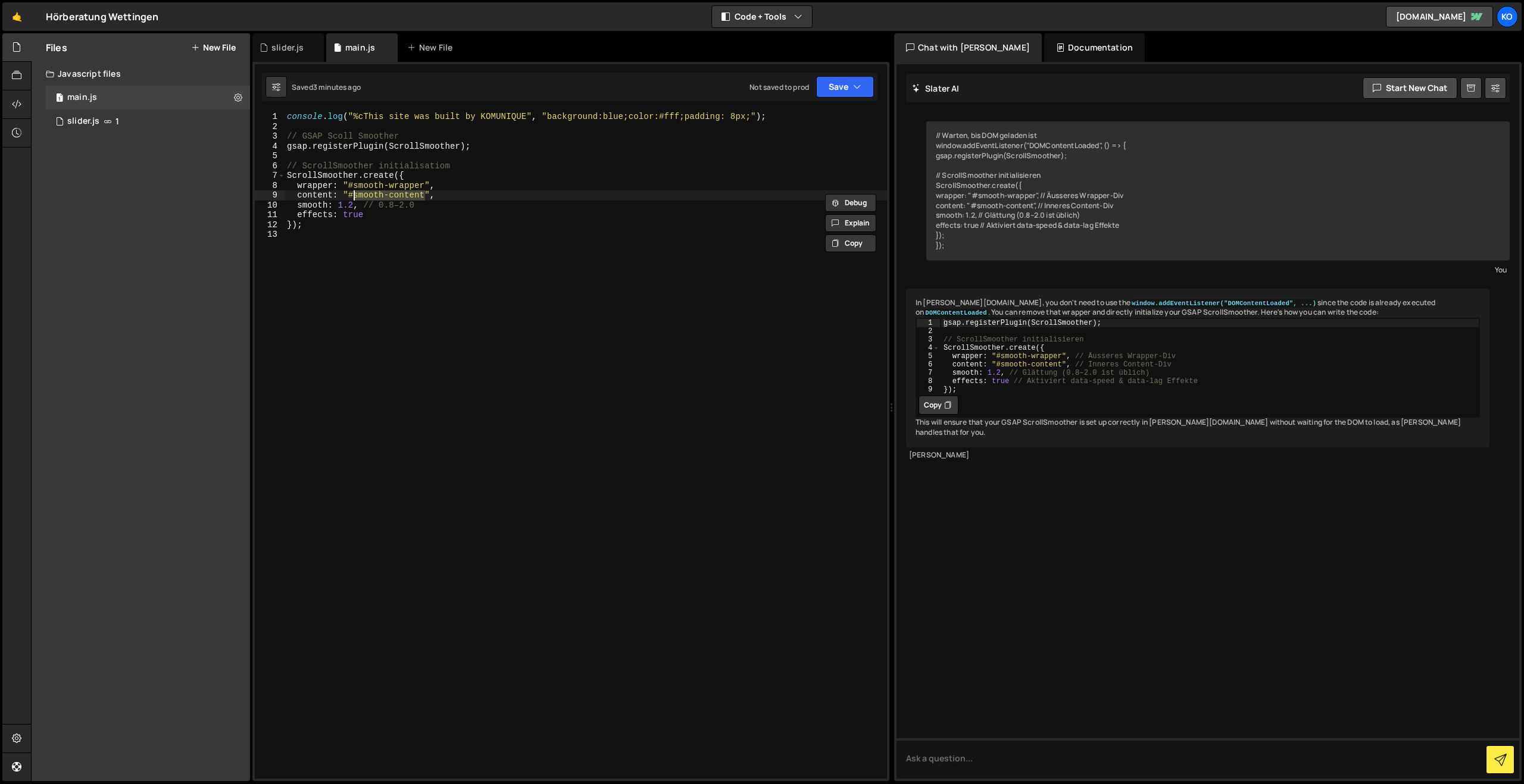
click at [371, 201] on div "console . log ( "%cThis site was built by KOMUNIQUE" , "background:blue;color:#…" at bounding box center [586, 456] width 603 height 687
click at [340, 227] on div "console . log ( "%cThis site was built by KOMUNIQUE" , "background:blue;color:#…" at bounding box center [586, 456] width 603 height 687
drag, startPoint x: 425, startPoint y: 182, endPoint x: 427, endPoint y: 209, distance: 27.1
click at [425, 182] on div "console . log ( "%cThis site was built by KOMUNIQUE" , "background:blue;color:#…" at bounding box center [586, 456] width 603 height 687
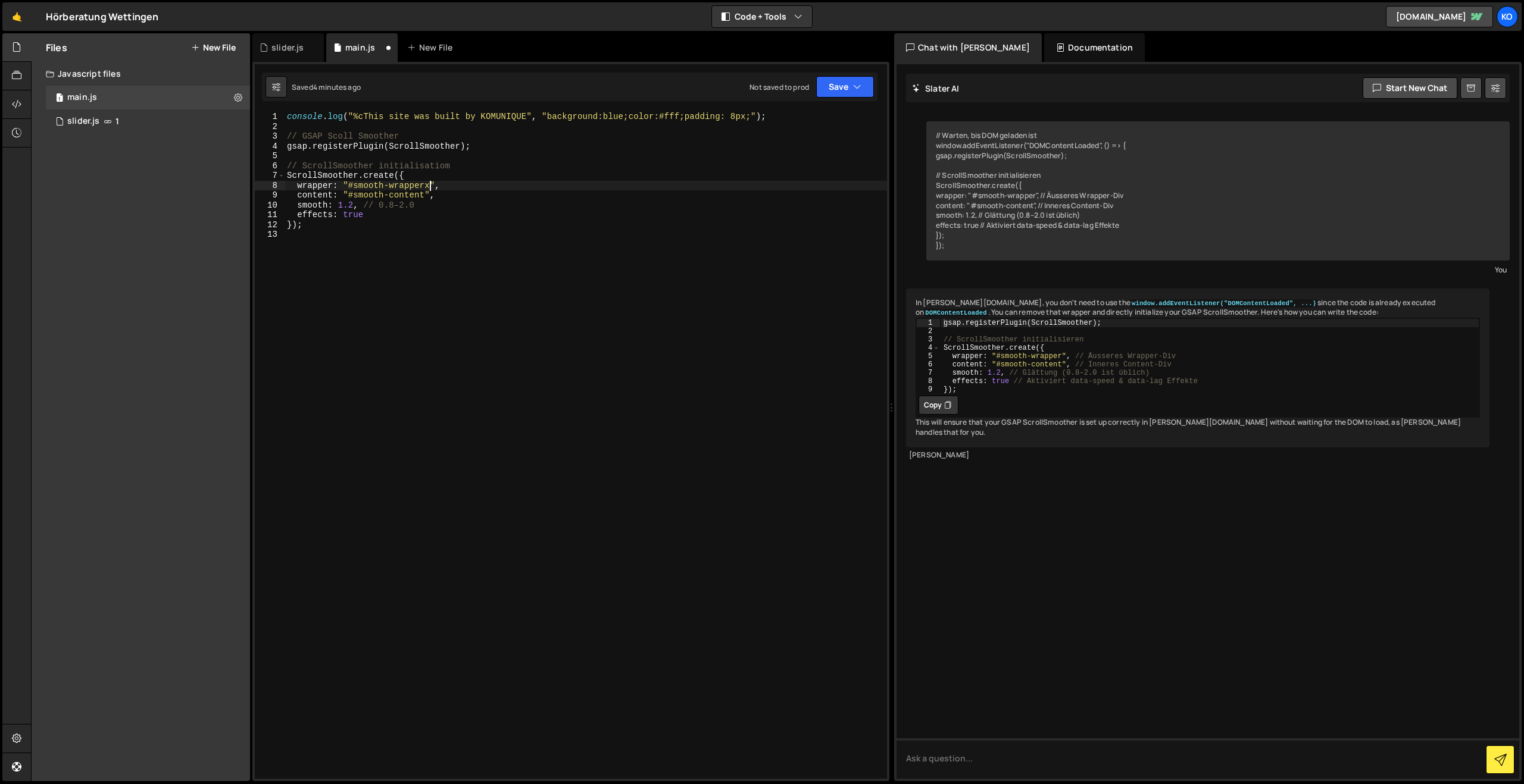
scroll to position [0, 9]
click at [425, 197] on div "console . log ( "%cThis site was built by KOMUNIQUE" , "background:blue;color:#…" at bounding box center [586, 456] width 603 height 687
click at [828, 87] on button "Save" at bounding box center [845, 87] width 57 height 21
click at [803, 114] on div "Save to Staging S" at bounding box center [805, 116] width 124 height 12
click at [431, 187] on div "console . log ( "%cThis site was built by KOMUNIQUE" , "background:blue;color:#…" at bounding box center [586, 456] width 603 height 687
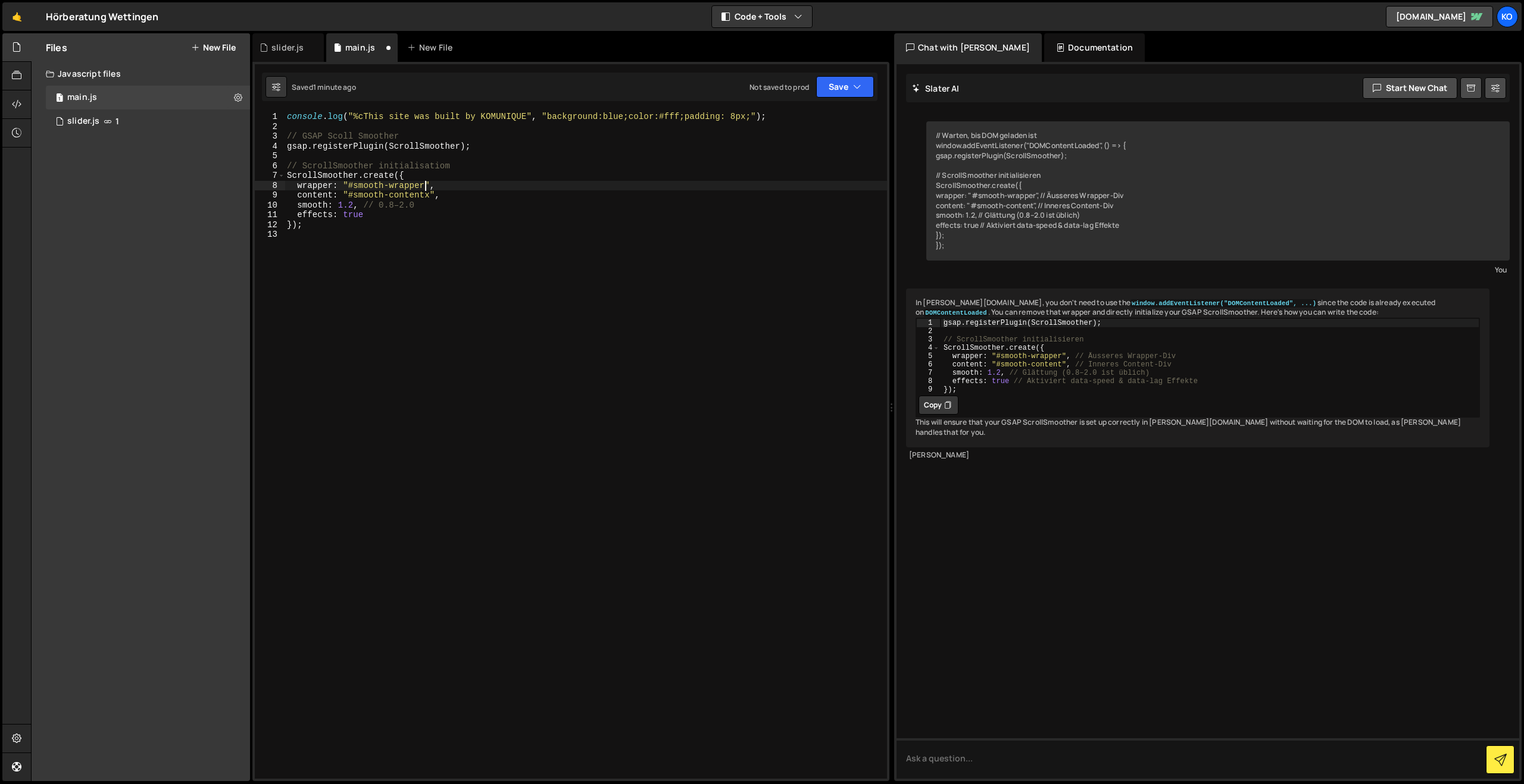
click at [430, 194] on div "console . log ( "%cThis site was built by KOMUNIQUE" , "background:blue;color:#…" at bounding box center [586, 456] width 603 height 687
click at [848, 85] on button "Save" at bounding box center [845, 87] width 57 height 21
click at [759, 122] on div "Saved 1 minute ago" at bounding box center [805, 129] width 124 height 14
click at [605, 116] on div "console . log ( "%cThis site was built by KOMUNIQUE" , "background:blue;color:#…" at bounding box center [586, 456] width 603 height 687
click at [530, 118] on div "console . log ( "%cThis site was built by KOMUNIQUE" , "background:blue;color:#…" at bounding box center [586, 456] width 603 height 687
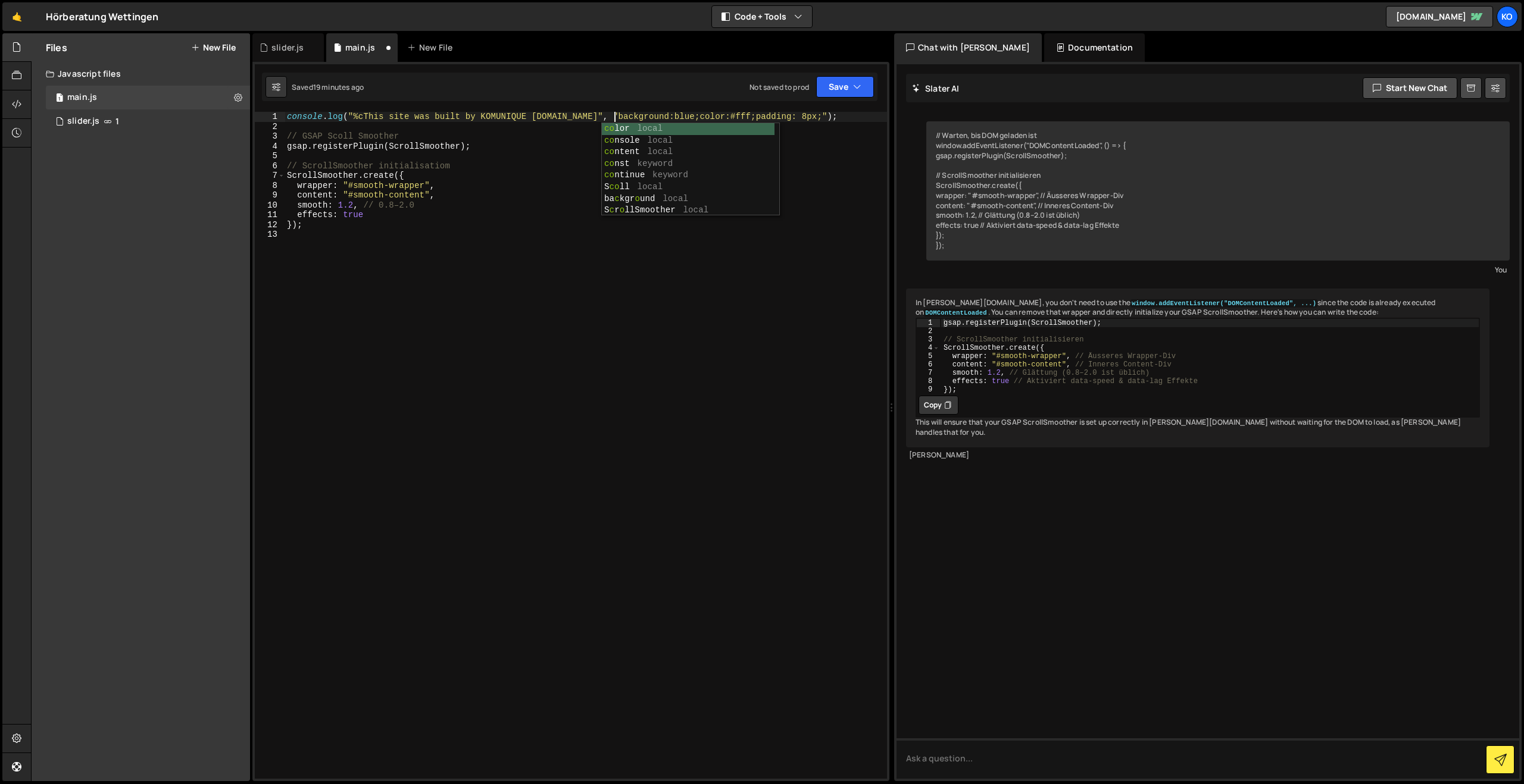
scroll to position [0, 23]
click at [530, 194] on div "console . log ( "%cThis site was built by KOMUNIQUE [DOMAIN_NAME]" , "backgroun…" at bounding box center [586, 456] width 603 height 687
click at [709, 115] on div "console . log ( "%cThis site was built by KOMUNIQUE [DOMAIN_NAME]" , "backgroun…" at bounding box center [586, 456] width 603 height 687
click at [716, 116] on div "console . log ( "%cThis site was built by KOMUNIQUE [DOMAIN_NAME]" , "backgroun…" at bounding box center [586, 456] width 603 height 687
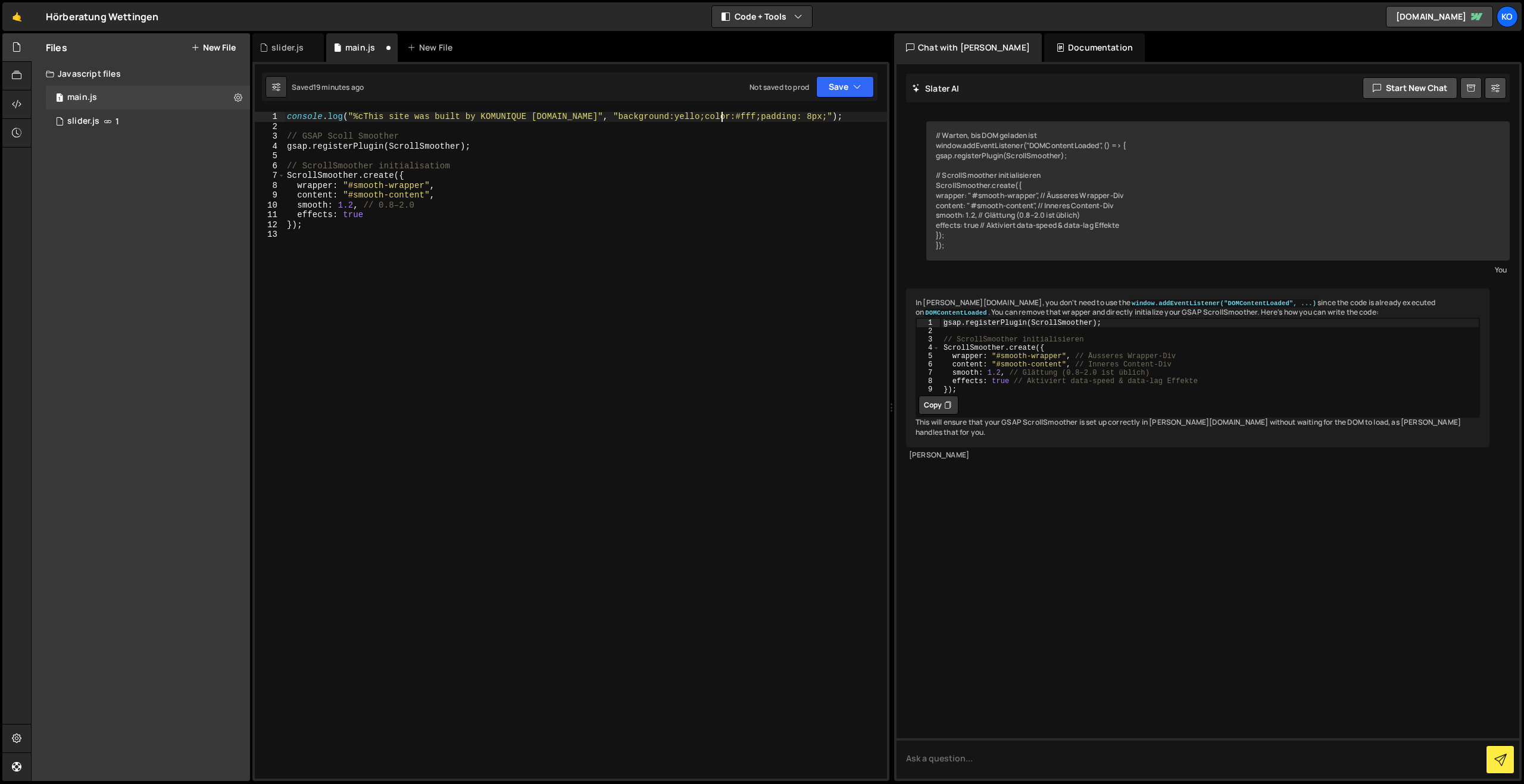
scroll to position [0, 31]
click at [845, 87] on button "Save" at bounding box center [845, 87] width 57 height 21
click at [781, 125] on div "19 minutes ago" at bounding box center [789, 128] width 50 height 10
click at [389, 126] on div "console . log ( "%cThis site was built by KOMUNIQUE [DOMAIN_NAME]" , "backgroun…" at bounding box center [586, 456] width 603 height 687
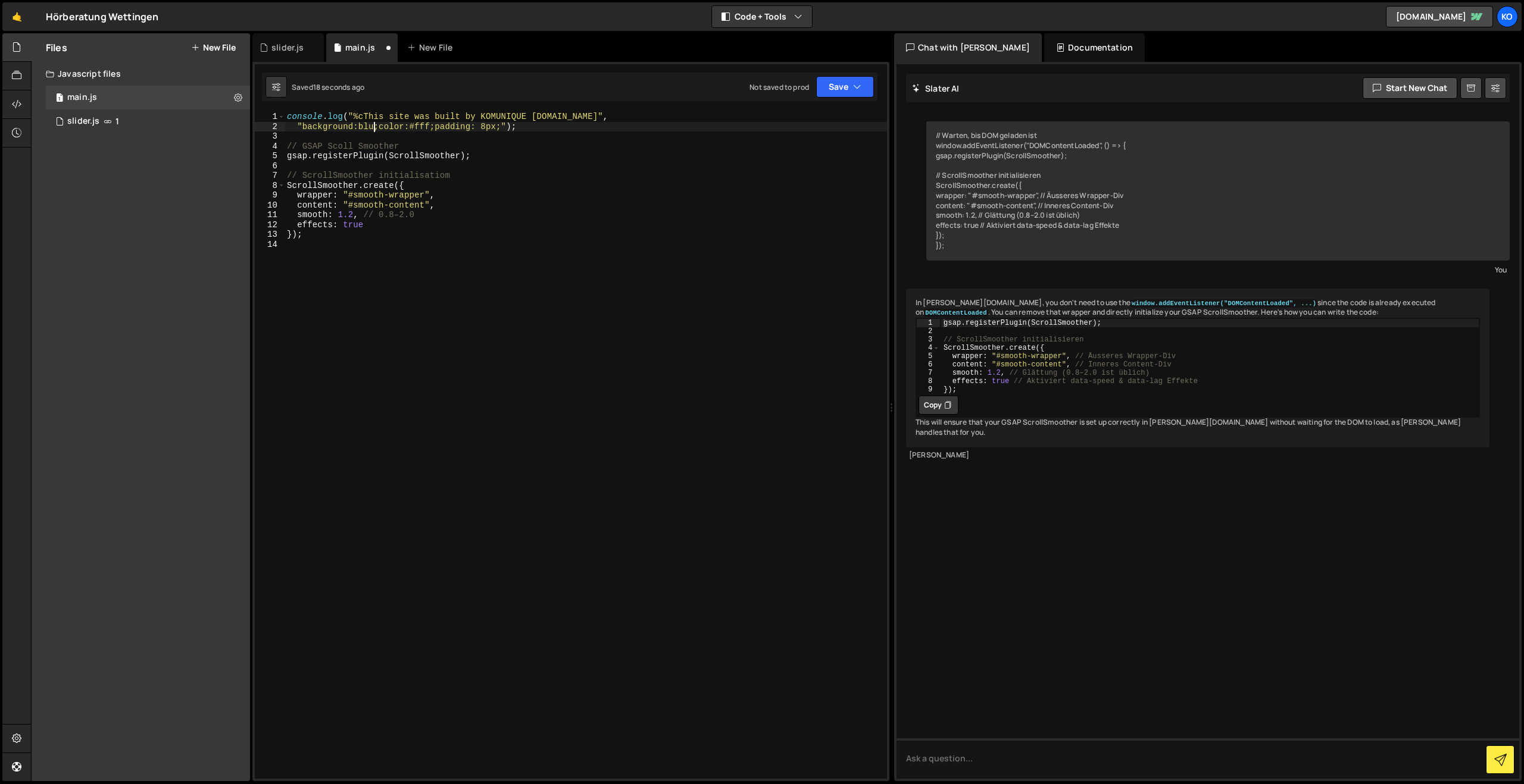
scroll to position [0, 6]
type textarea ""background:blue;color:#fff;padding: 8px;");"
click at [840, 87] on button "Save" at bounding box center [845, 87] width 57 height 21
click at [755, 105] on button "Save to Staging S Saved 22 seconds ago" at bounding box center [804, 123] width 143 height 39
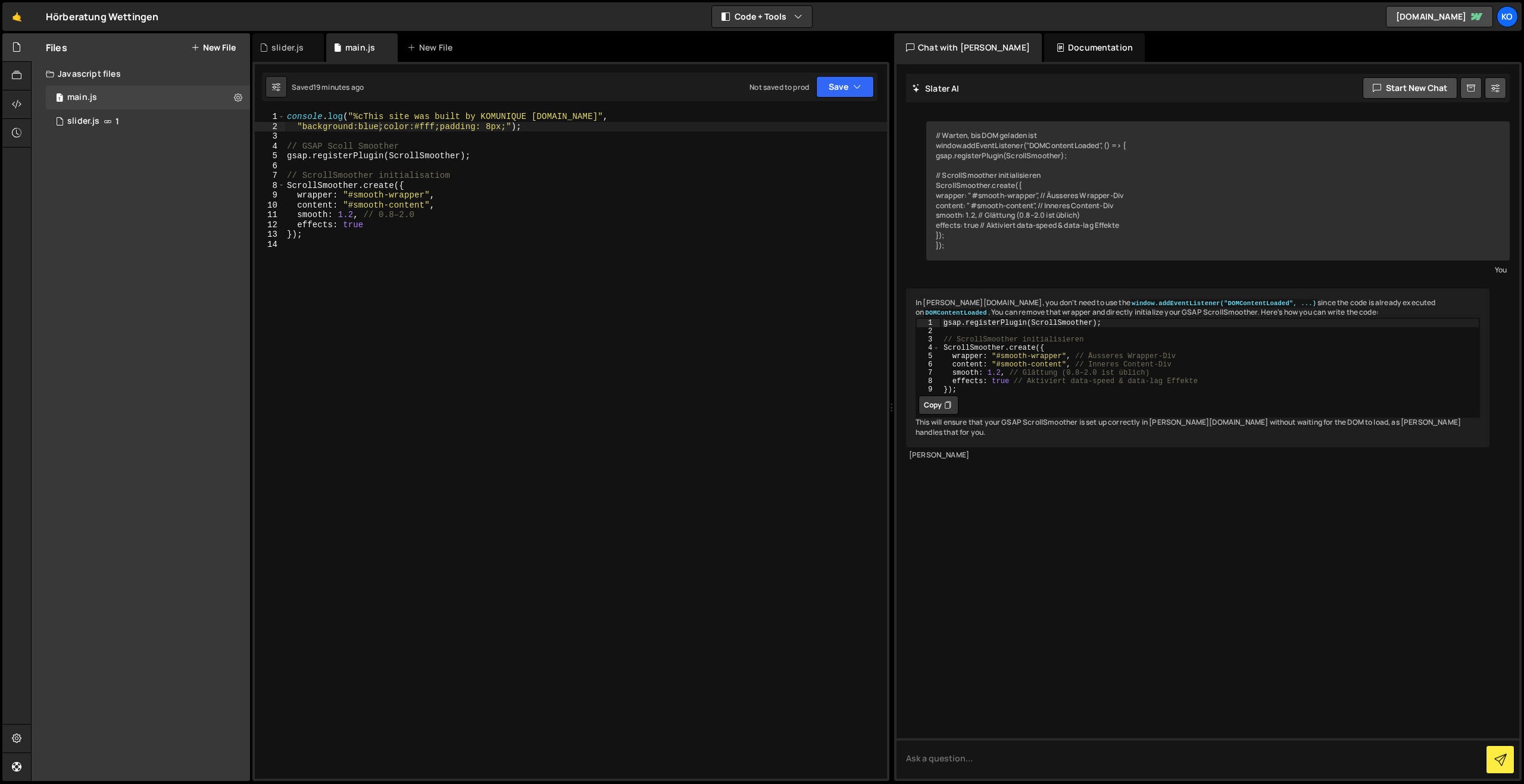
click at [373, 241] on div "console . log ( "%cThis site was built by KOMUNIQUE [DOMAIN_NAME]" , "backgroun…" at bounding box center [586, 456] width 603 height 687
